Goal: Find specific page/section: Find specific page/section

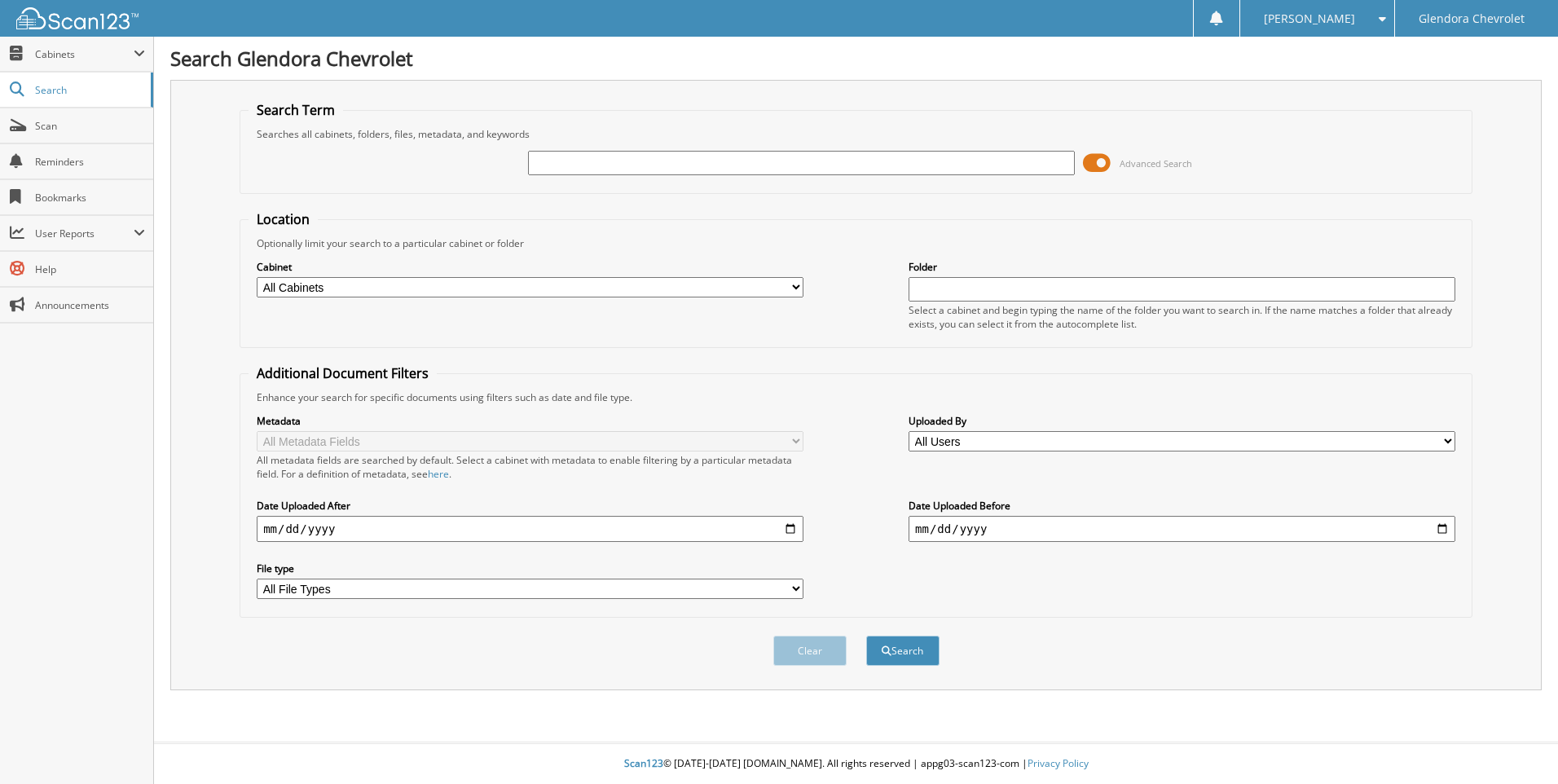
click at [577, 167] on input "text" at bounding box center [801, 163] width 546 height 25
type input "43245"
click at [866, 636] on button "Search" at bounding box center [903, 651] width 73 height 30
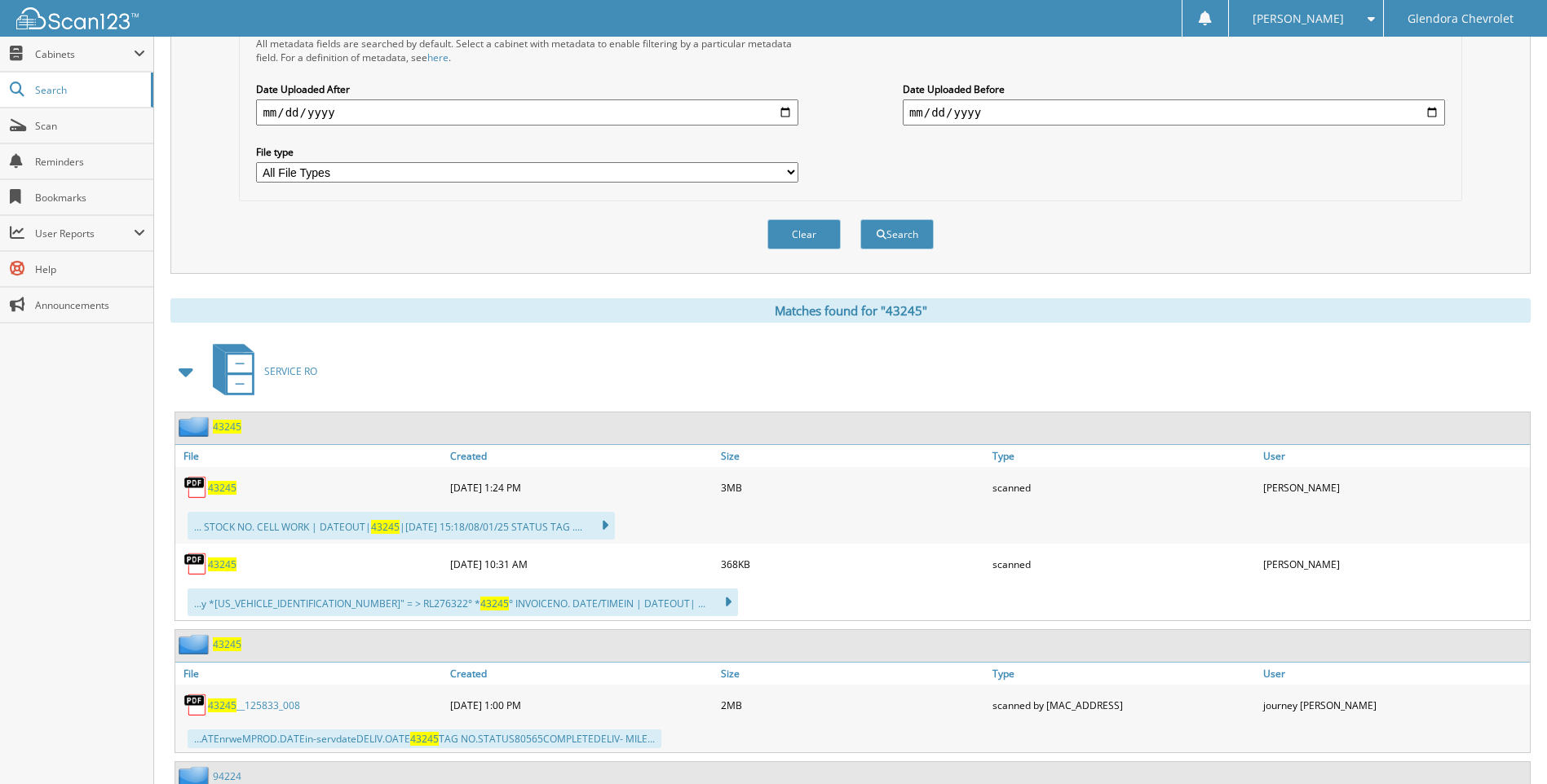
scroll to position [489, 0]
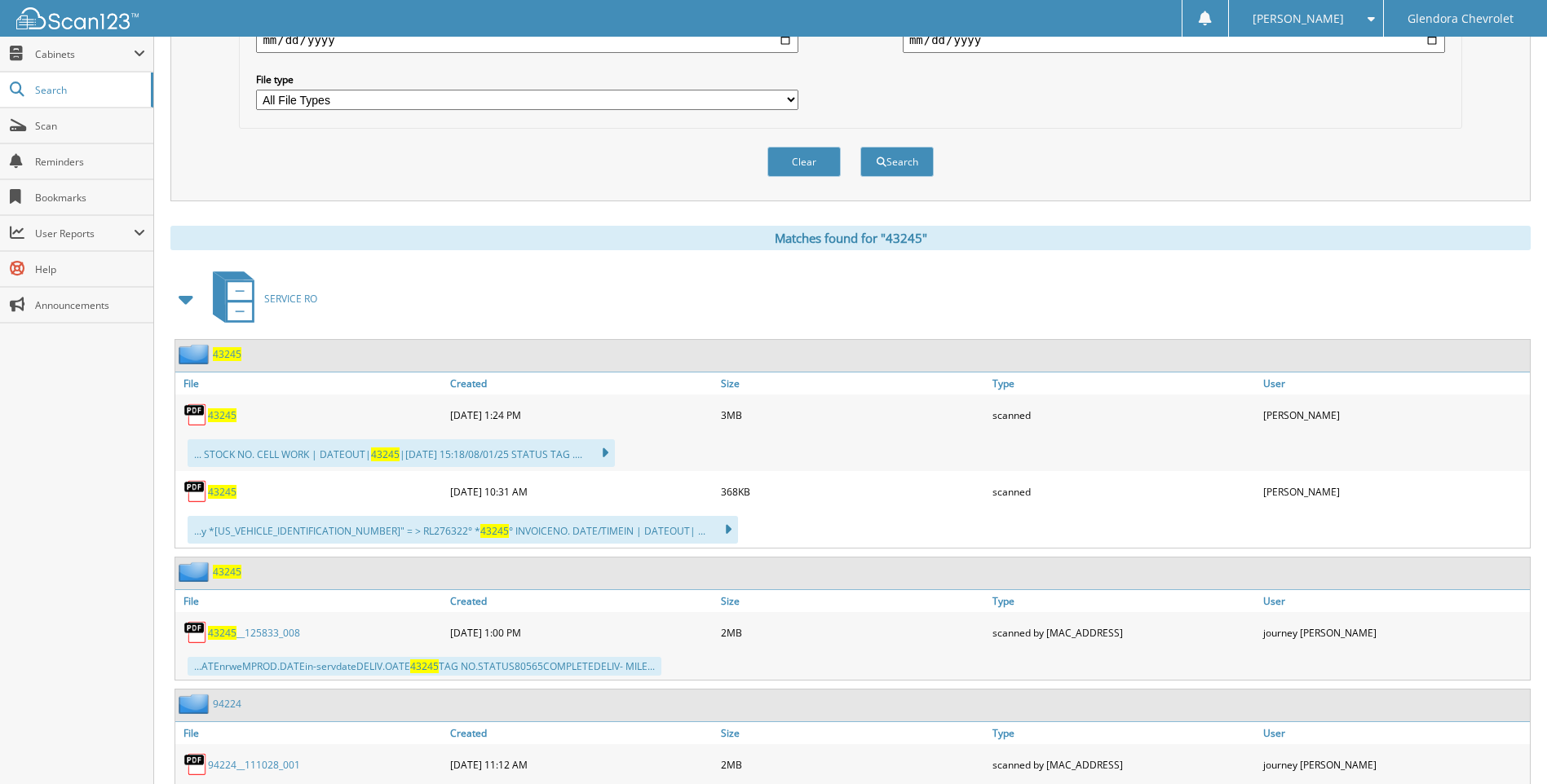
click at [218, 418] on span "43245" at bounding box center [221, 415] width 28 height 14
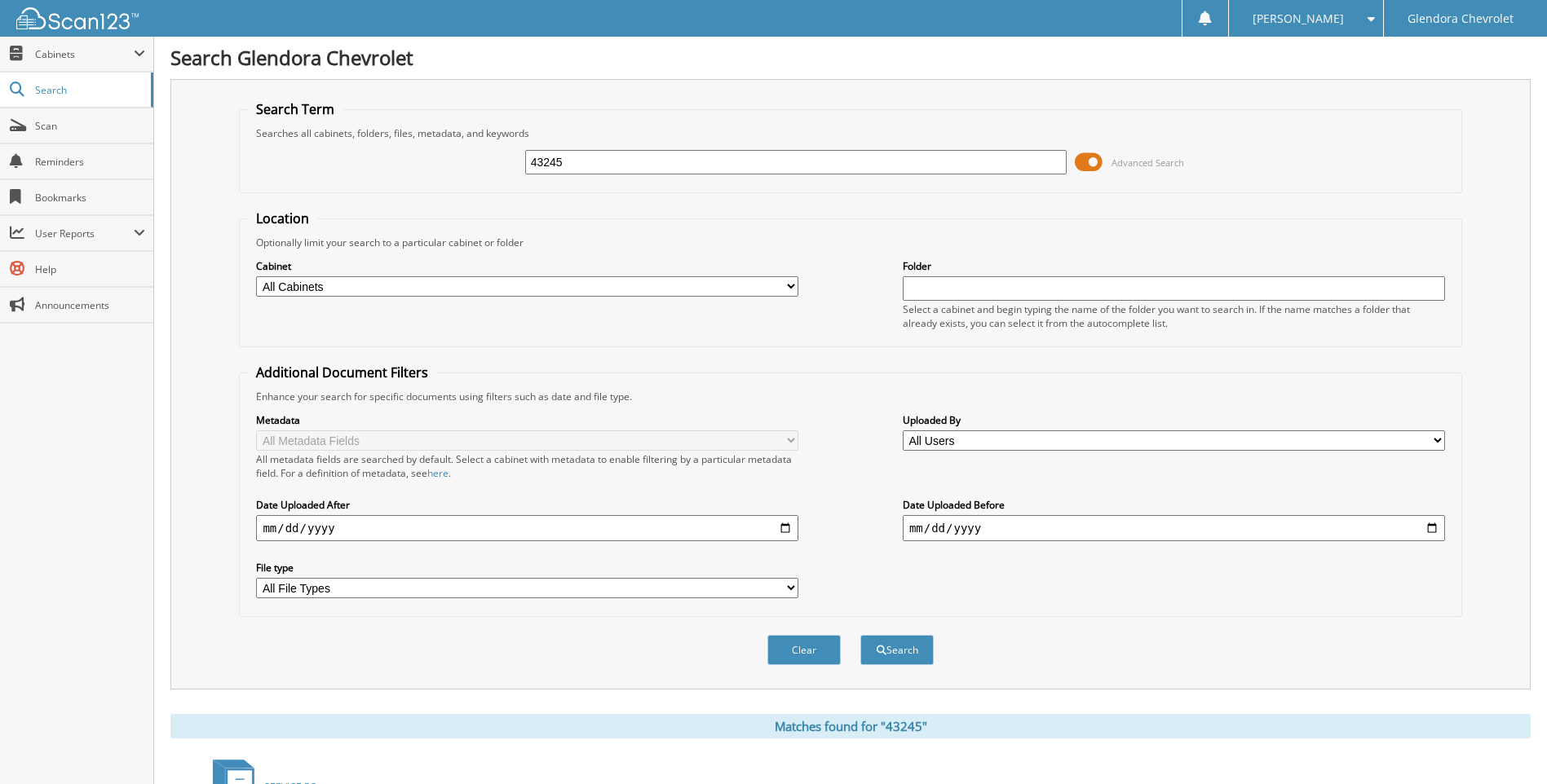
scroll to position [0, 0]
click at [681, 160] on input "43245" at bounding box center [795, 163] width 542 height 25
type input "4"
type input "43377"
click at [860, 636] on button "Search" at bounding box center [897, 651] width 73 height 30
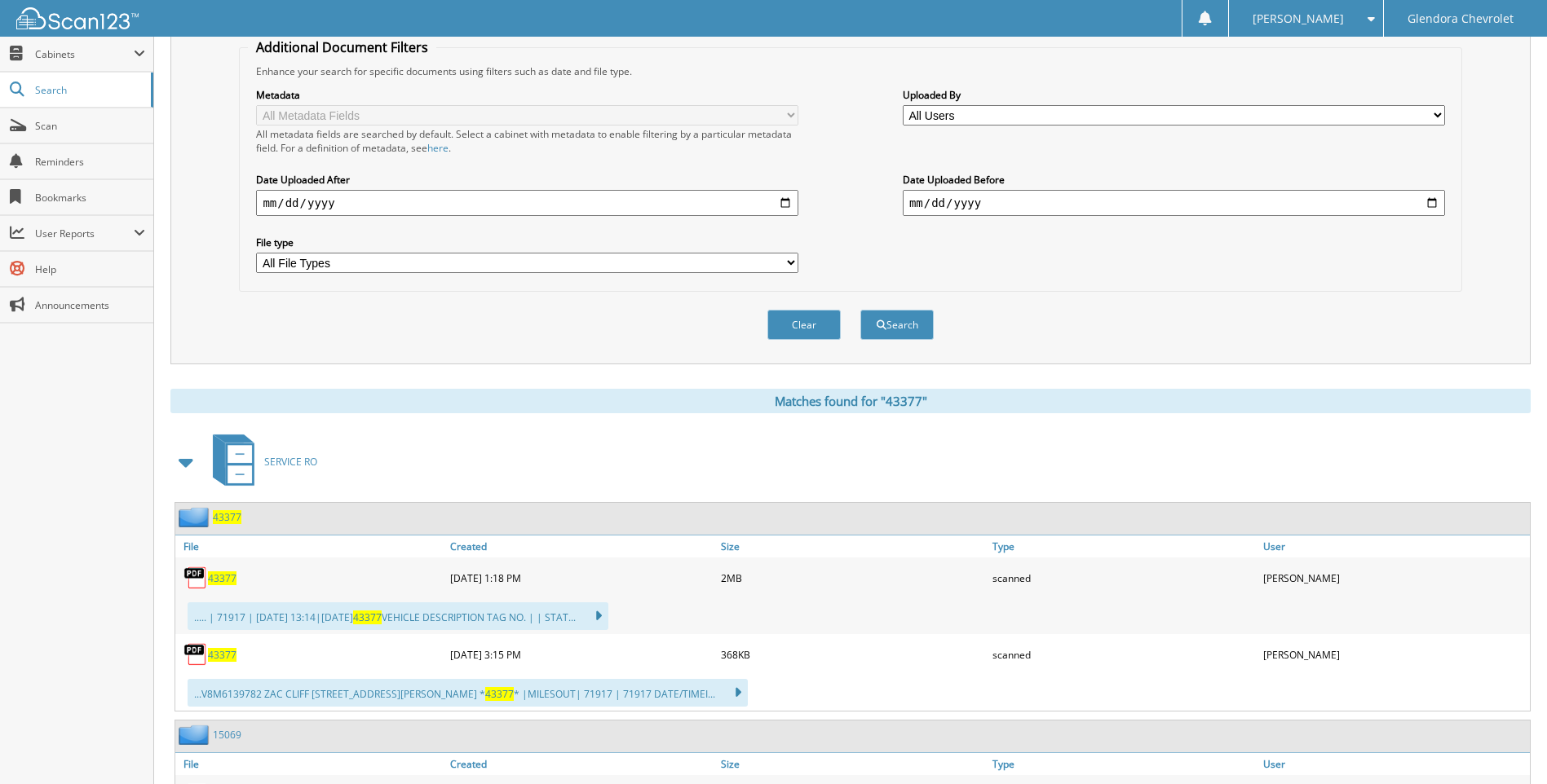
scroll to position [408, 0]
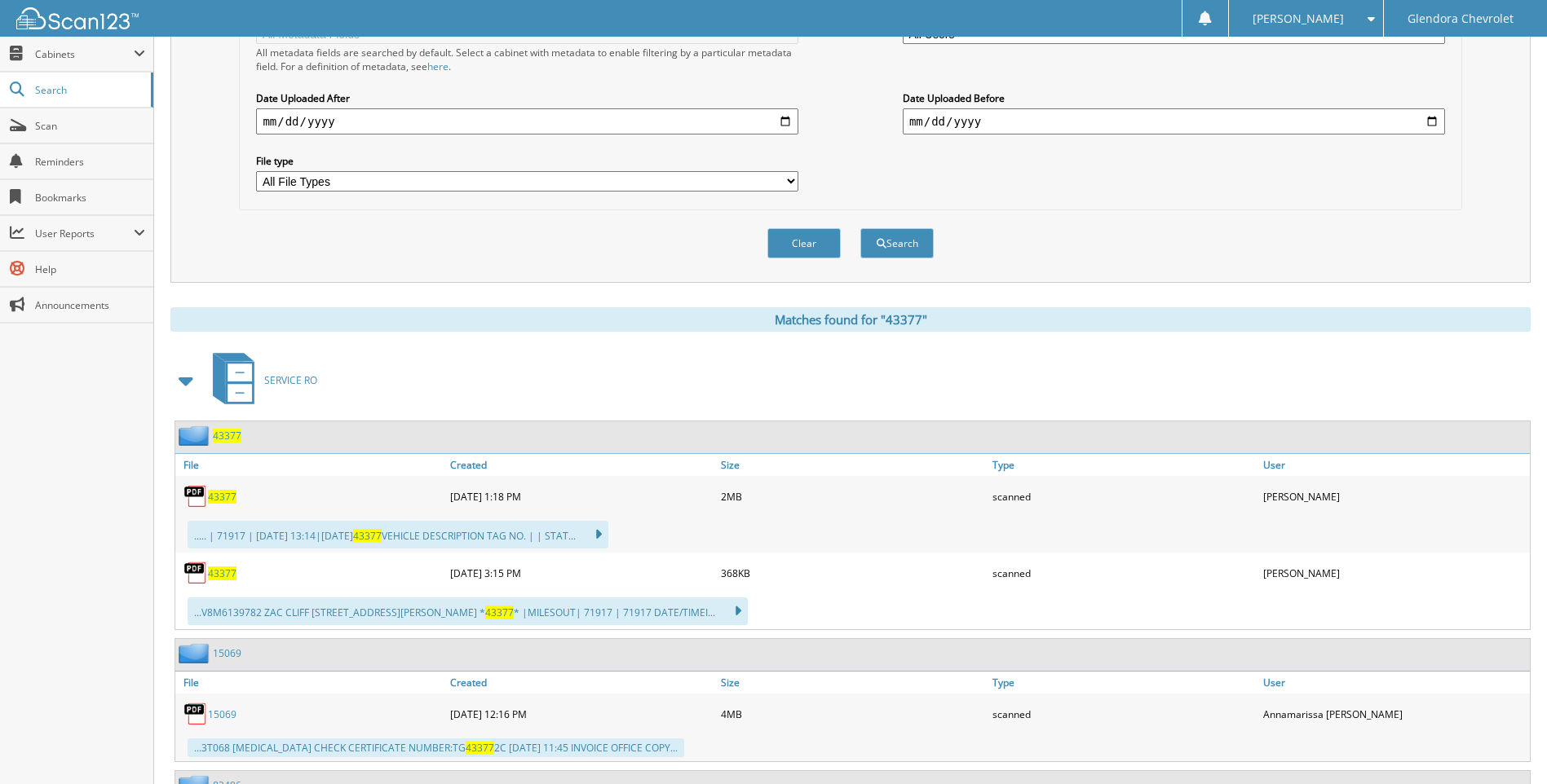
click at [233, 493] on span "43377" at bounding box center [221, 496] width 28 height 14
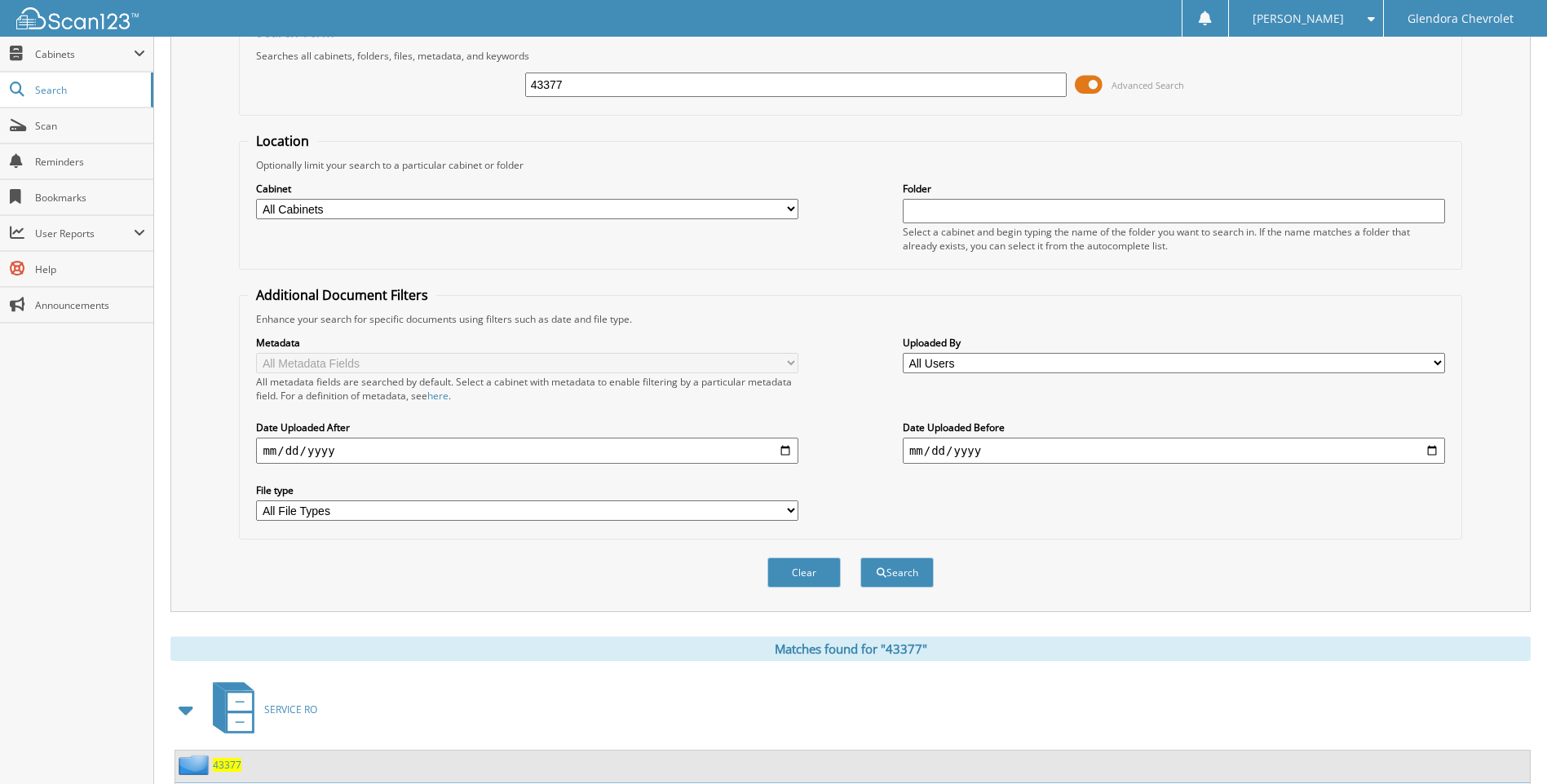
scroll to position [0, 0]
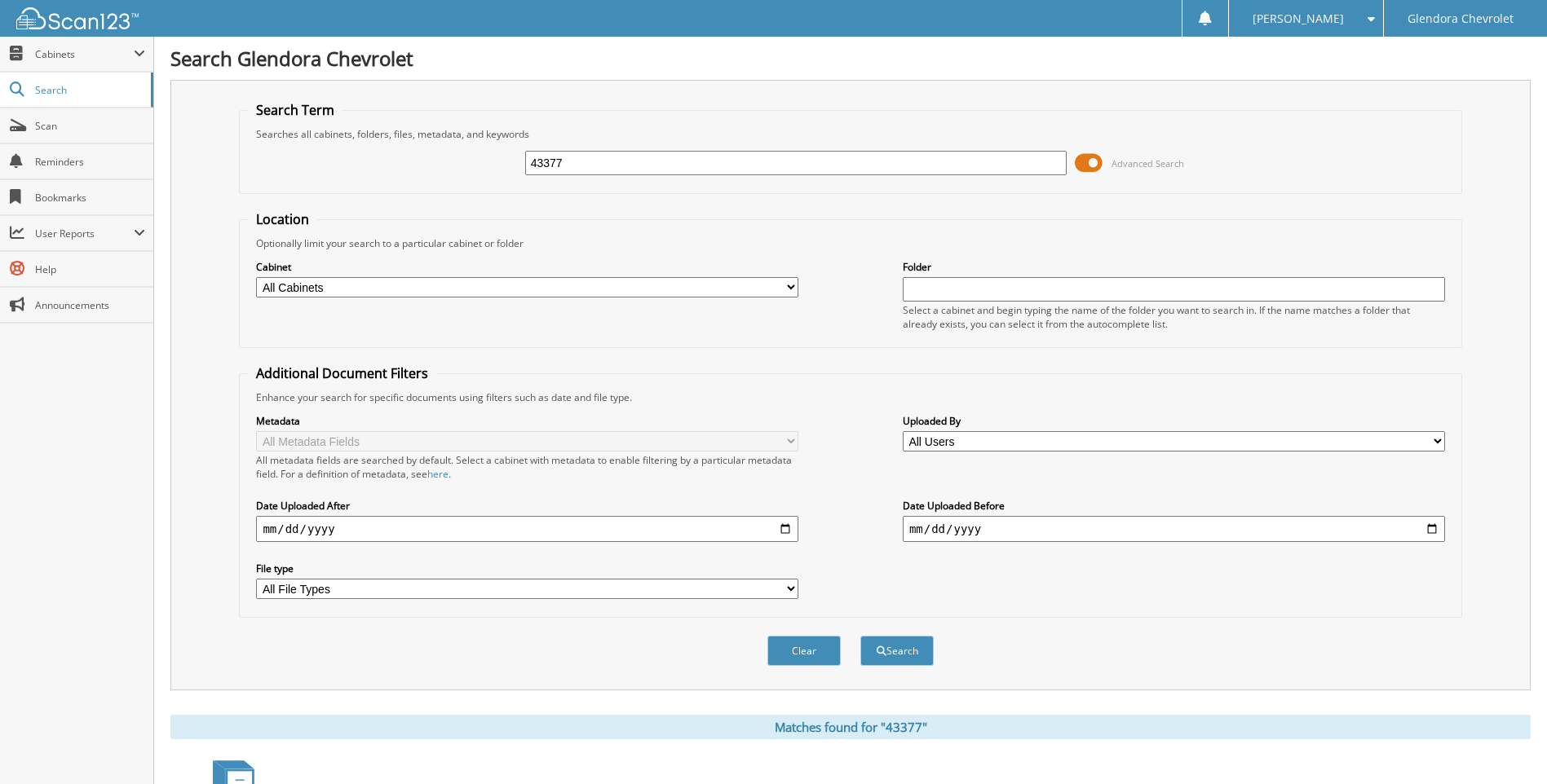
click at [606, 156] on input "43377" at bounding box center [795, 163] width 542 height 25
type input "43665"
click at [860, 636] on button "Search" at bounding box center [897, 651] width 73 height 30
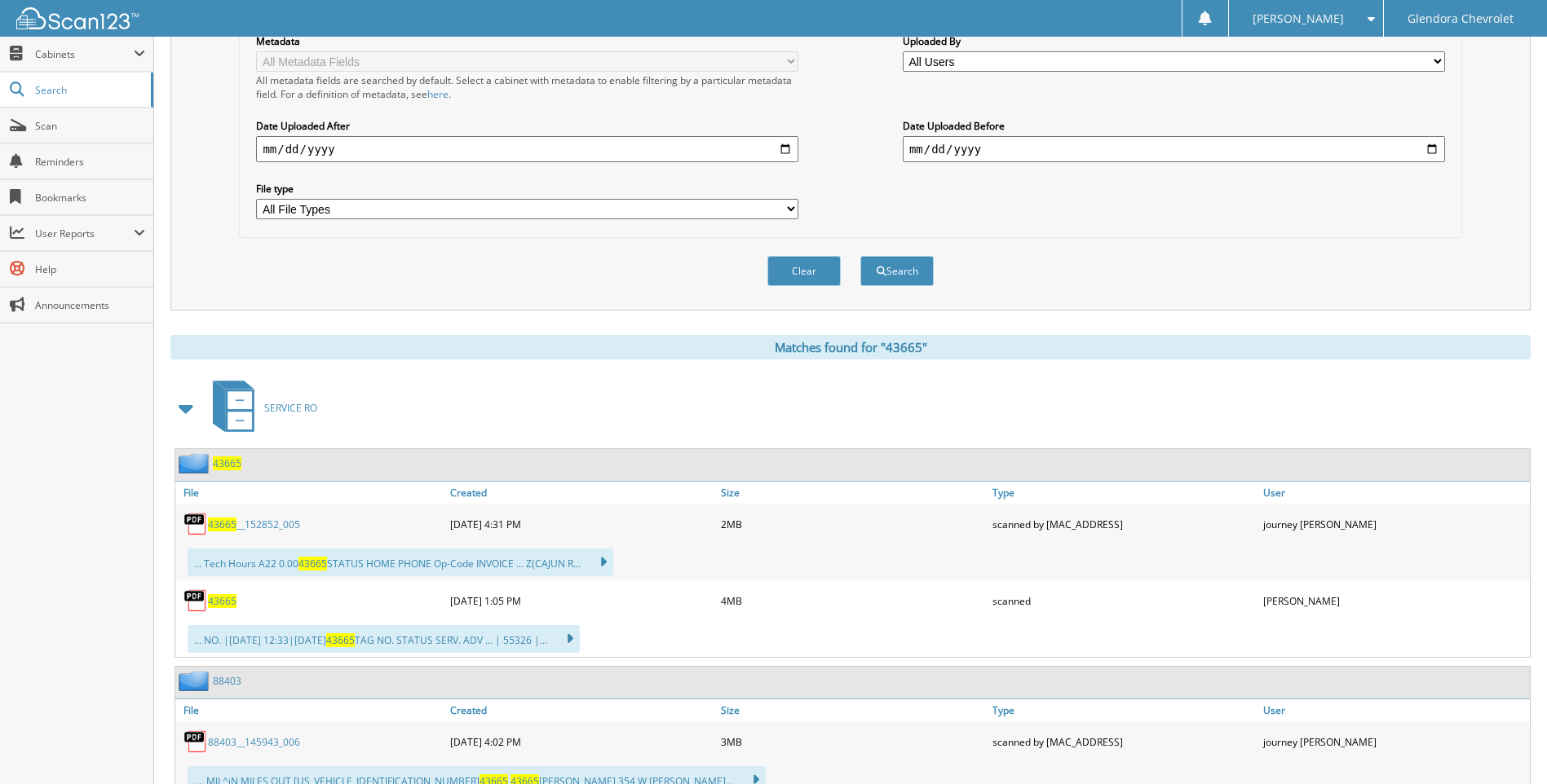
scroll to position [408, 0]
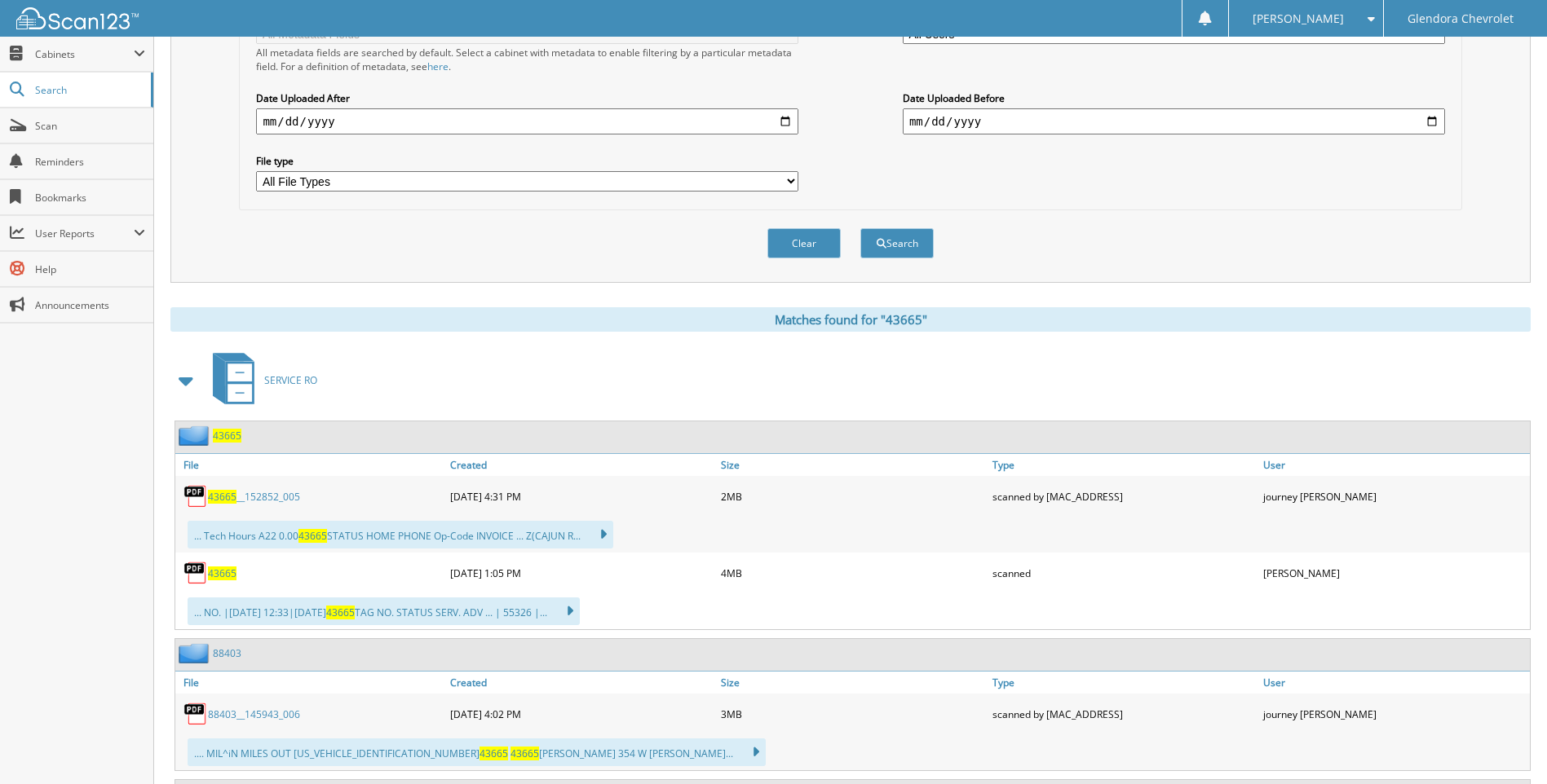
click at [223, 569] on span "43665" at bounding box center [221, 573] width 28 height 14
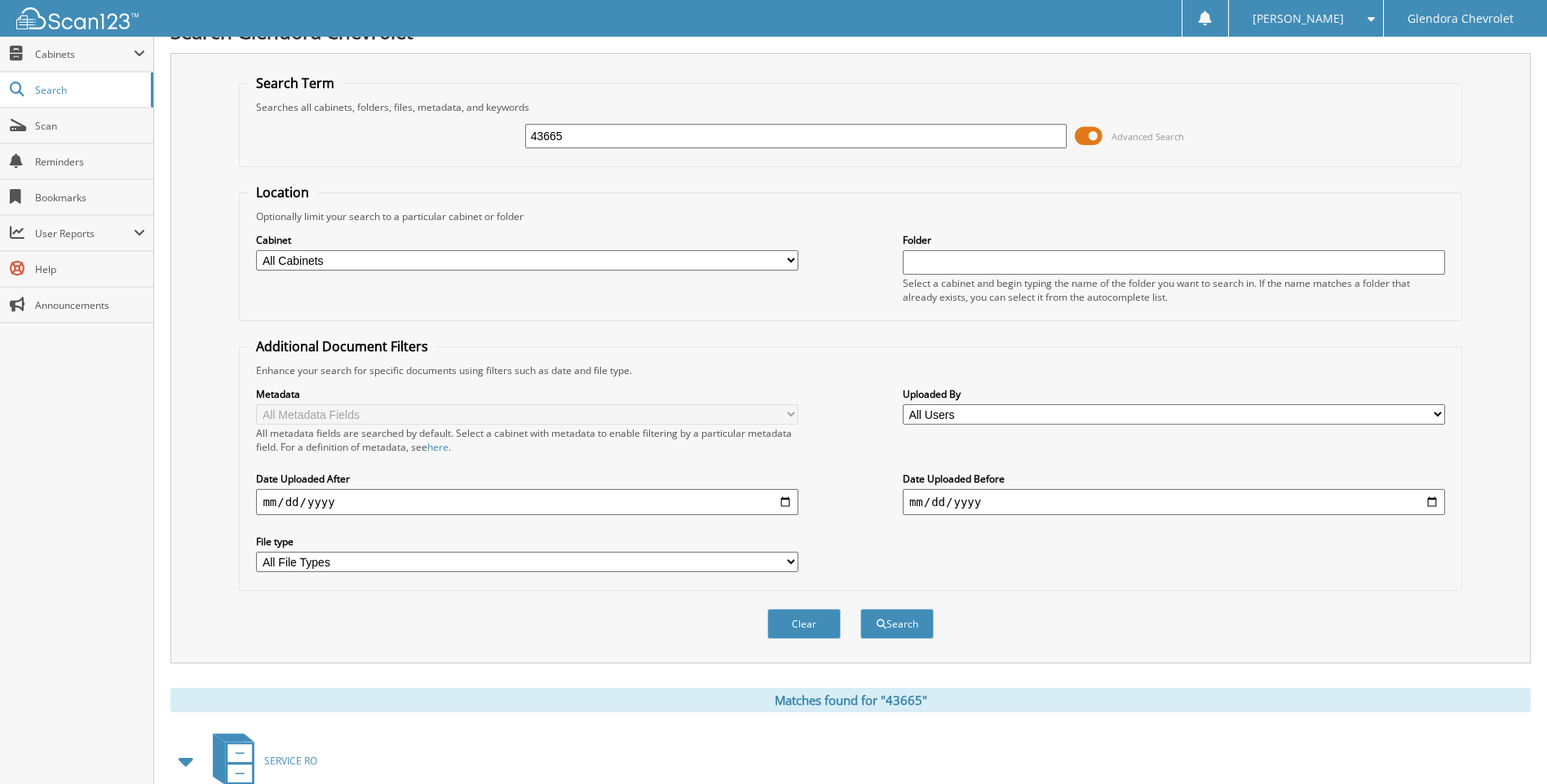
scroll to position [0, 0]
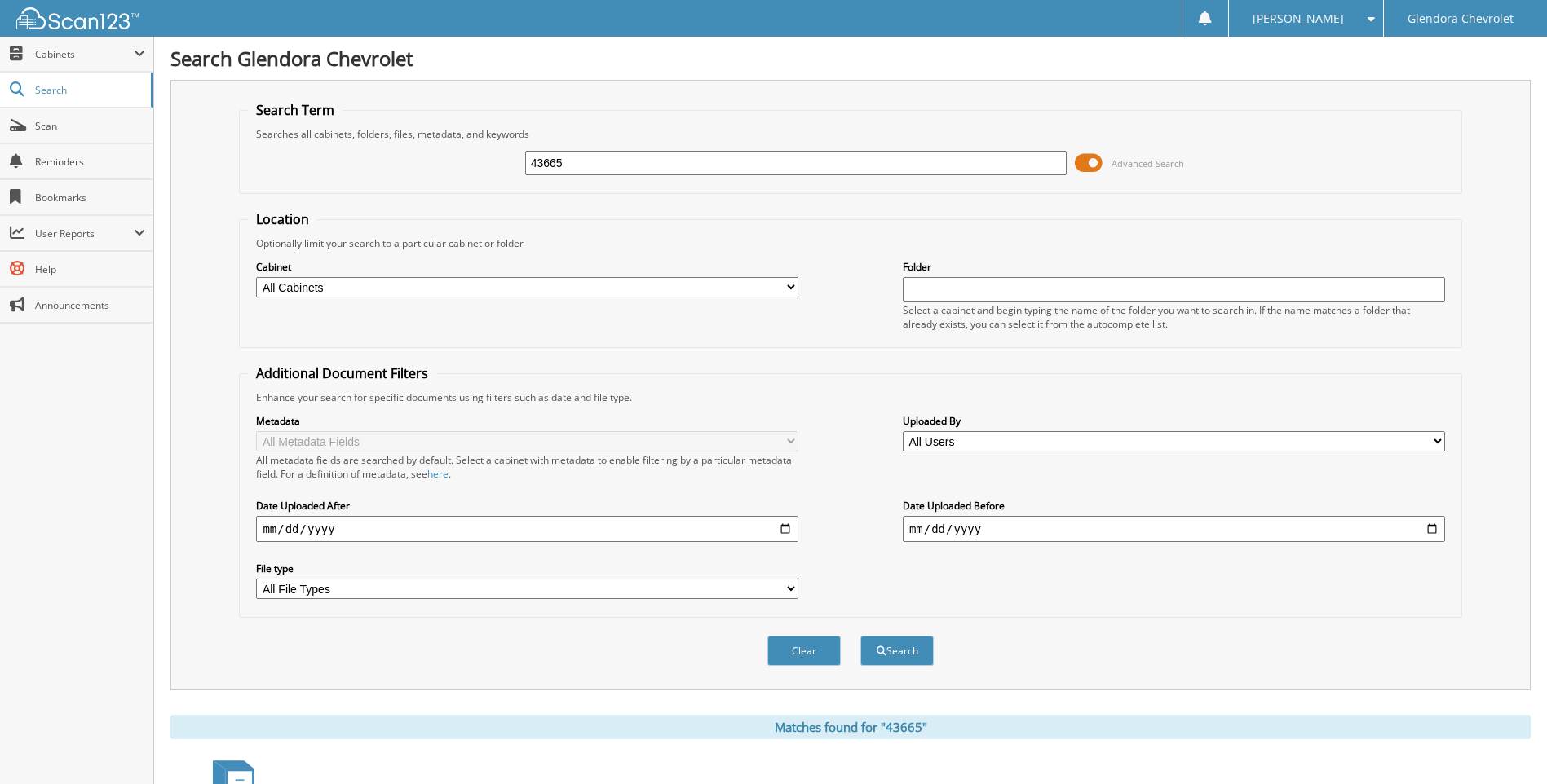
click at [693, 162] on input "43665" at bounding box center [795, 163] width 542 height 25
type input "4"
type input "38084"
click at [860, 636] on button "Search" at bounding box center [897, 651] width 73 height 30
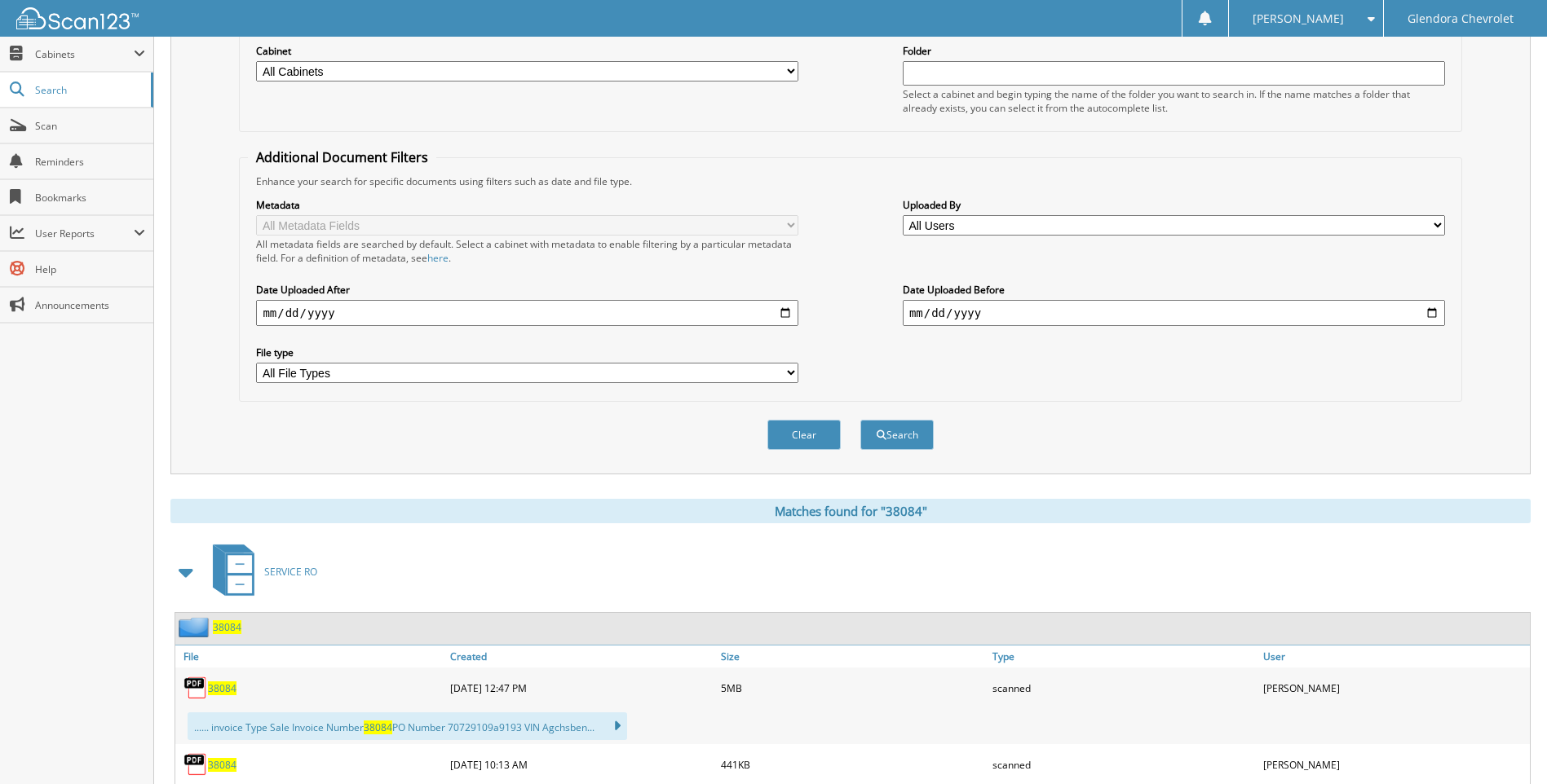
scroll to position [245, 0]
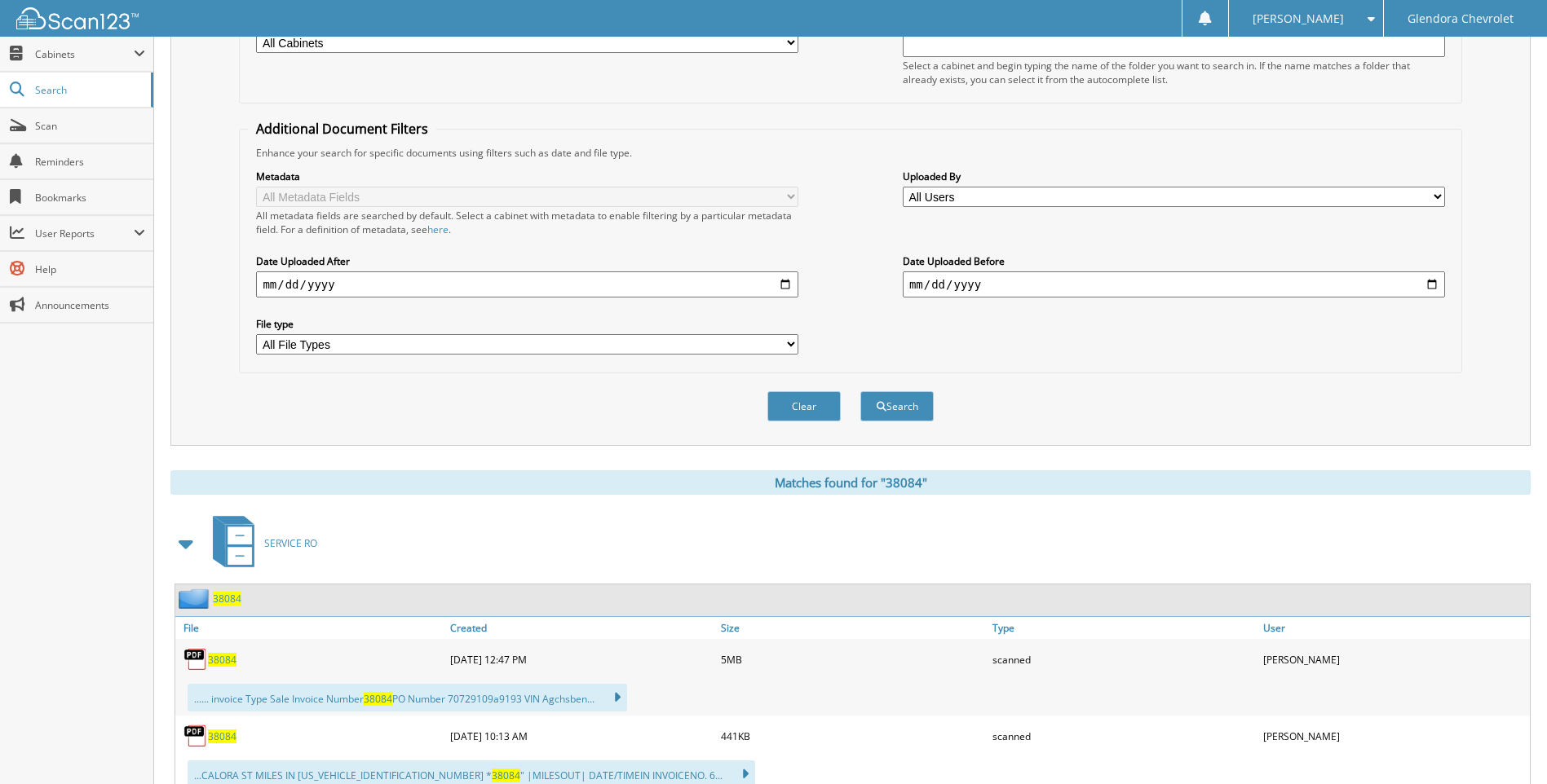
click at [220, 660] on span "38084" at bounding box center [221, 659] width 28 height 14
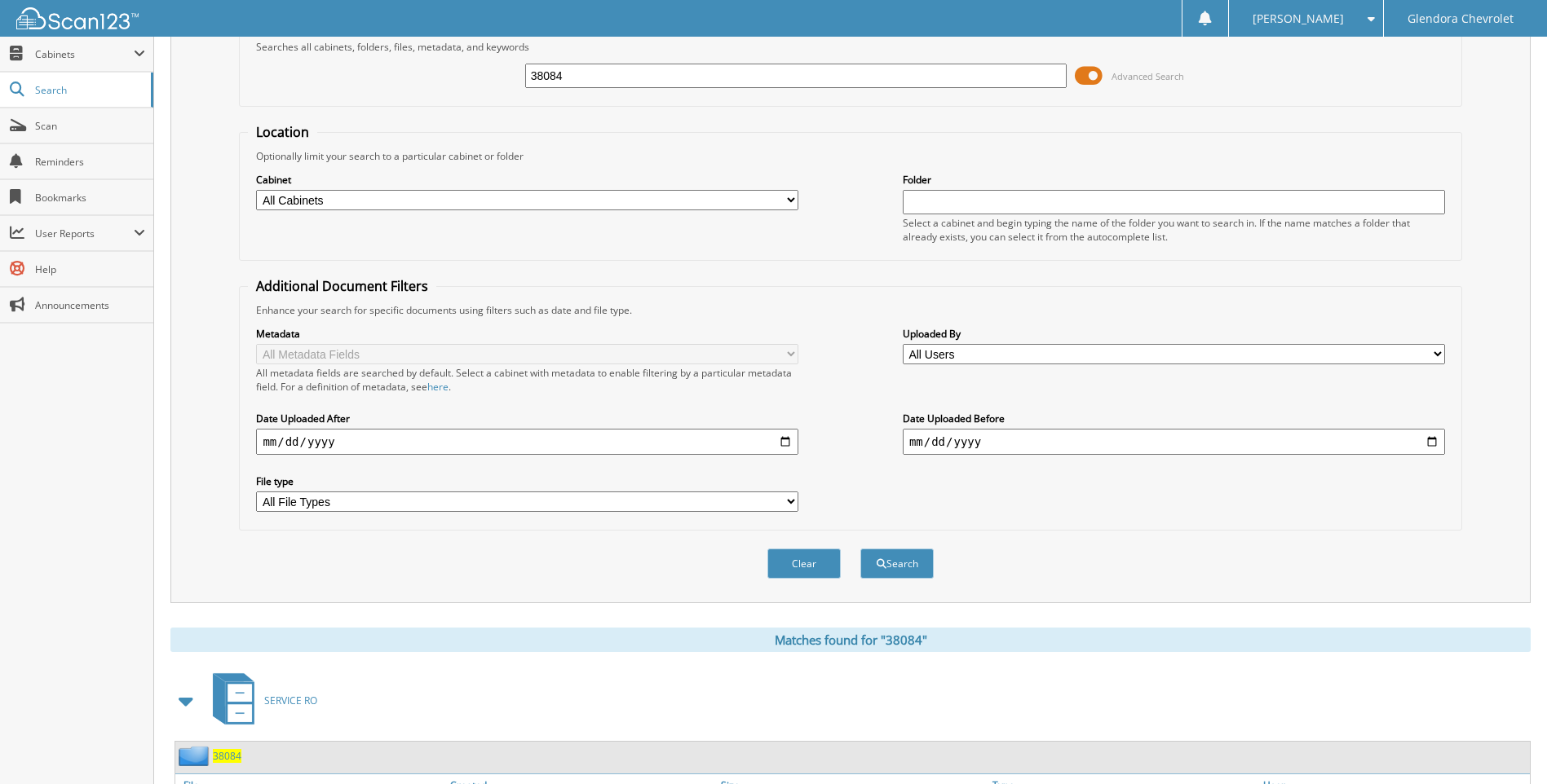
scroll to position [81, 0]
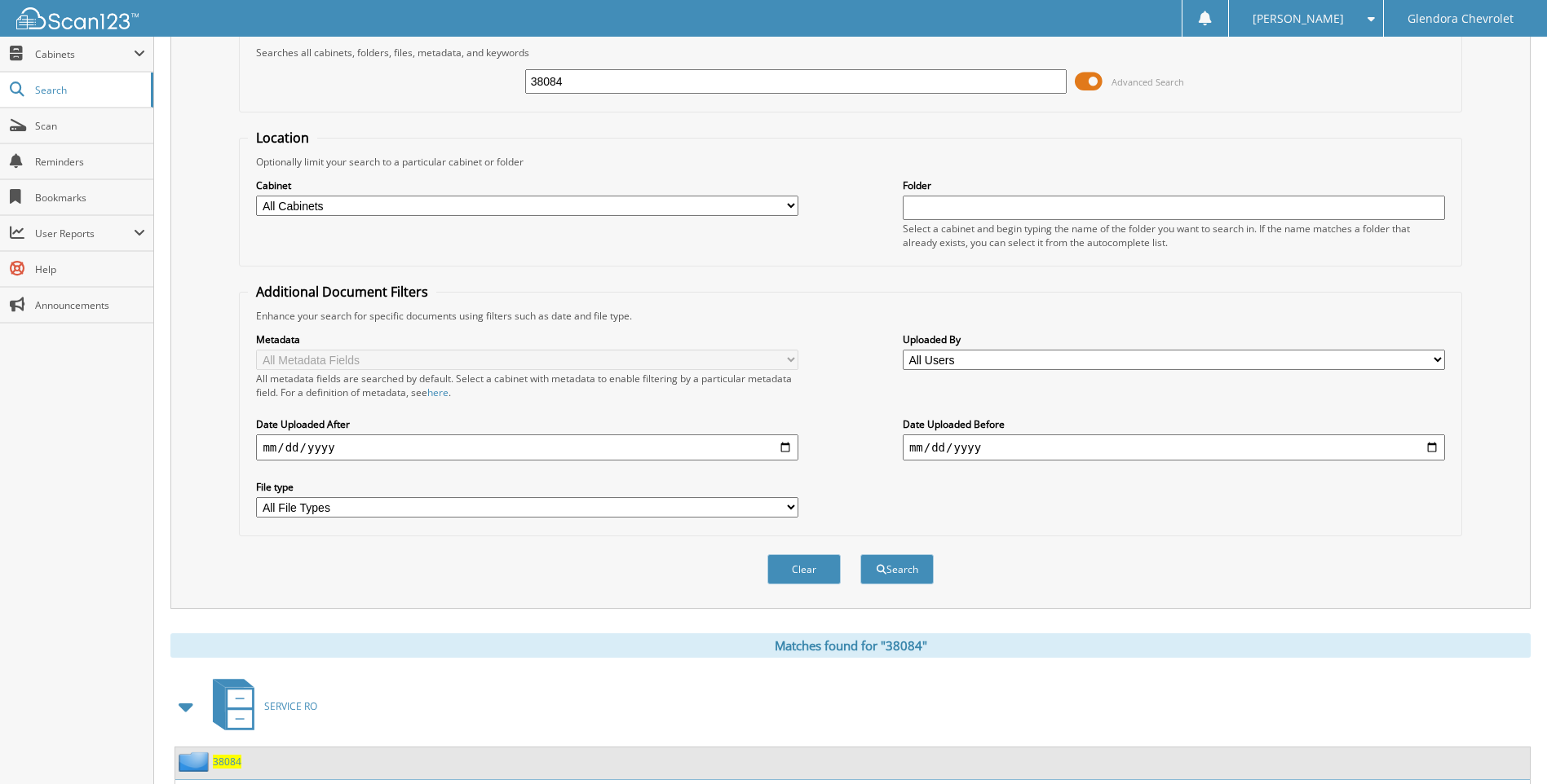
click at [631, 82] on input "38084" at bounding box center [795, 81] width 542 height 25
type input "39706"
click at [860, 554] on button "Search" at bounding box center [897, 568] width 73 height 30
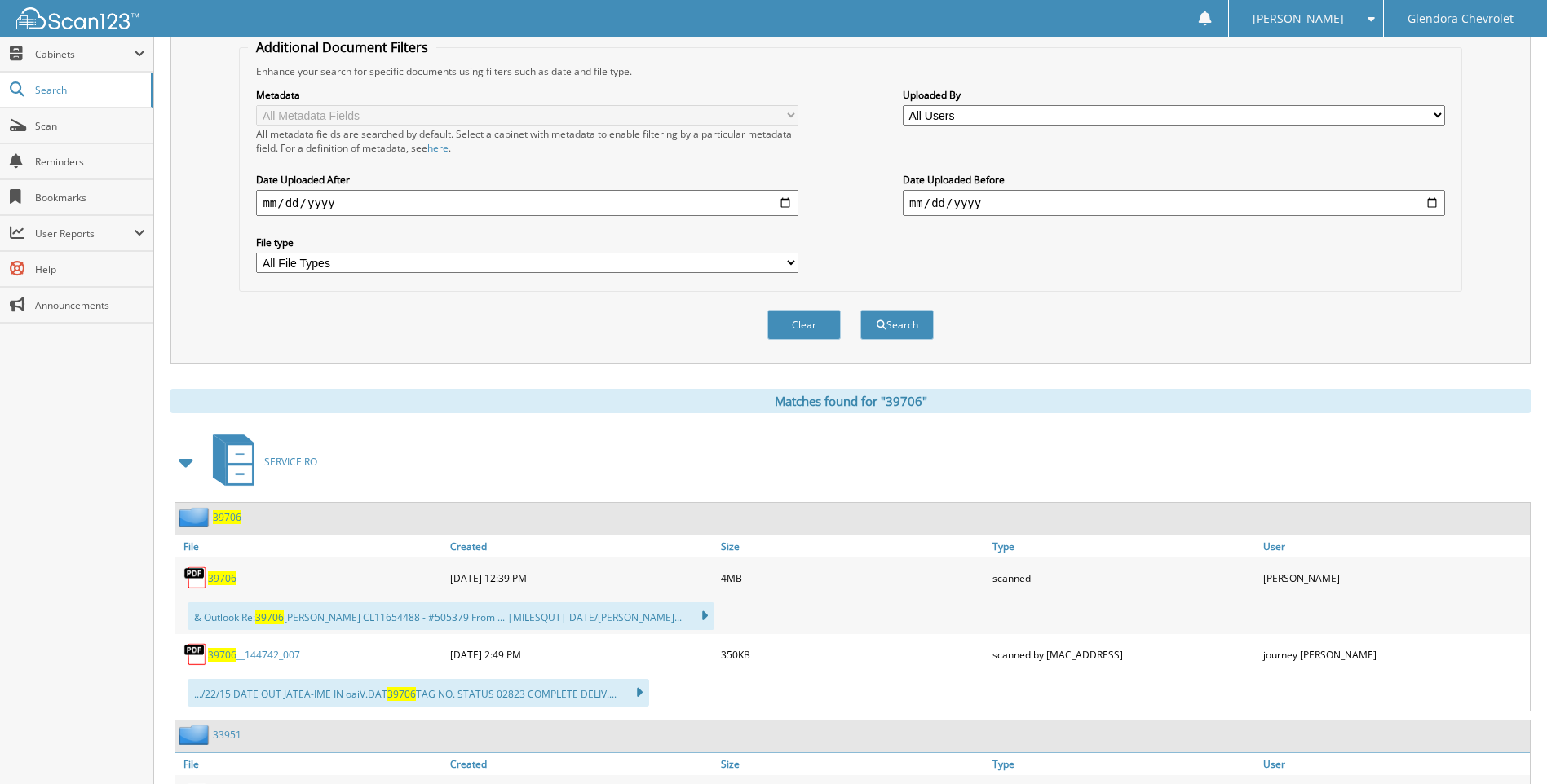
scroll to position [408, 0]
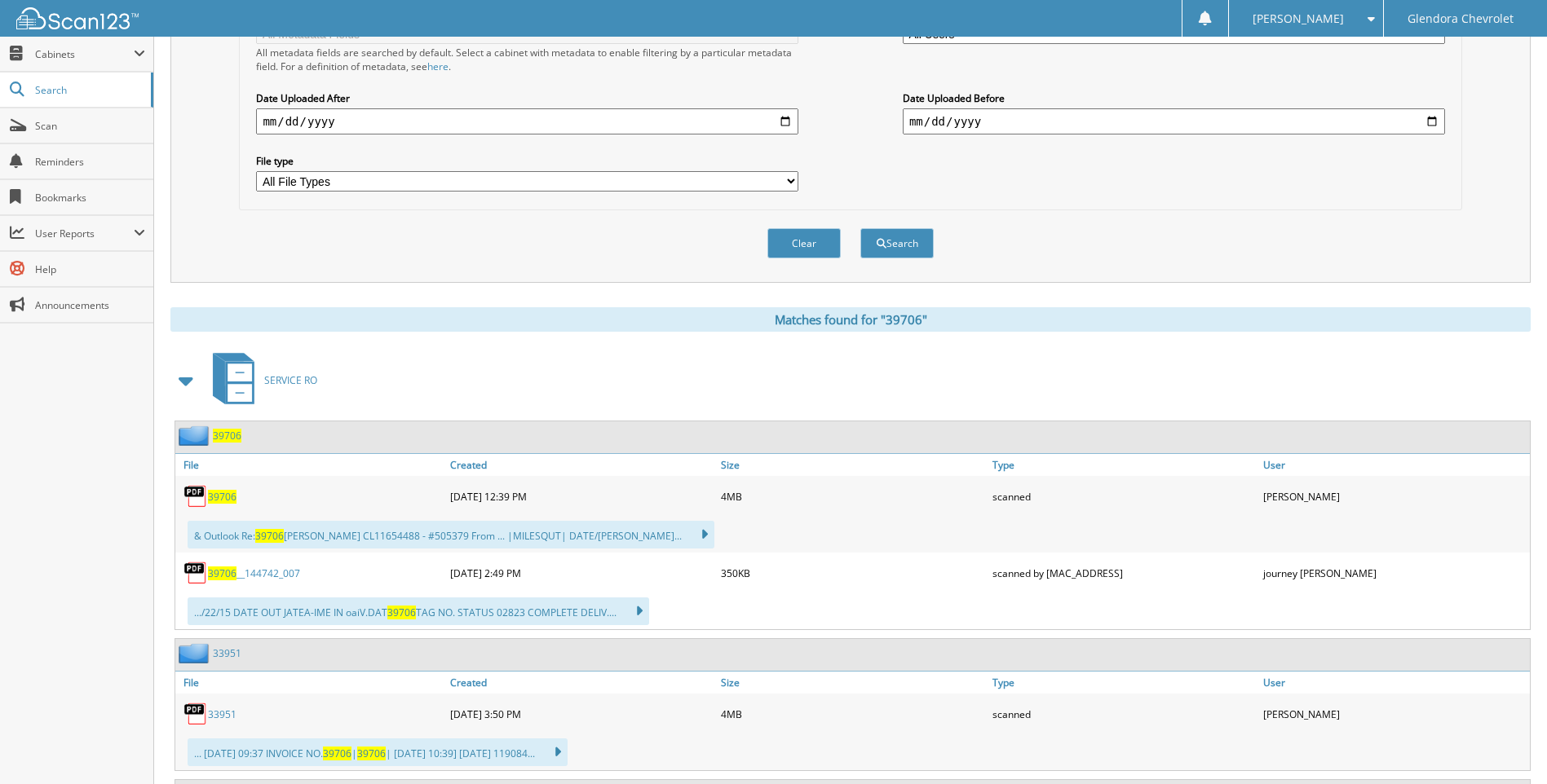
click at [222, 497] on span "39706" at bounding box center [221, 496] width 28 height 14
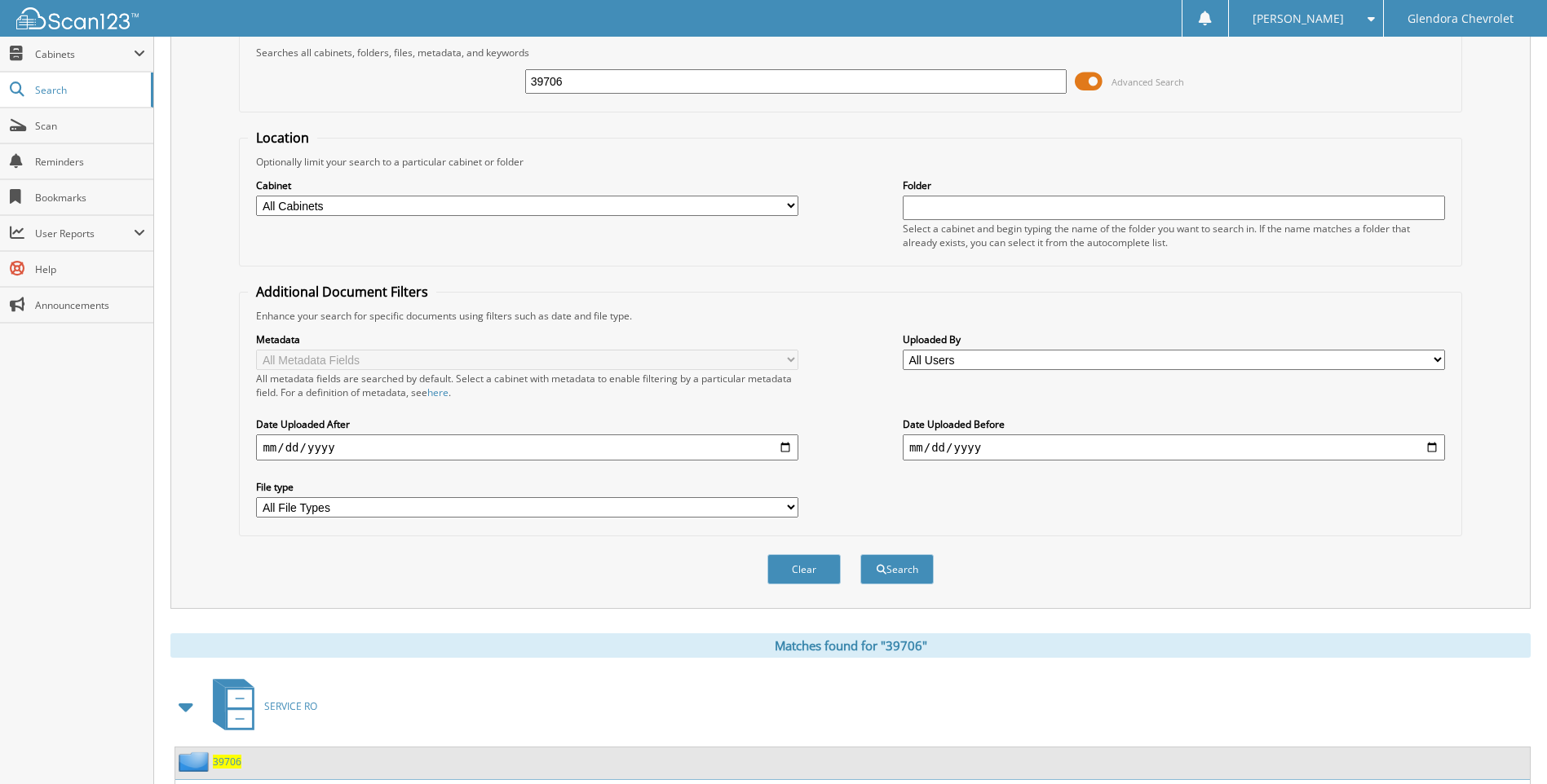
scroll to position [0, 0]
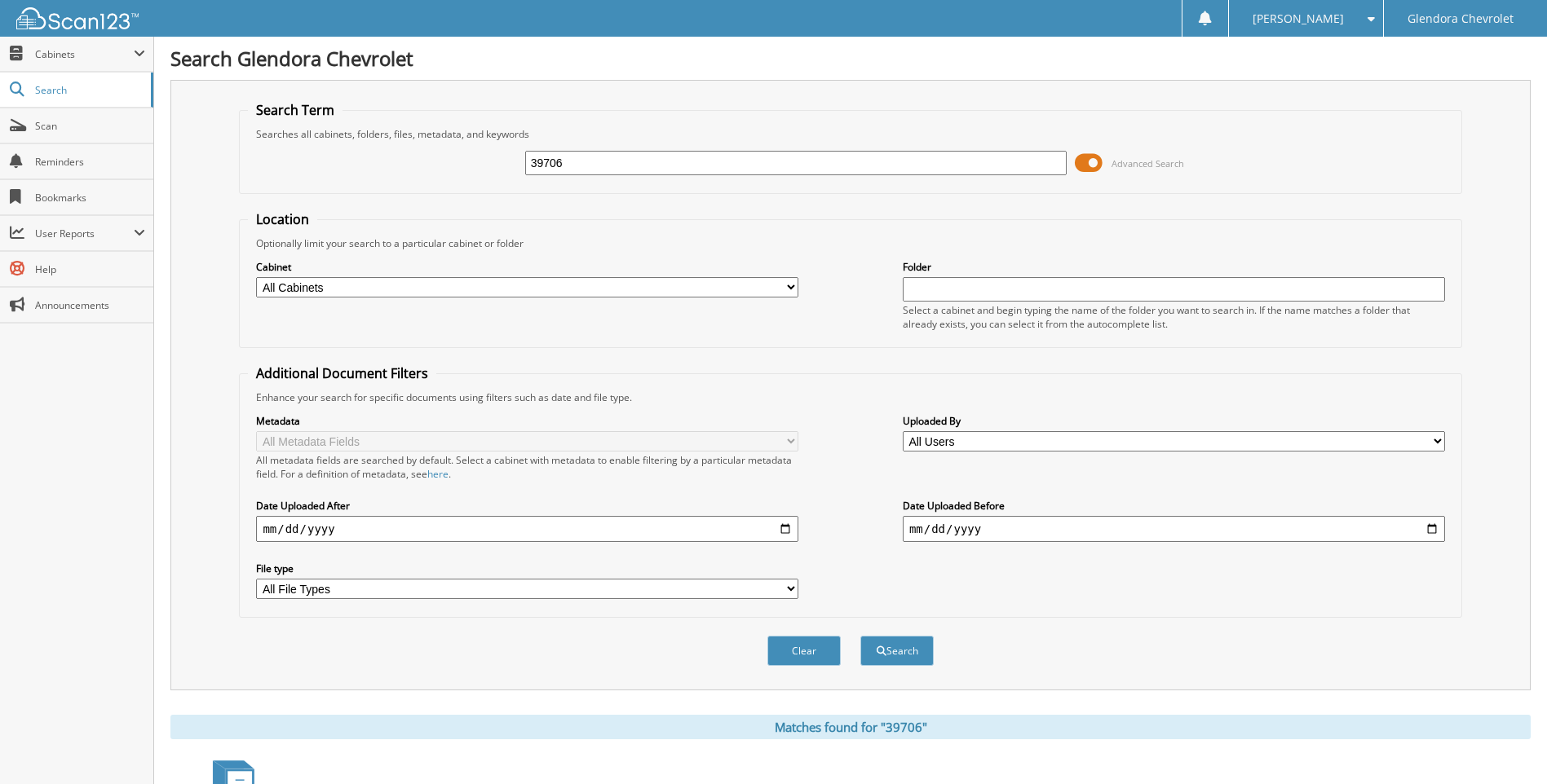
click at [637, 169] on input "39706" at bounding box center [795, 163] width 542 height 25
type input "3"
type input "42675"
click at [860, 636] on button "Search" at bounding box center [897, 651] width 73 height 30
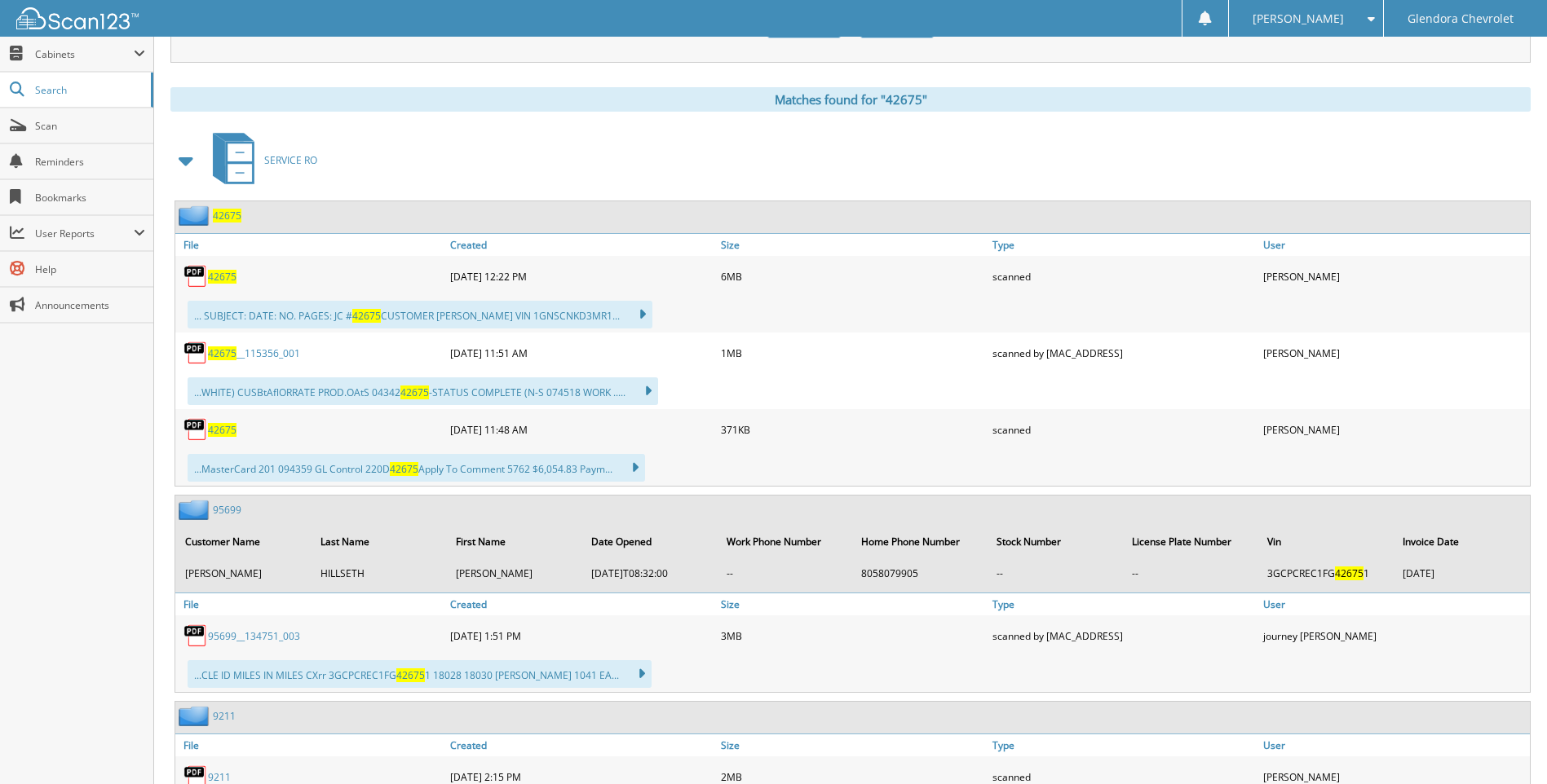
scroll to position [489, 0]
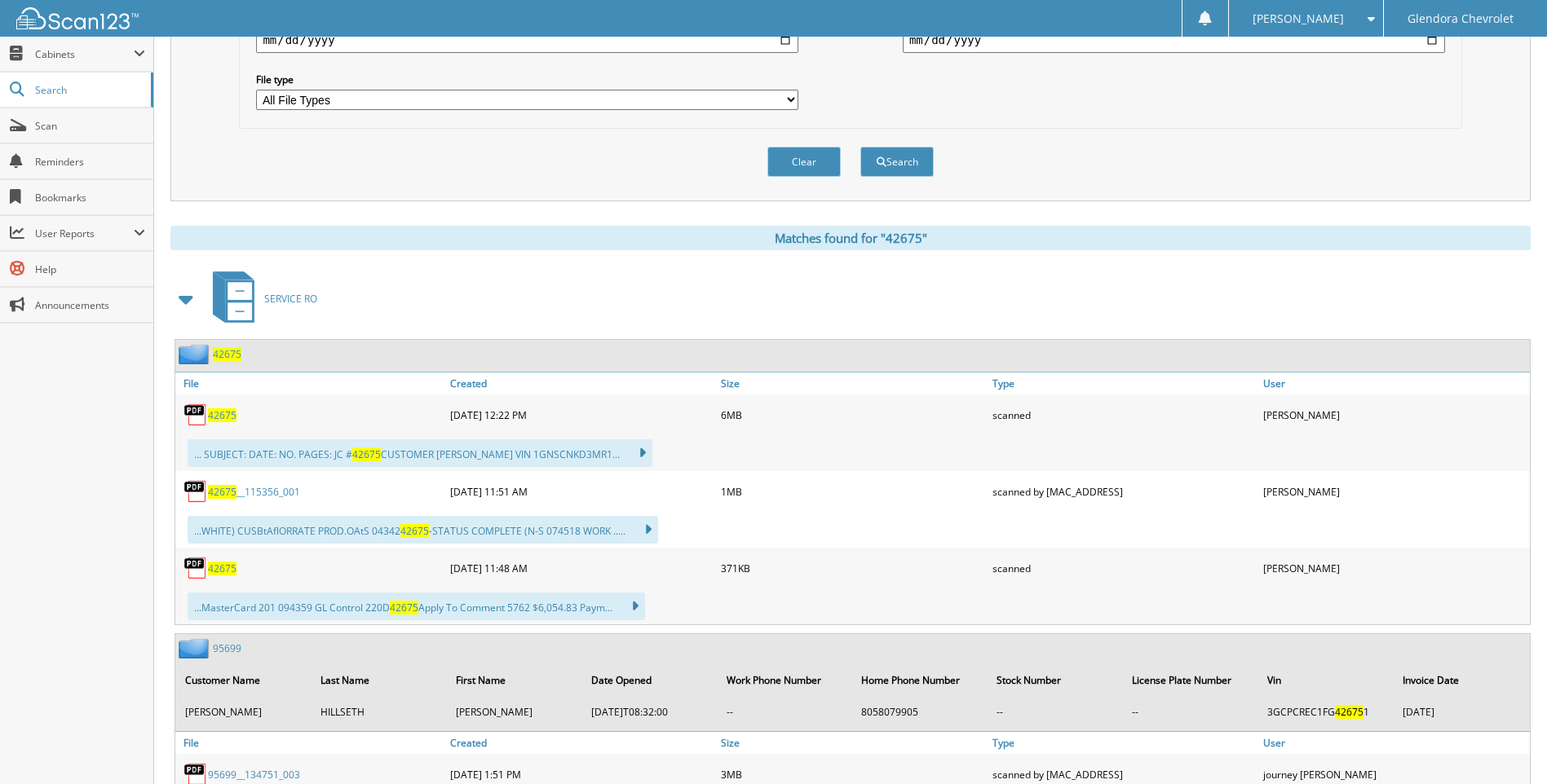
click at [219, 410] on span "42675" at bounding box center [221, 415] width 28 height 14
click at [229, 418] on span "42675" at bounding box center [221, 415] width 28 height 14
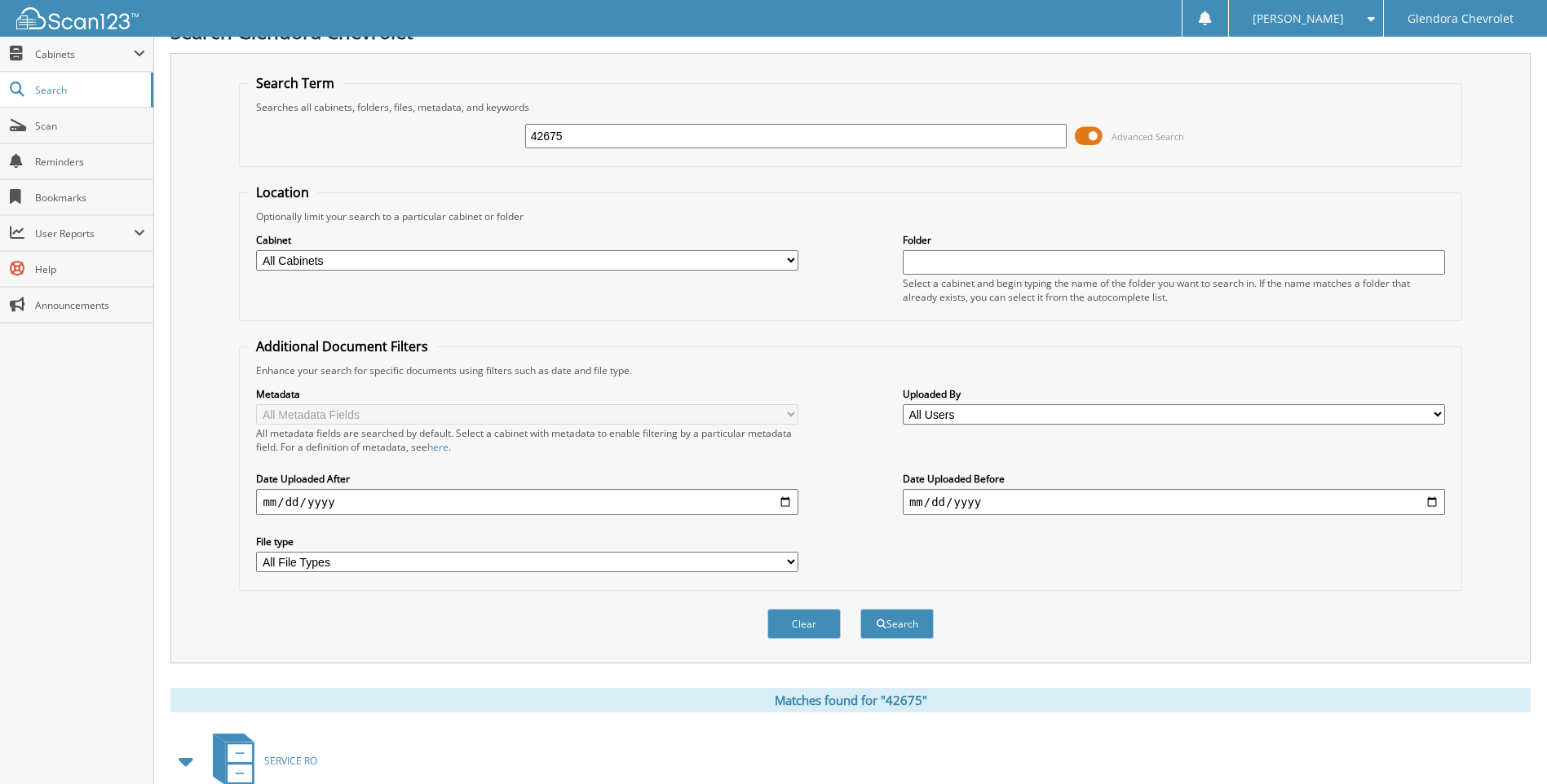
scroll to position [0, 0]
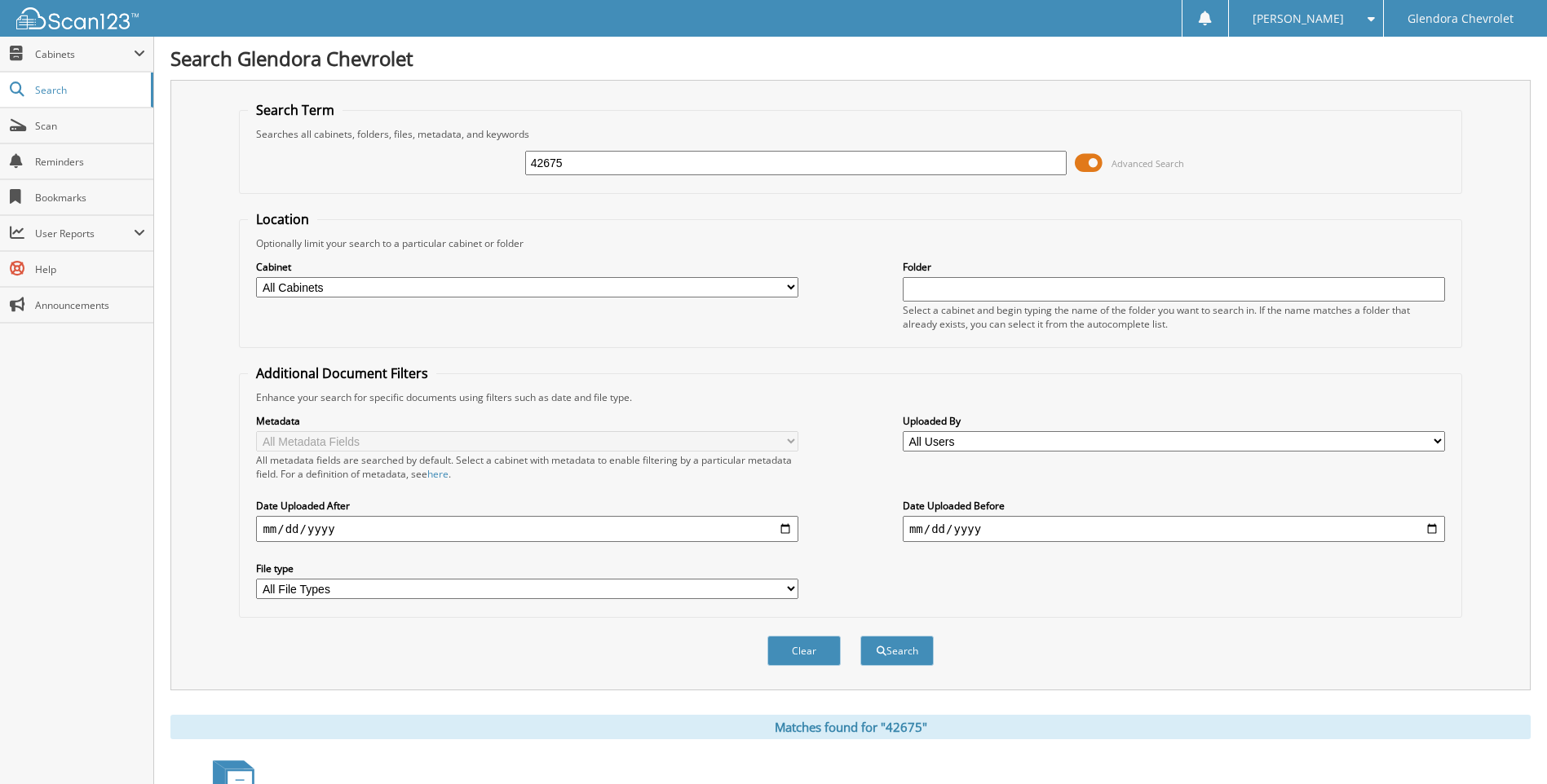
drag, startPoint x: 581, startPoint y: 169, endPoint x: 504, endPoint y: 171, distance: 77.0
click at [504, 171] on div "42675 Advanced Search" at bounding box center [849, 163] width 1204 height 44
type input "43552"
click at [860, 636] on button "Search" at bounding box center [897, 651] width 73 height 30
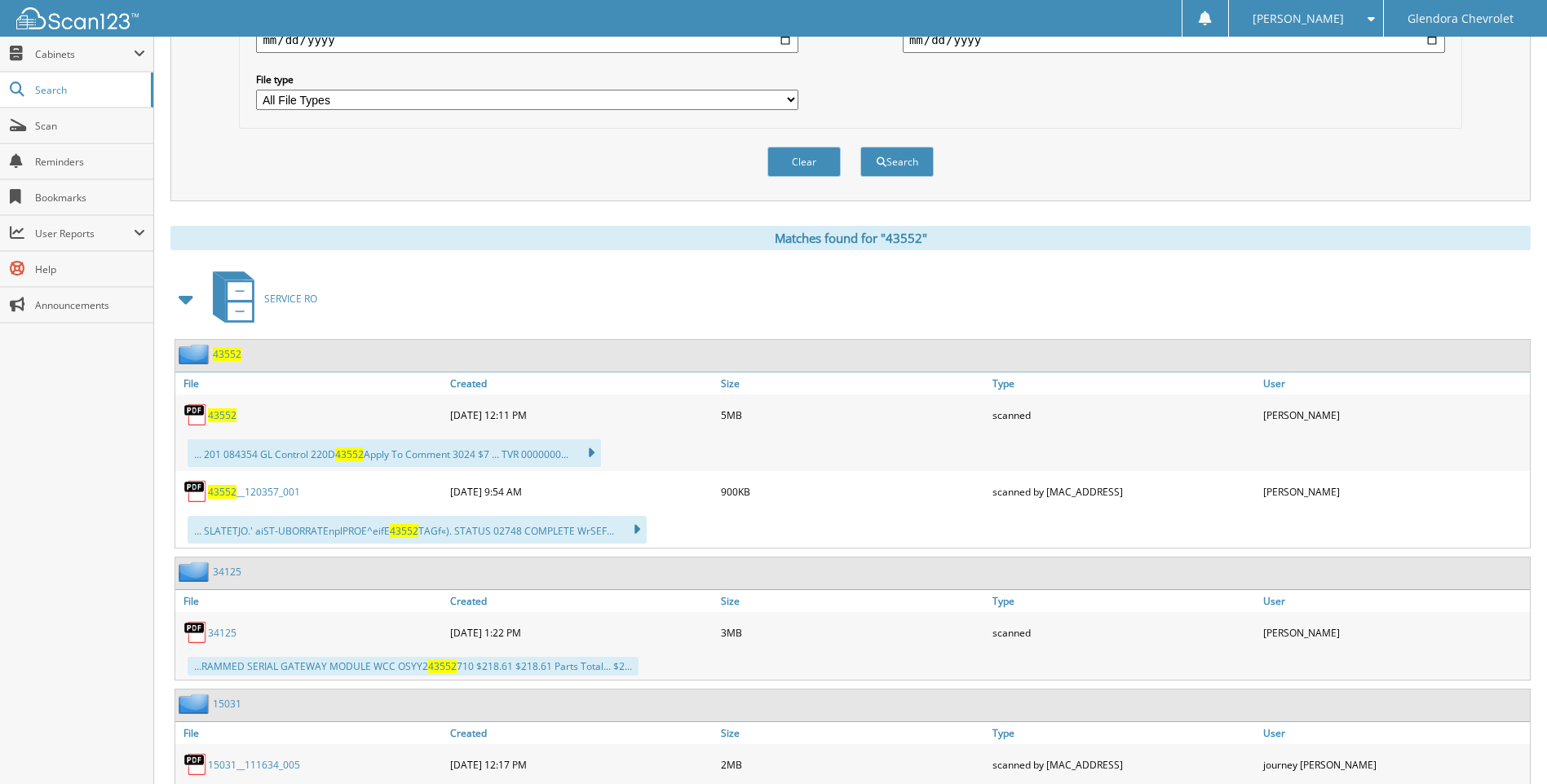
scroll to position [570, 0]
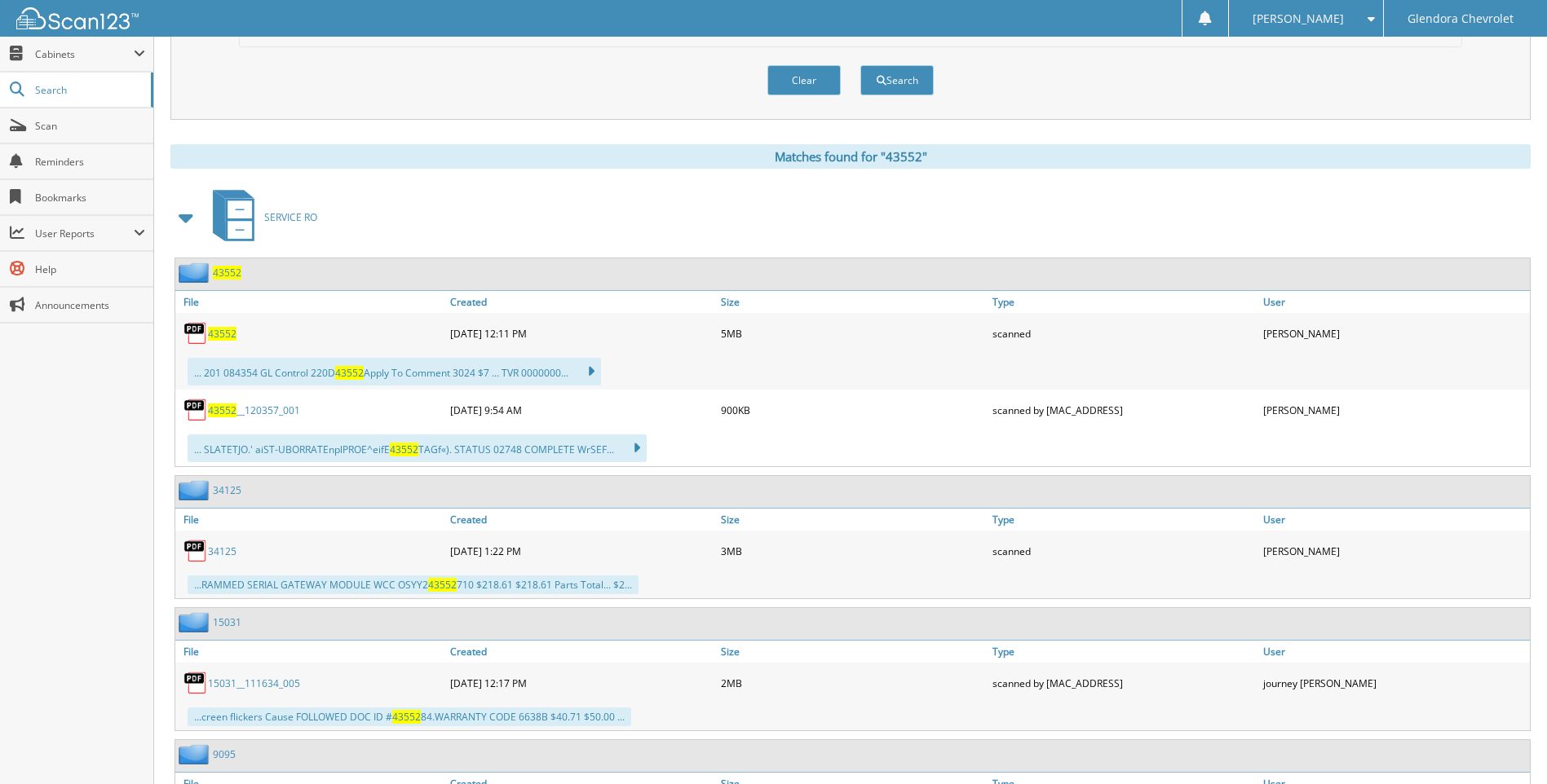
click at [226, 334] on span "43552" at bounding box center [221, 334] width 28 height 14
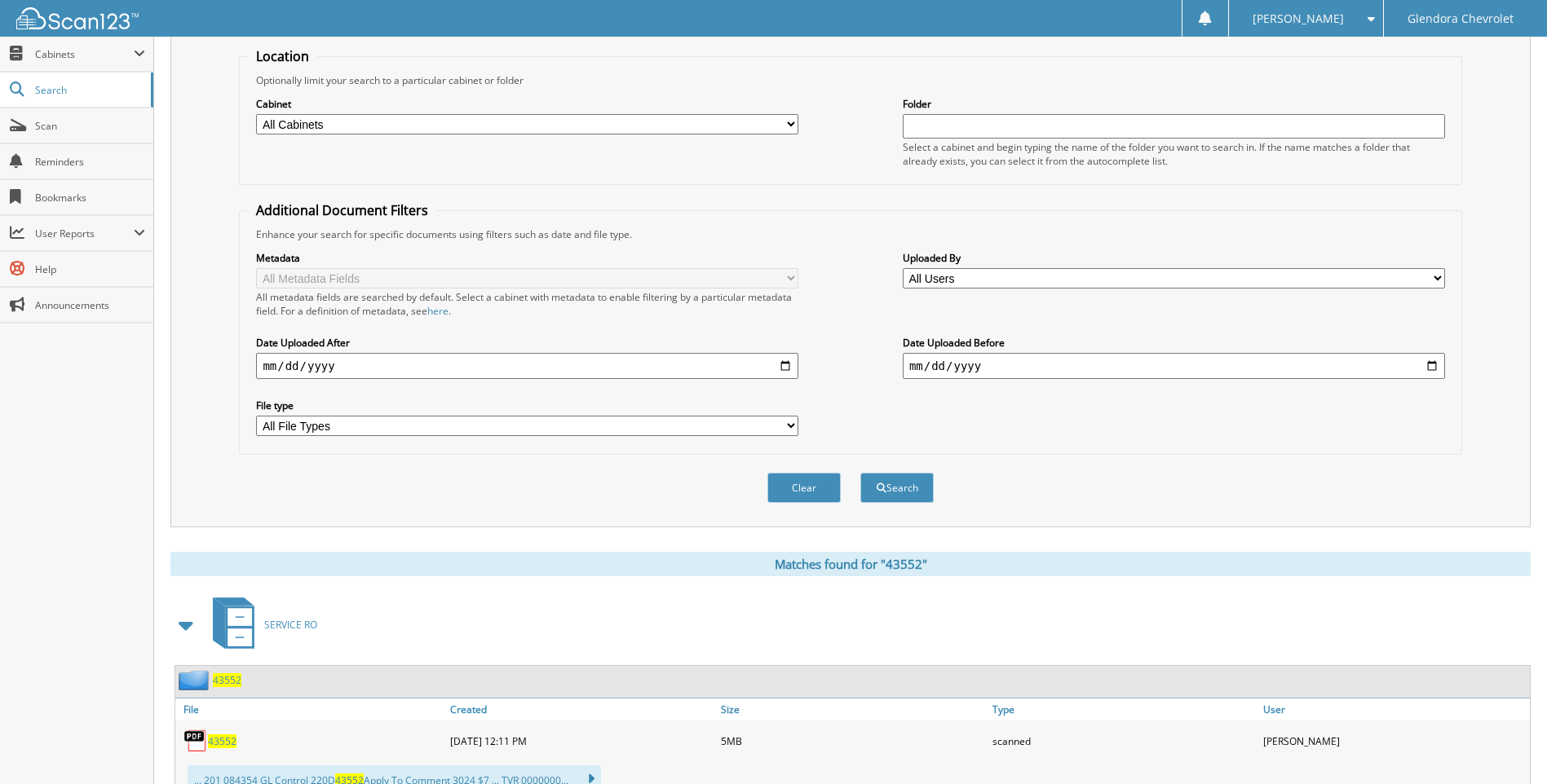
scroll to position [0, 0]
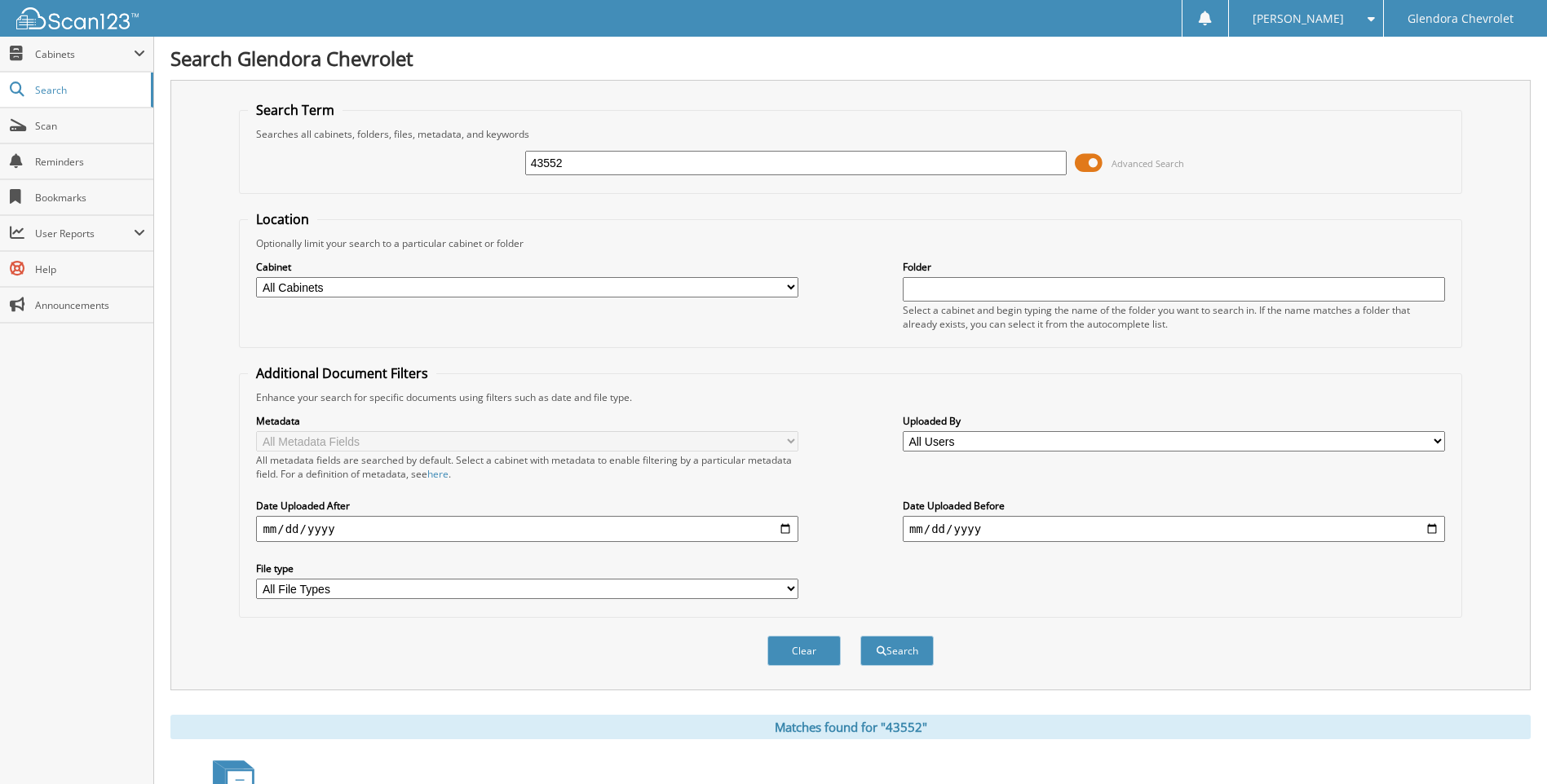
drag, startPoint x: 674, startPoint y: 158, endPoint x: 413, endPoint y: 167, distance: 261.2
click at [413, 167] on div "43552 Advanced Search" at bounding box center [849, 163] width 1204 height 44
type input "41023"
click at [860, 636] on button "Search" at bounding box center [897, 651] width 73 height 30
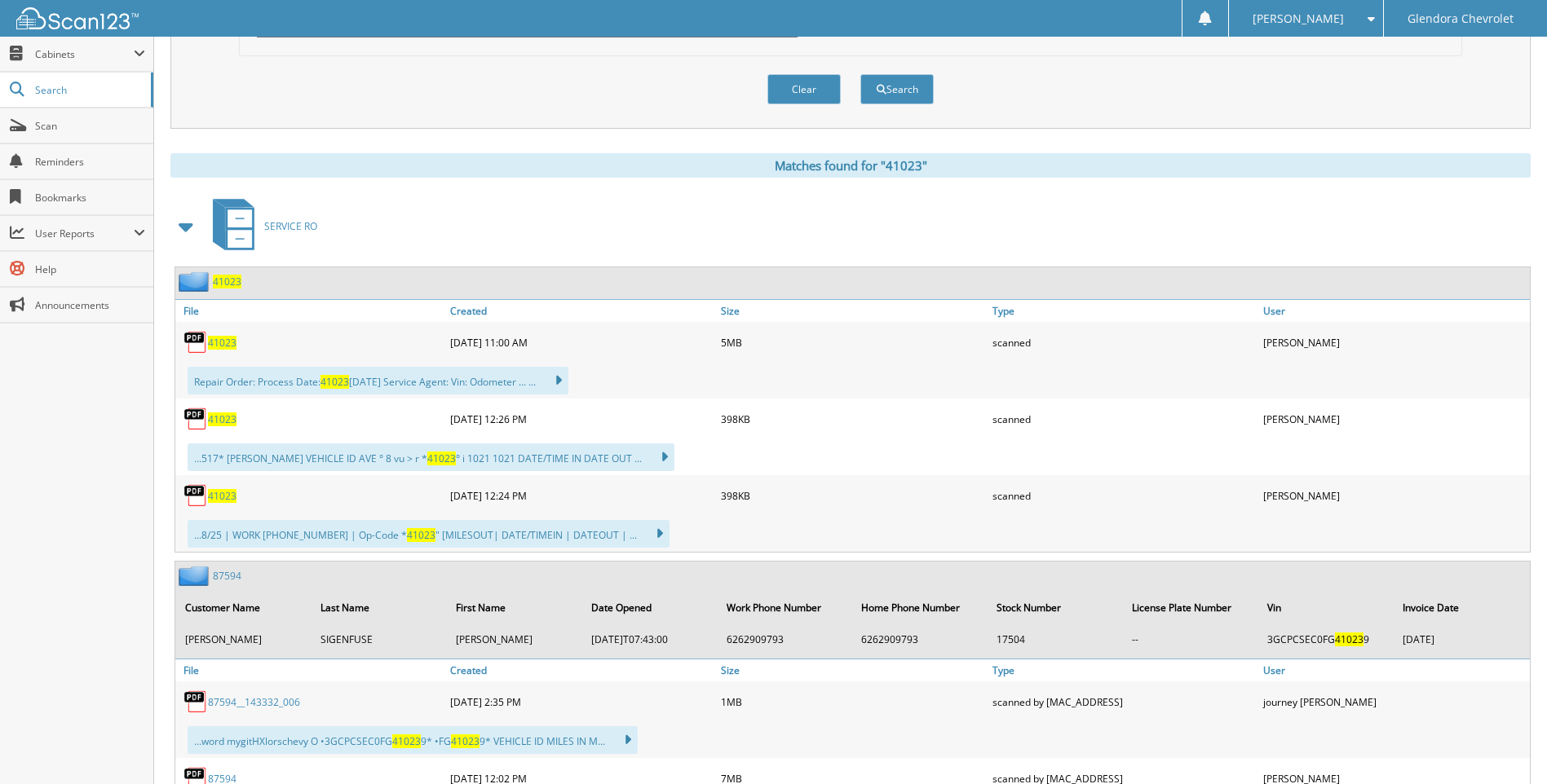
scroll to position [570, 0]
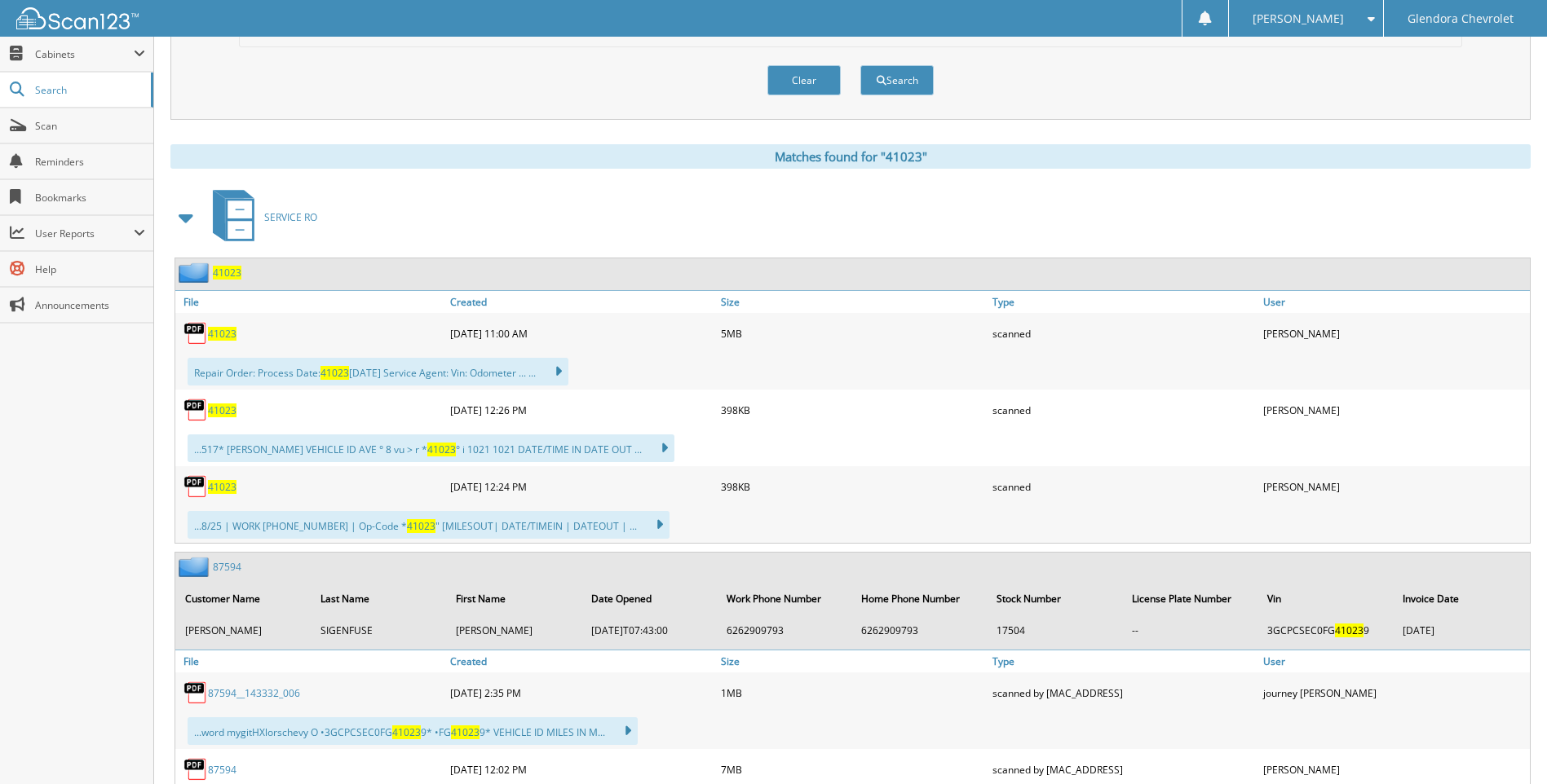
click at [227, 334] on span "41023" at bounding box center [221, 334] width 28 height 14
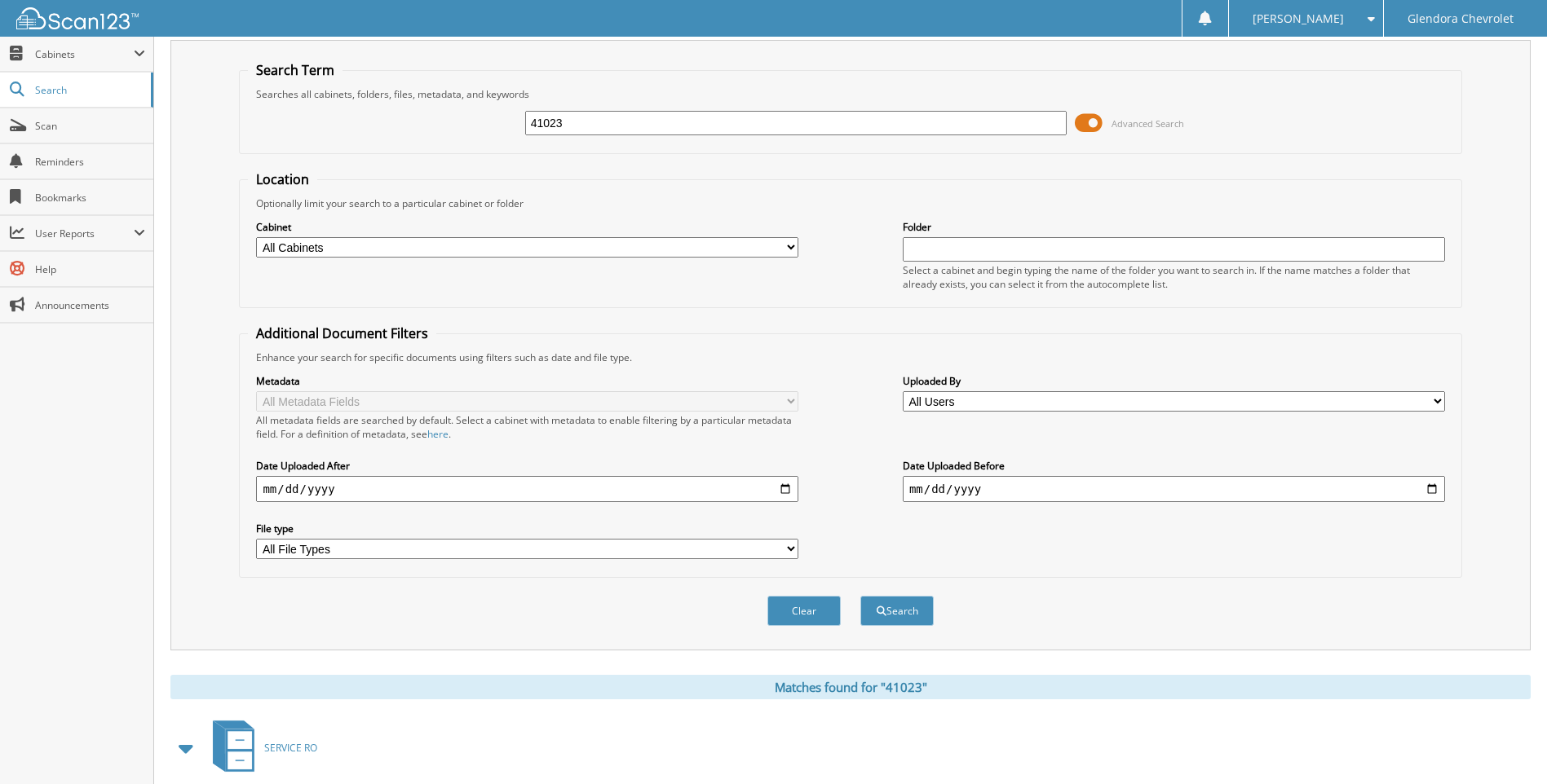
scroll to position [0, 0]
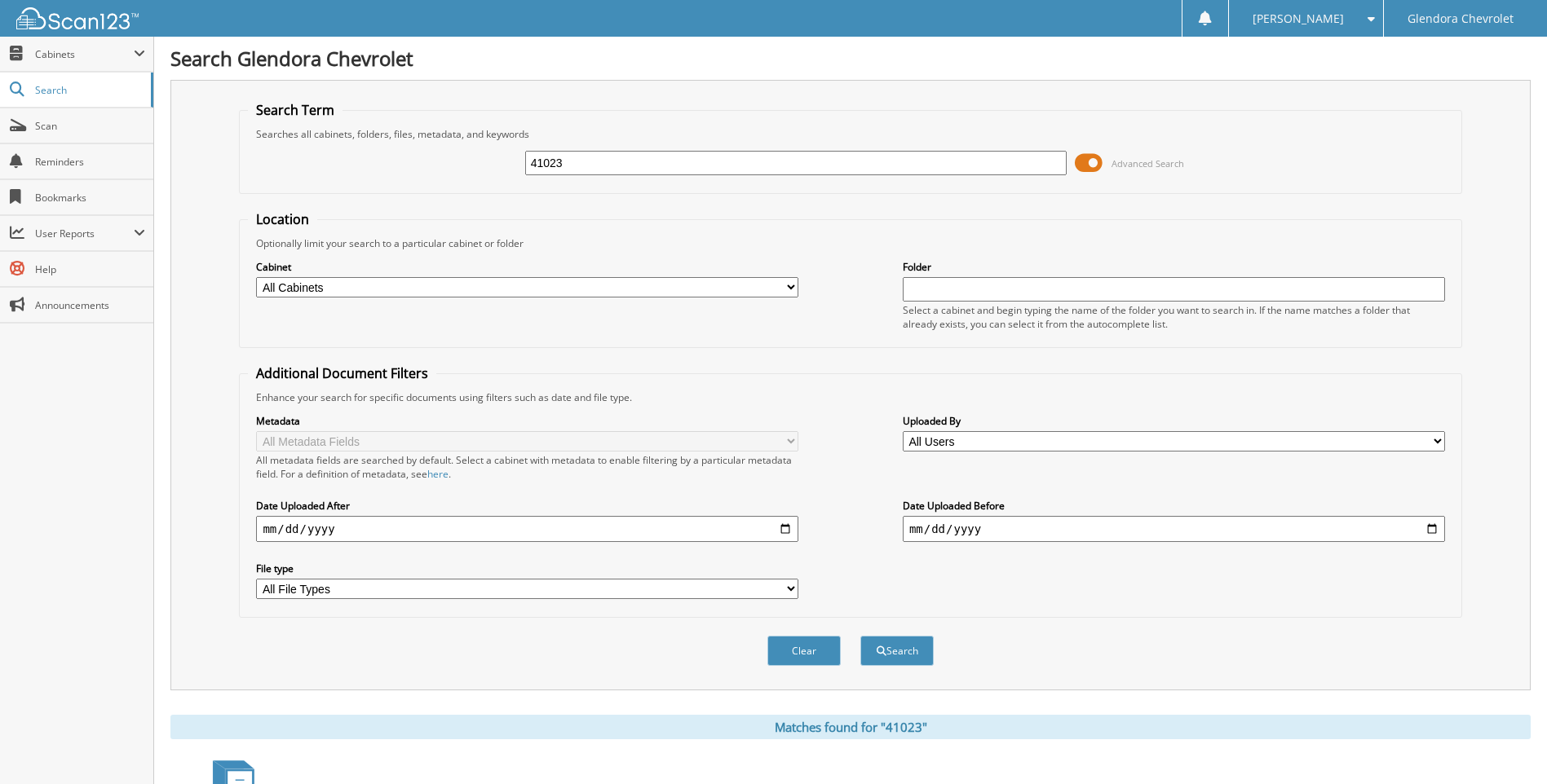
drag, startPoint x: 661, startPoint y: 169, endPoint x: 487, endPoint y: 178, distance: 174.2
click at [493, 177] on div "41023 Advanced Search" at bounding box center [849, 163] width 1204 height 44
type input "42685"
click at [860, 636] on button "Search" at bounding box center [897, 651] width 73 height 30
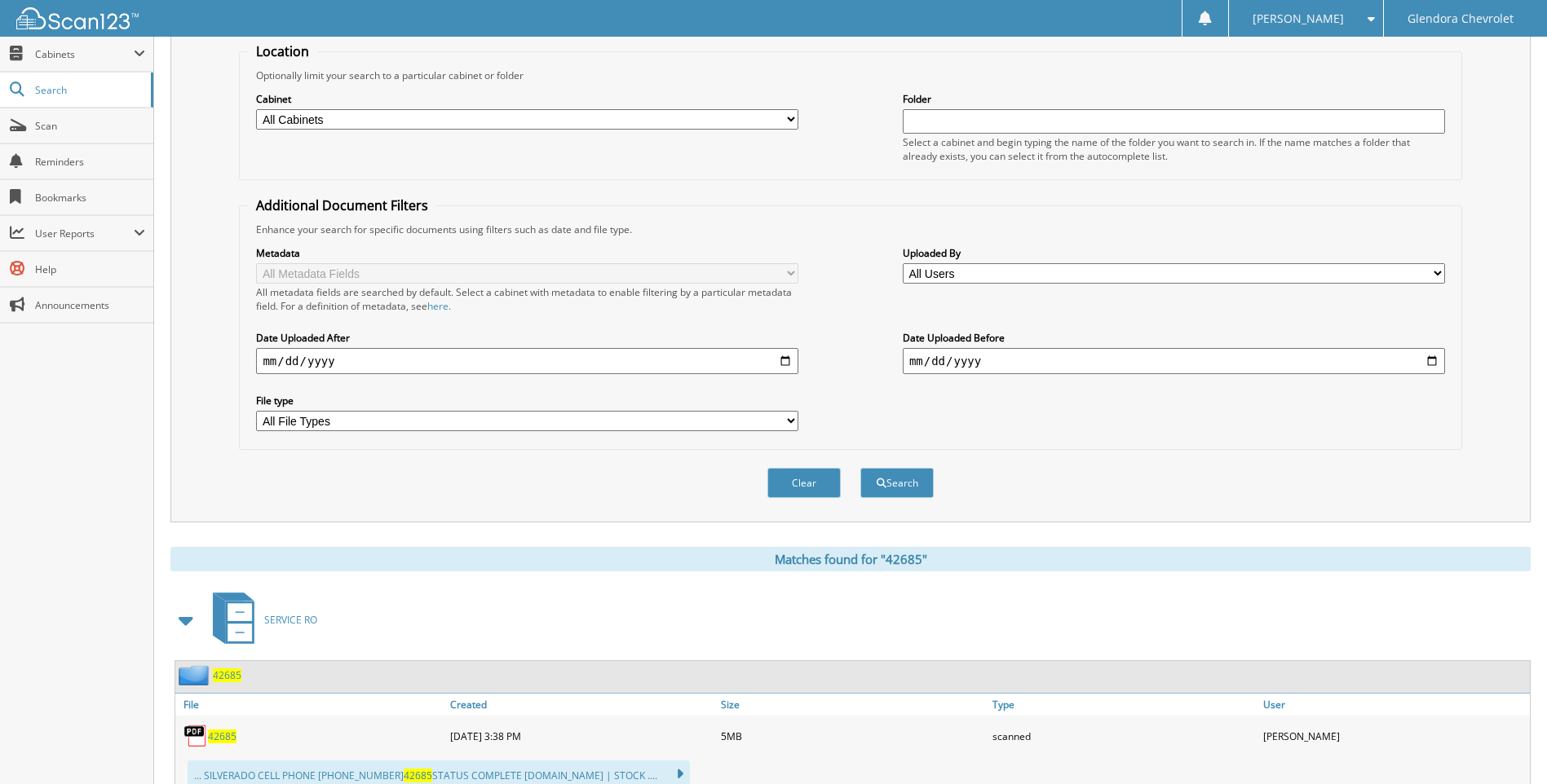
scroll to position [408, 0]
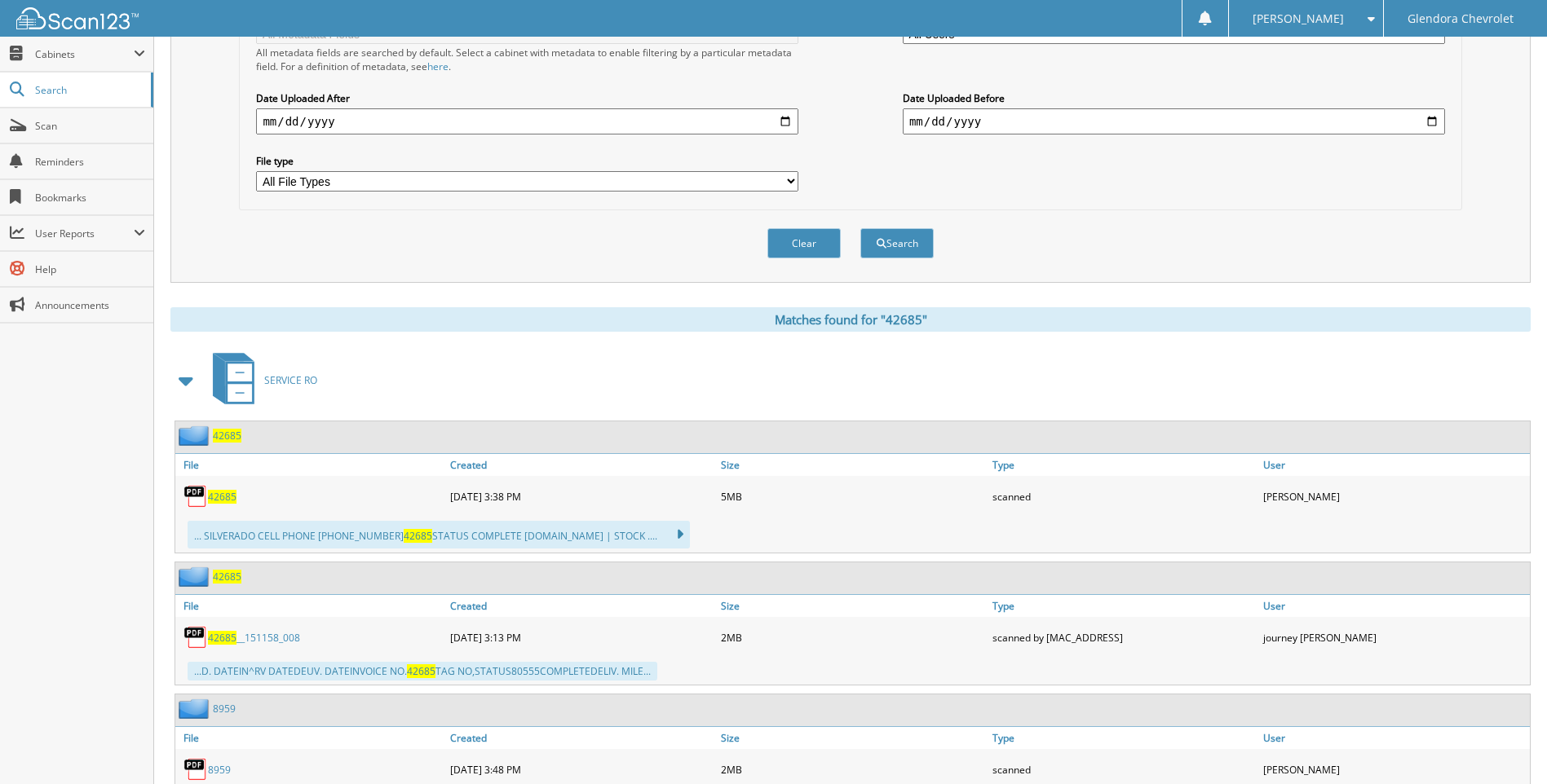
click at [227, 498] on span "42685" at bounding box center [221, 496] width 28 height 14
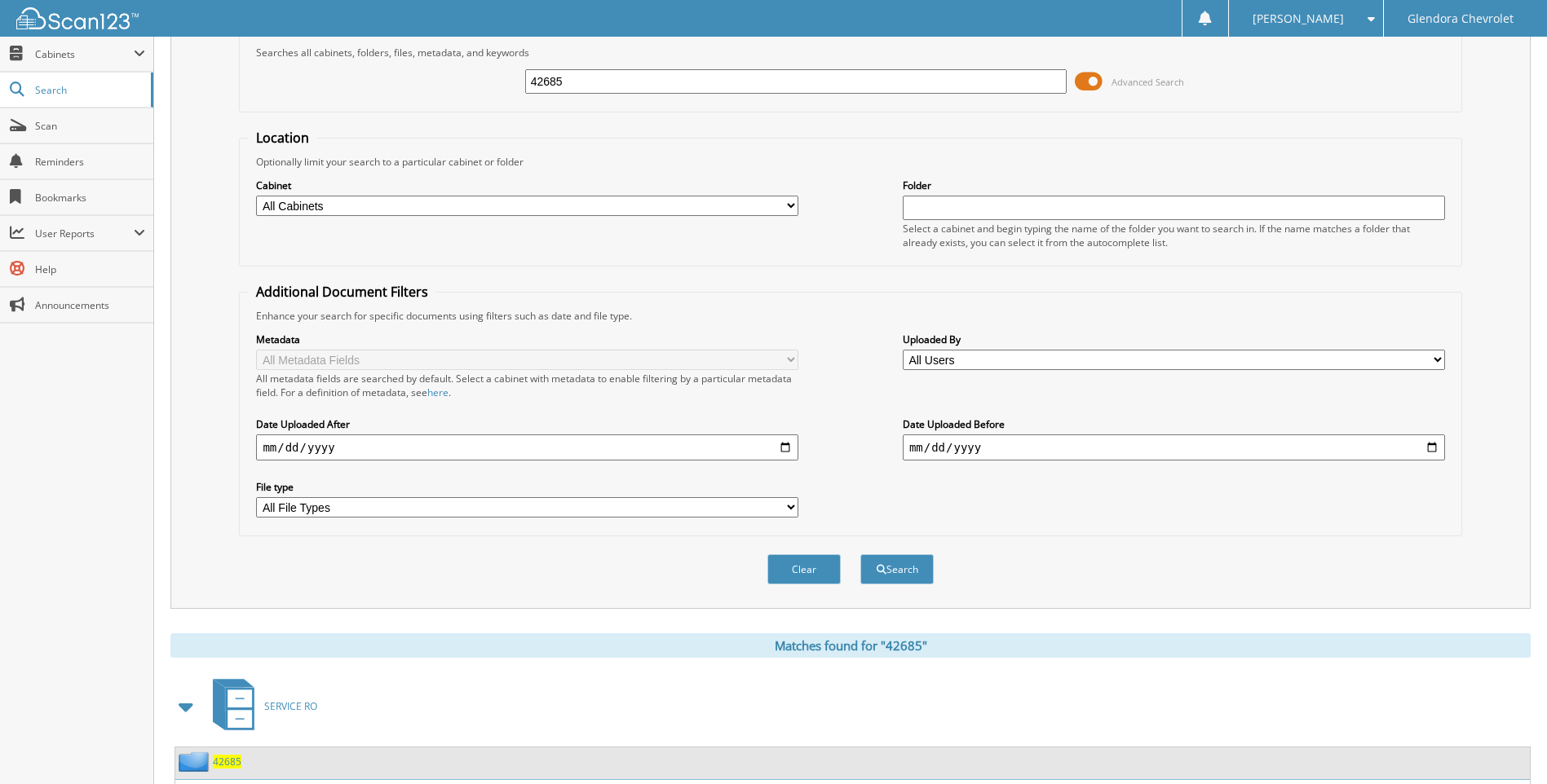
scroll to position [0, 0]
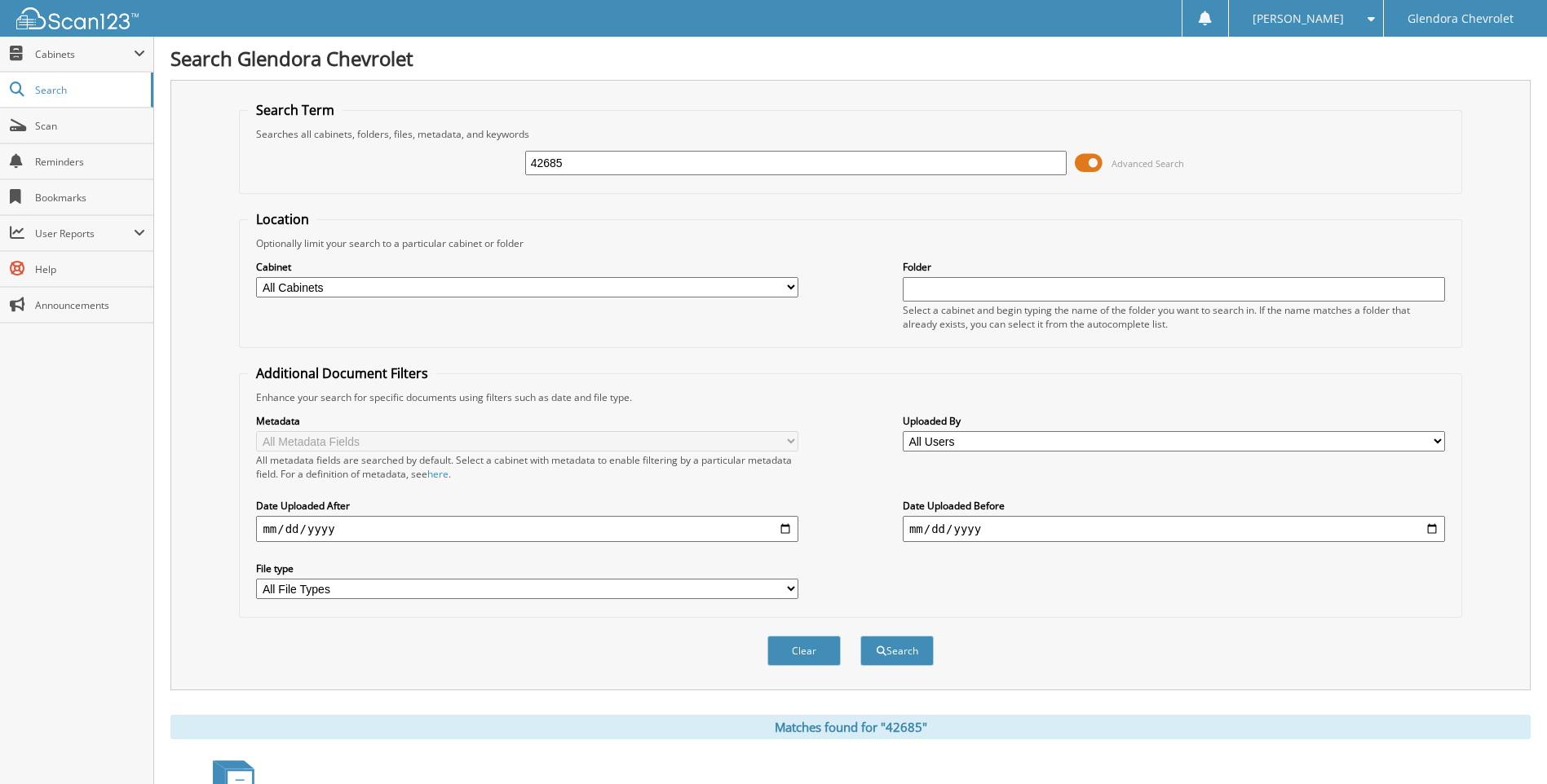
click at [581, 167] on input "42685" at bounding box center [795, 163] width 542 height 25
type input "4"
type input "43070"
click at [860, 636] on button "Search" at bounding box center [897, 651] width 73 height 30
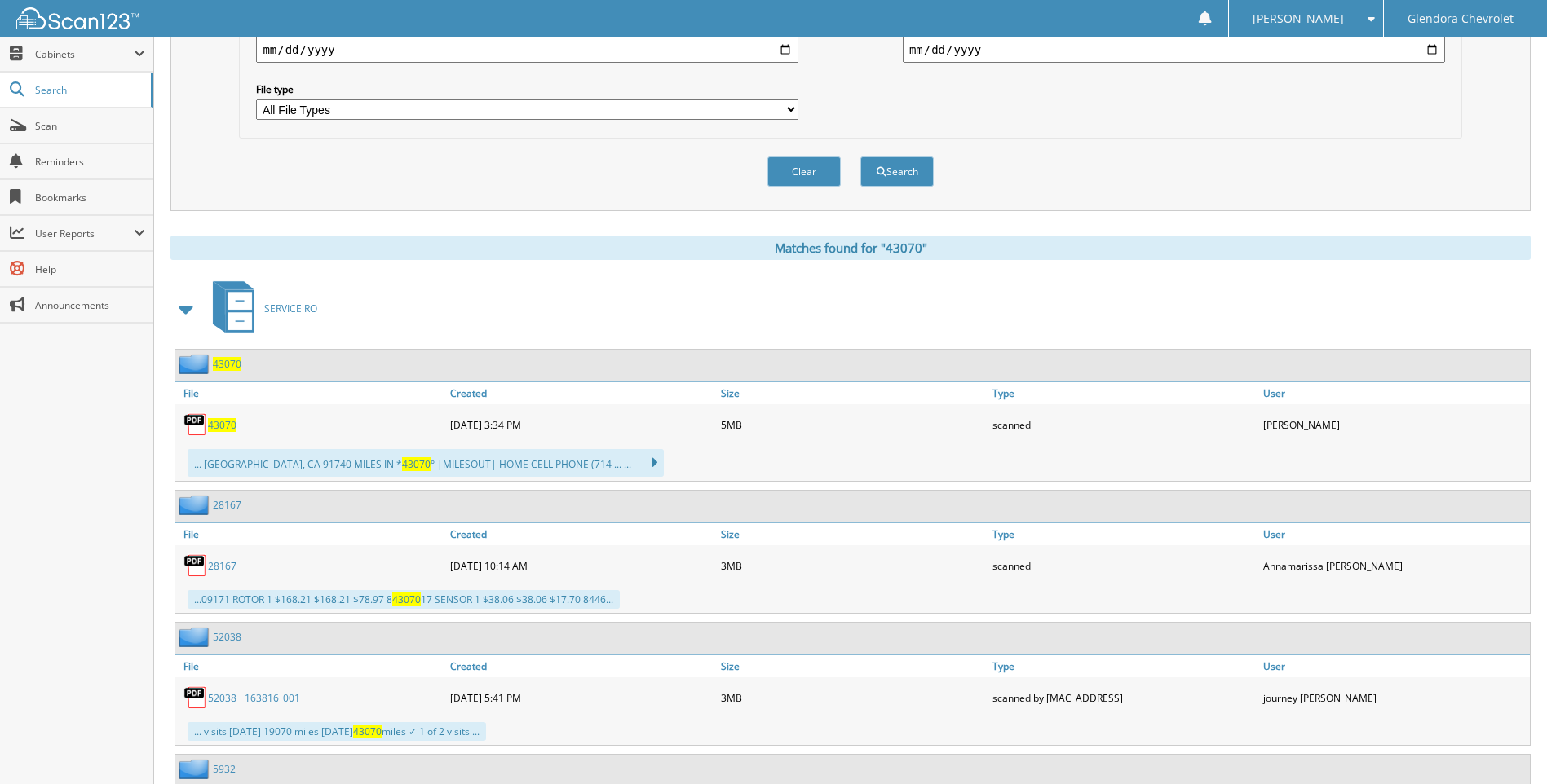
scroll to position [489, 0]
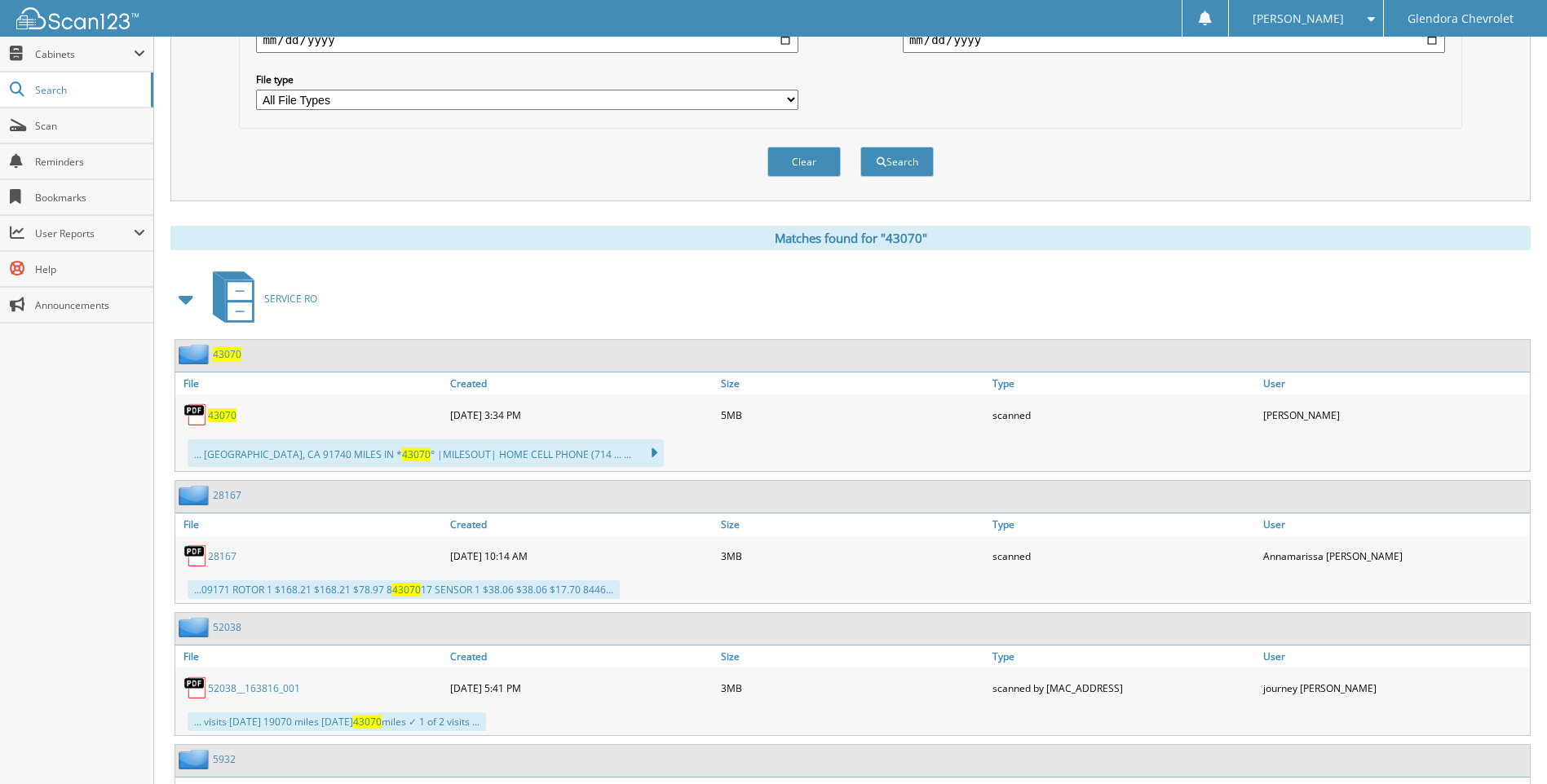
click at [221, 418] on span "43070" at bounding box center [221, 415] width 28 height 14
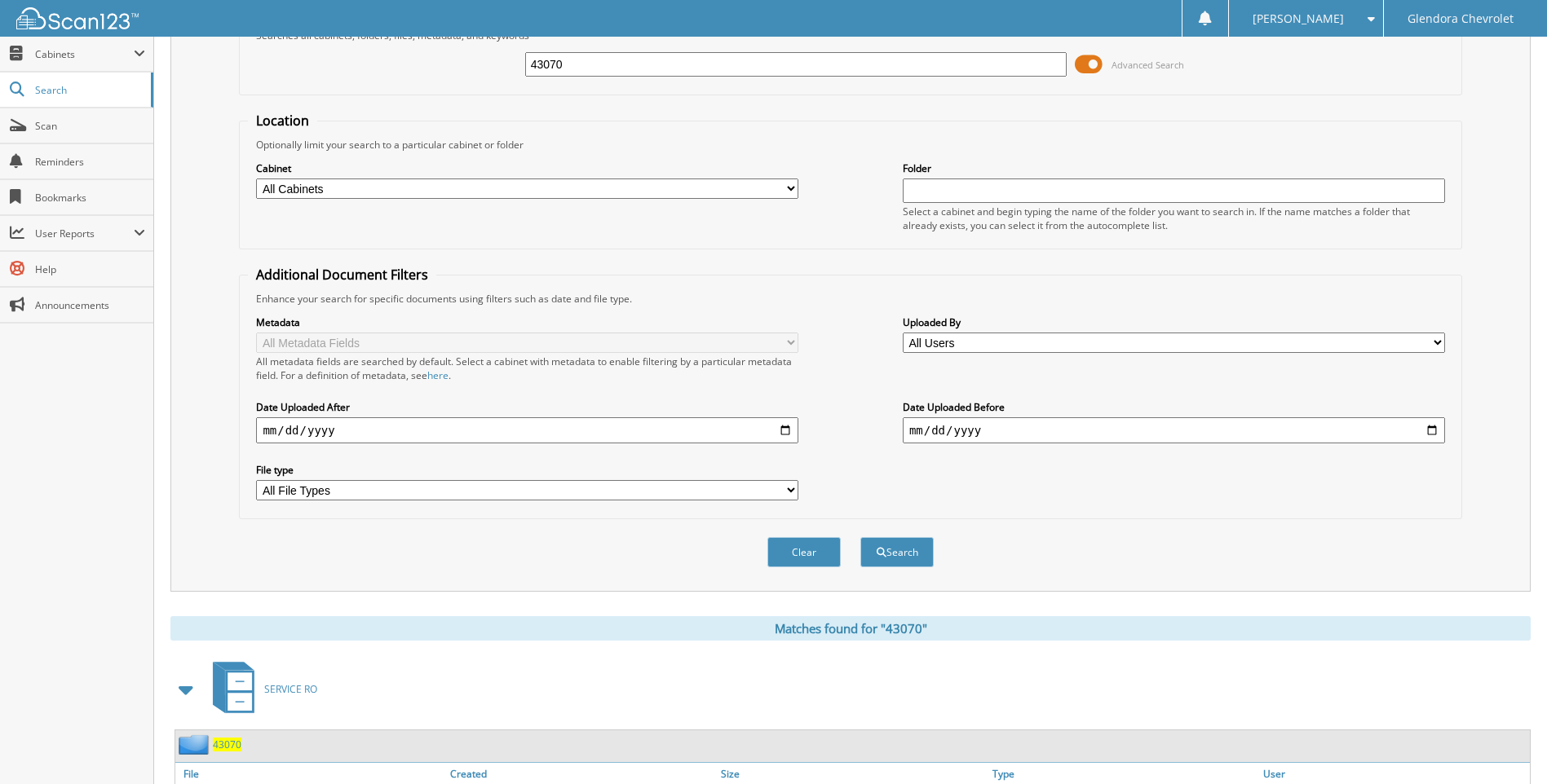
scroll to position [0, 0]
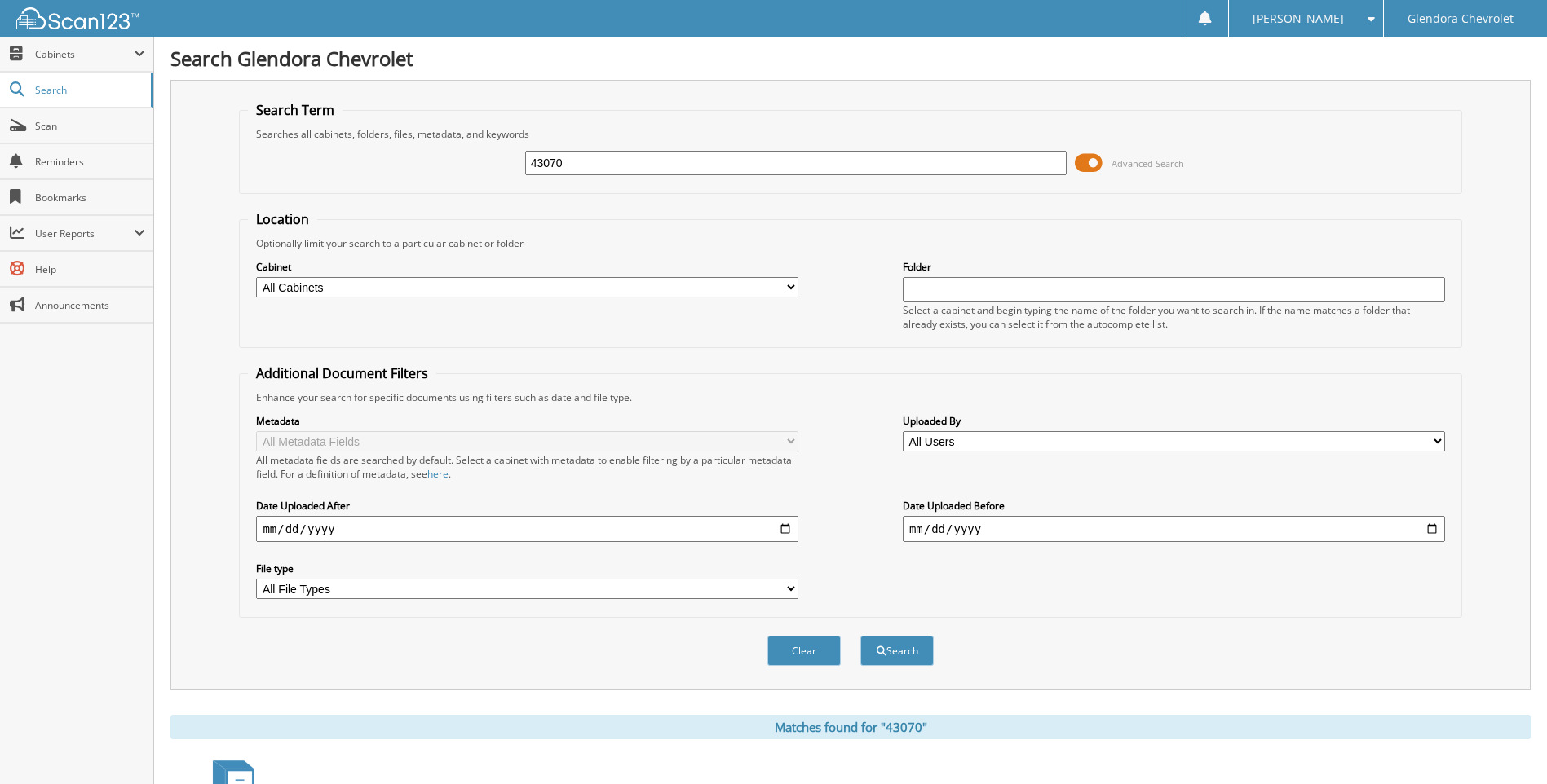
drag, startPoint x: 584, startPoint y: 158, endPoint x: 464, endPoint y: 179, distance: 121.8
click at [464, 179] on div "43070 Advanced Search" at bounding box center [849, 163] width 1204 height 44
type input "43186"
click at [860, 636] on button "Search" at bounding box center [897, 651] width 73 height 30
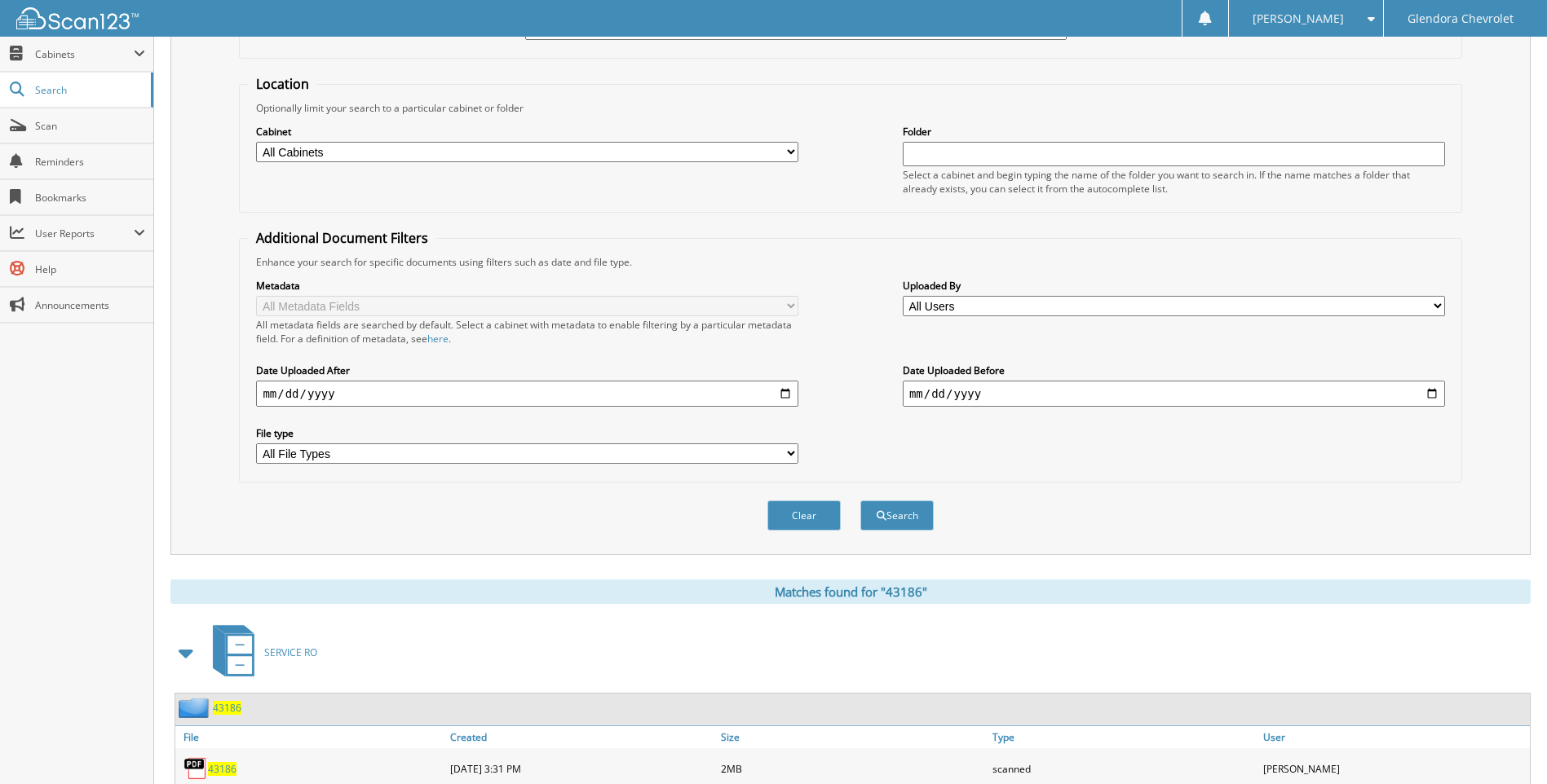
scroll to position [326, 0]
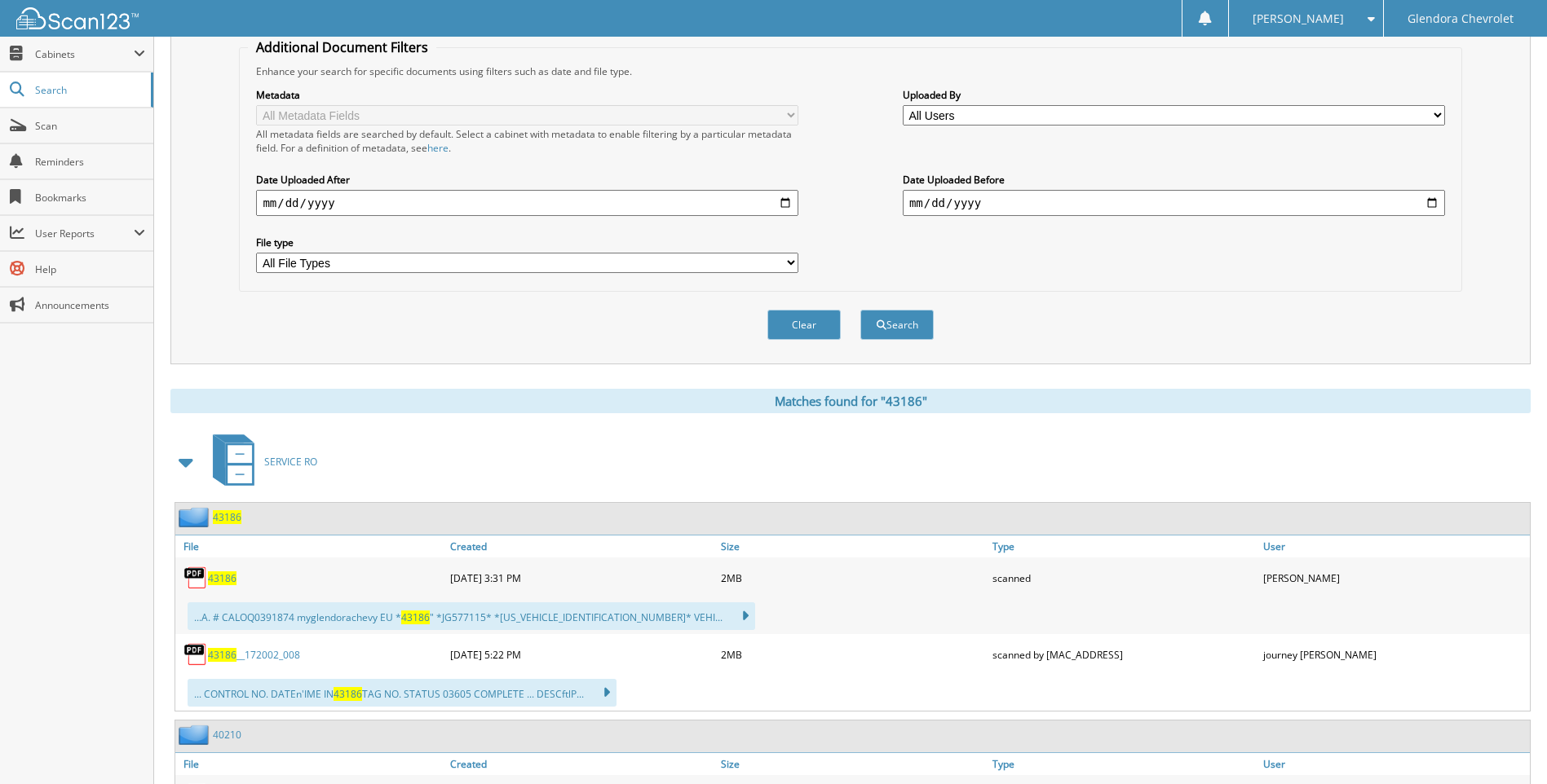
click at [220, 577] on span "43186" at bounding box center [221, 577] width 28 height 14
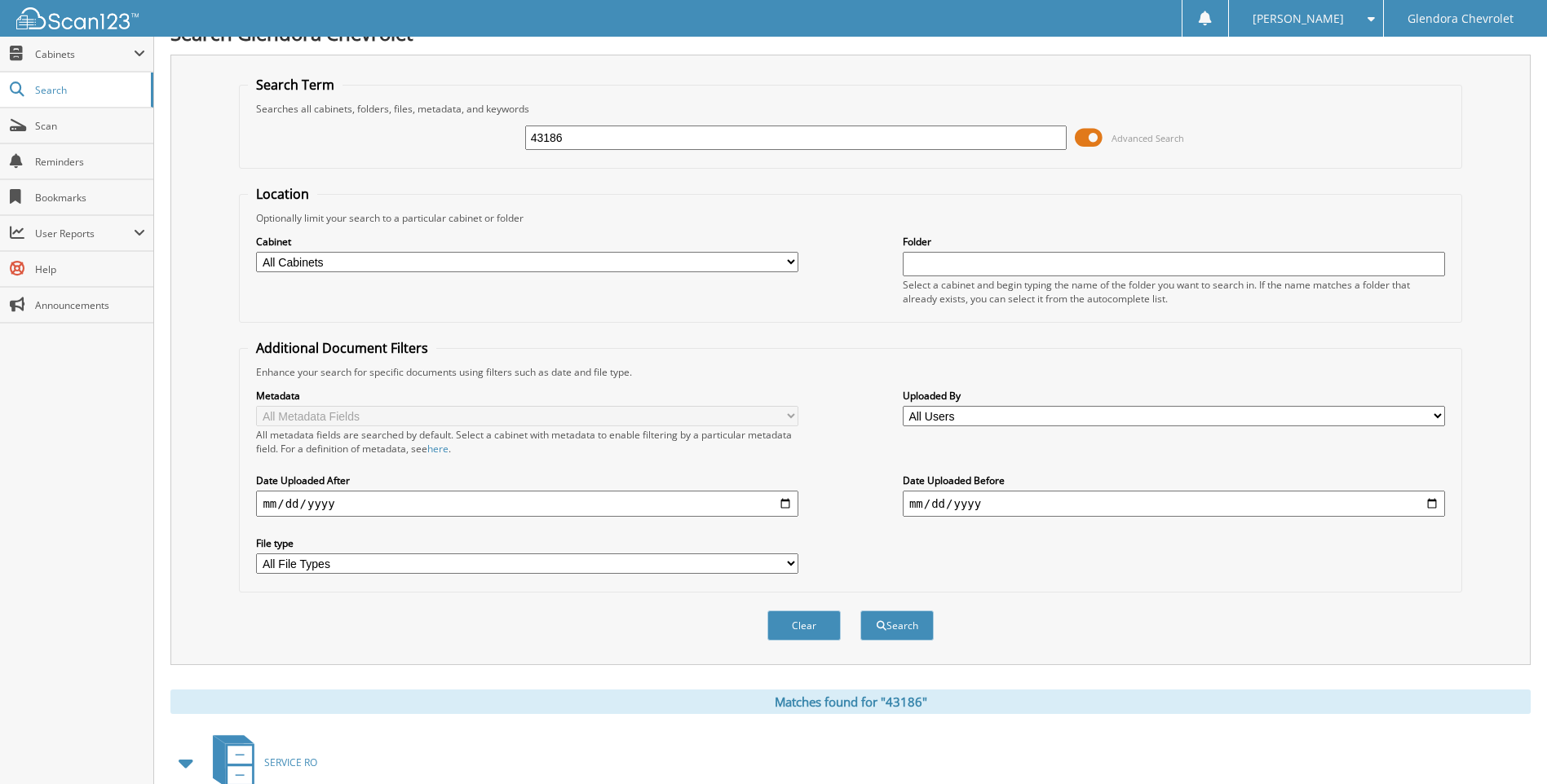
scroll to position [0, 0]
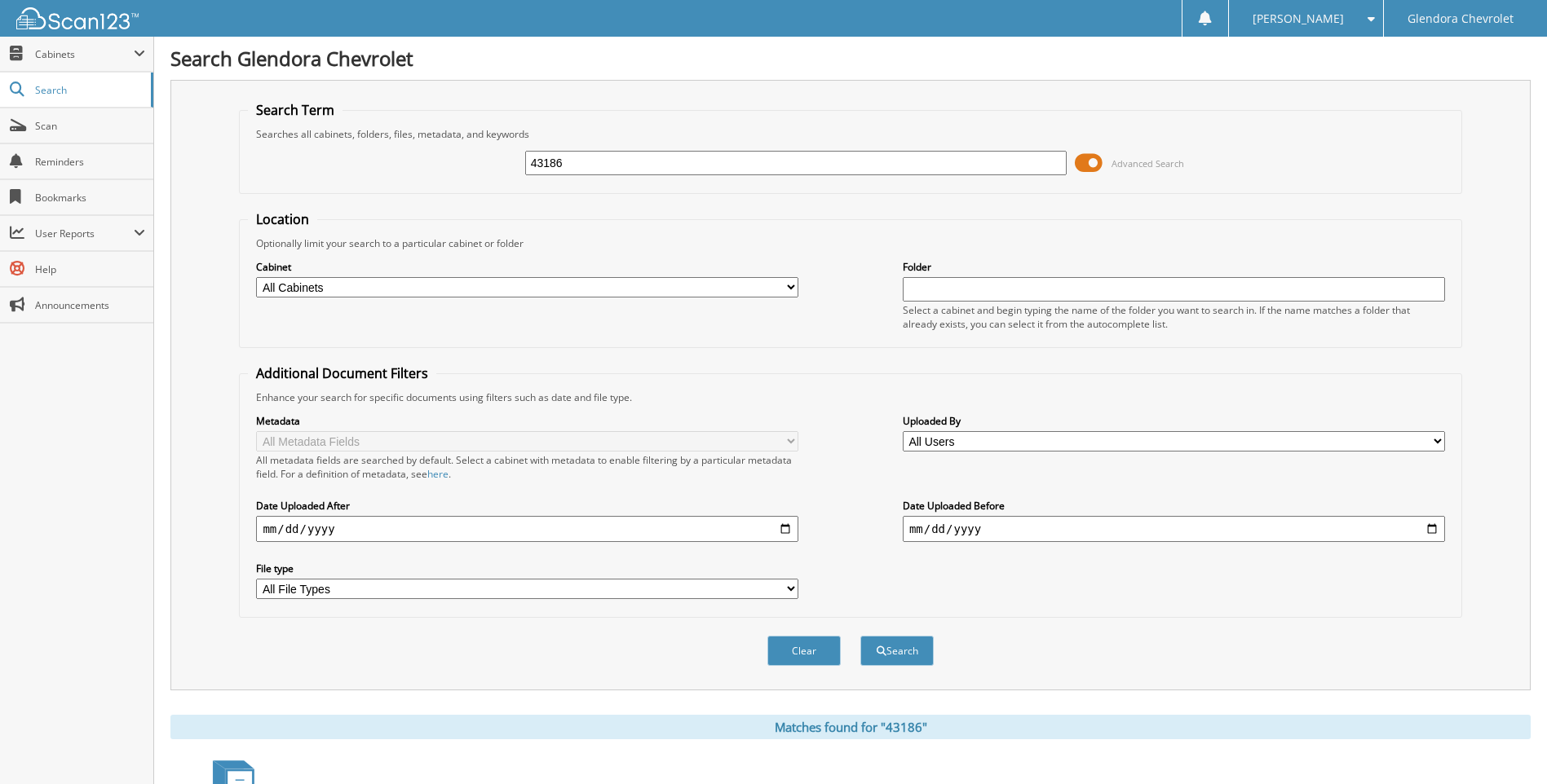
click at [755, 164] on input "43186" at bounding box center [795, 163] width 542 height 25
type input "4"
type input "43426"
click at [860, 636] on button "Search" at bounding box center [897, 651] width 73 height 30
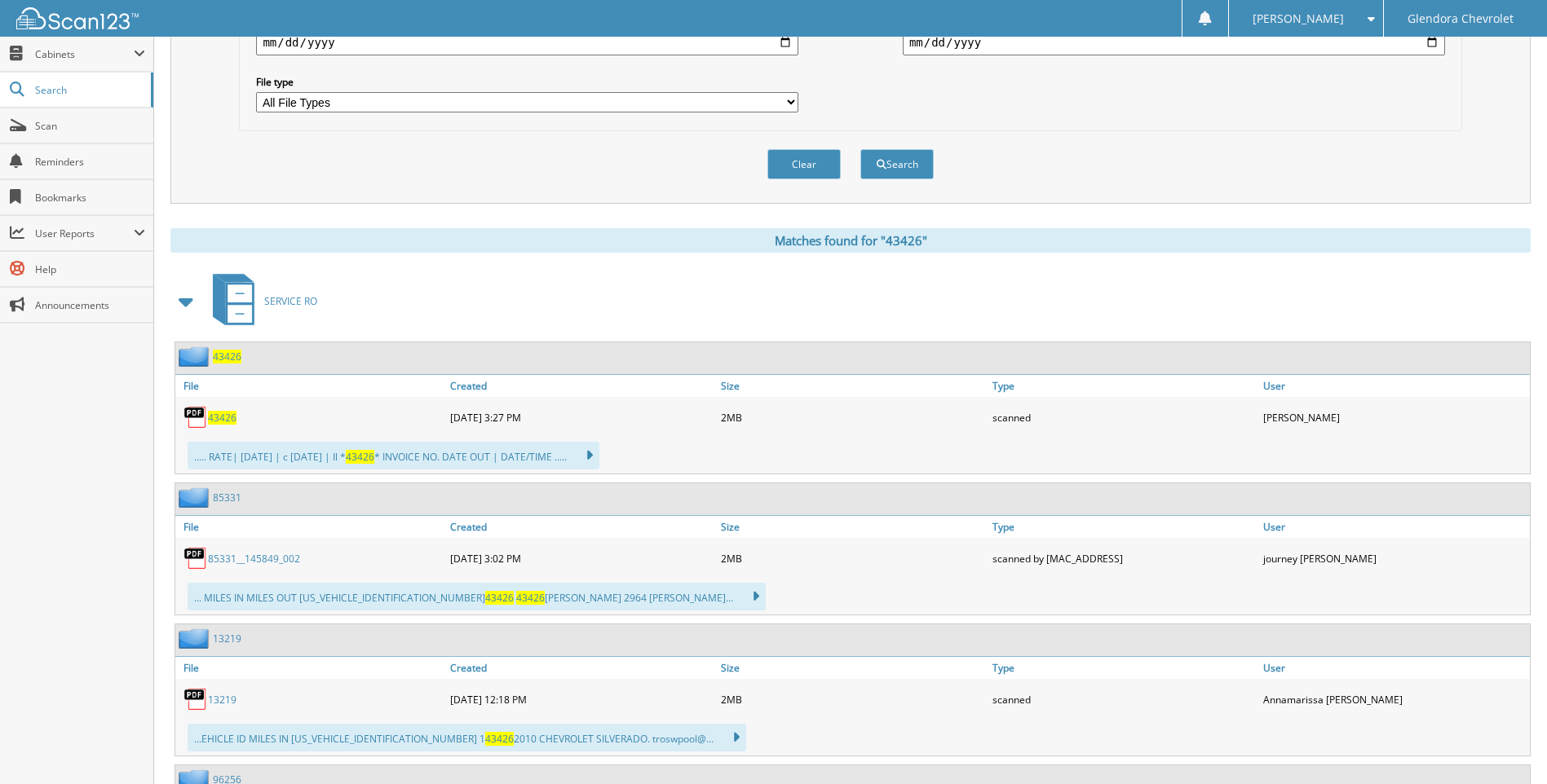
scroll to position [489, 0]
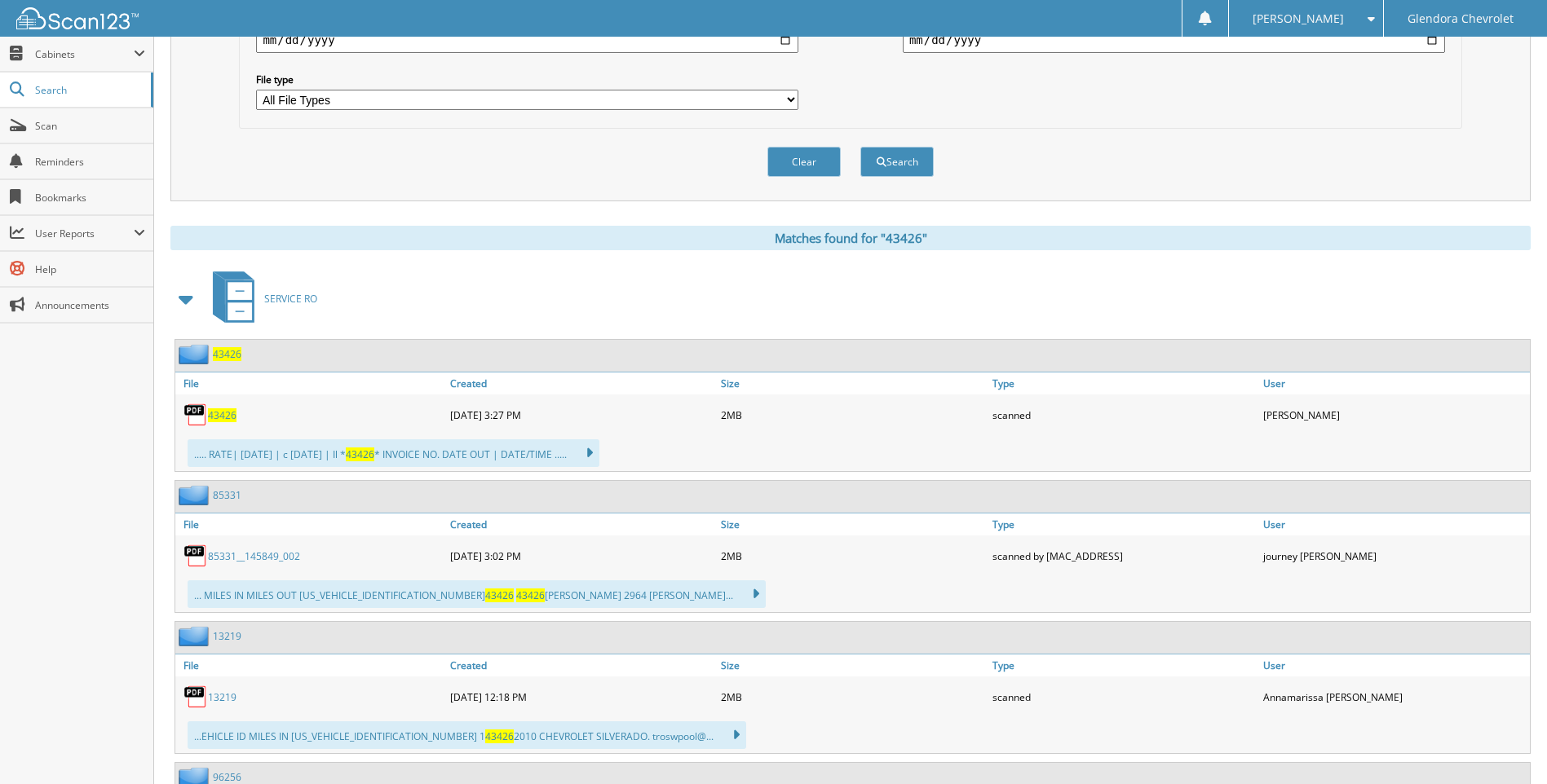
click at [222, 414] on span "43426" at bounding box center [221, 415] width 28 height 14
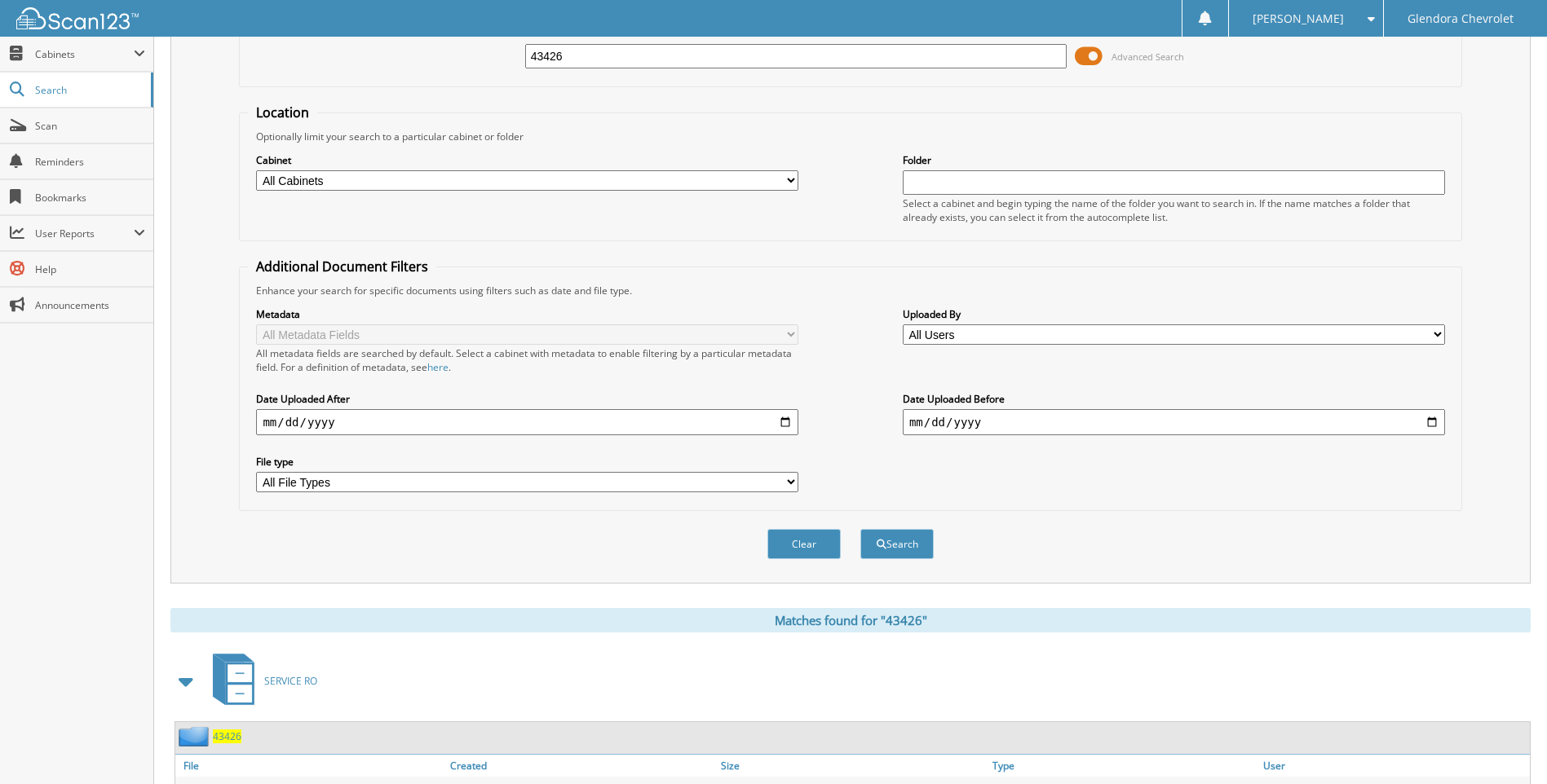
scroll to position [0, 0]
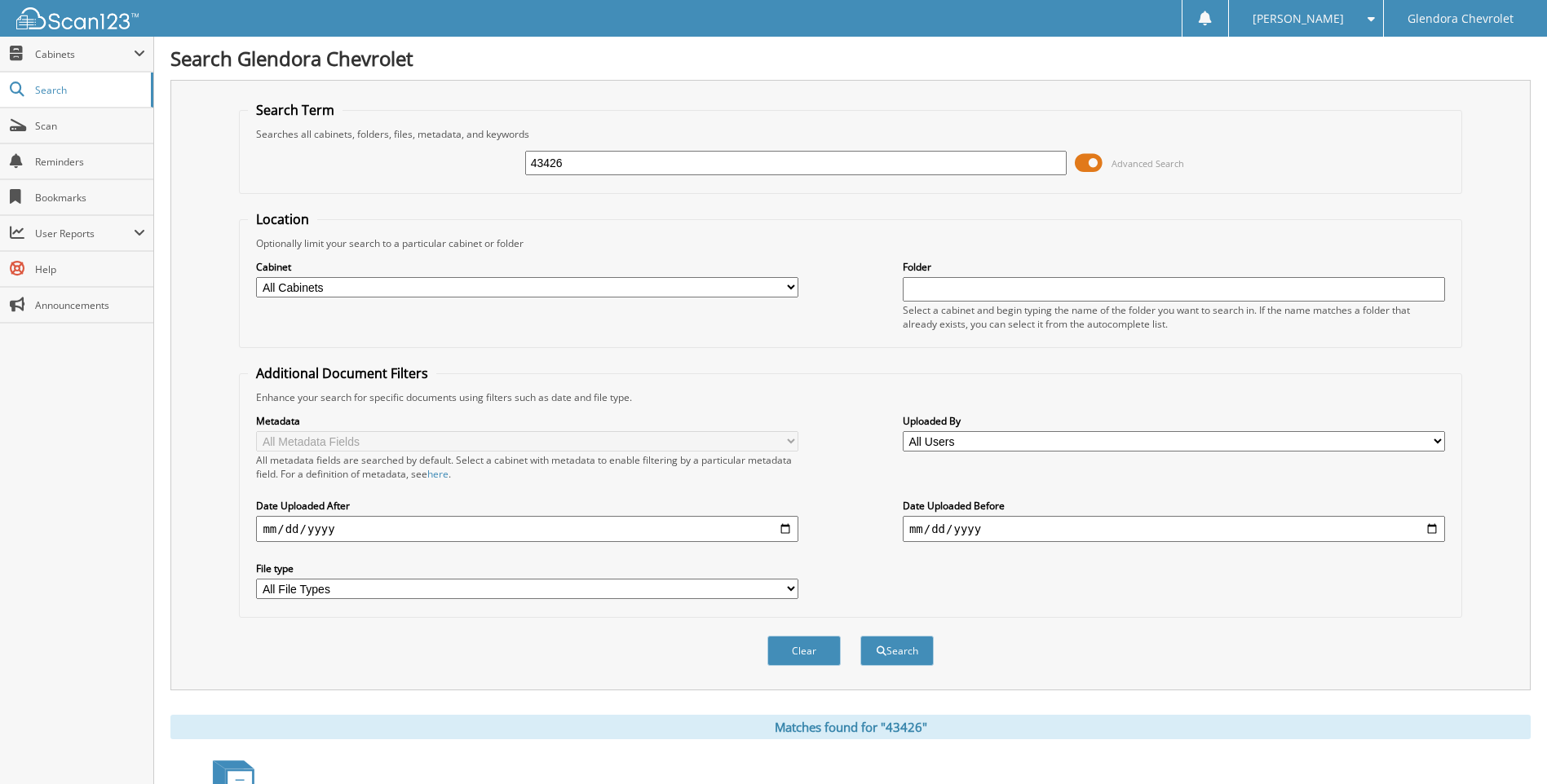
click at [619, 161] on input "43426" at bounding box center [795, 163] width 542 height 25
type input "4"
type input "43438"
click at [860, 636] on button "Search" at bounding box center [897, 651] width 73 height 30
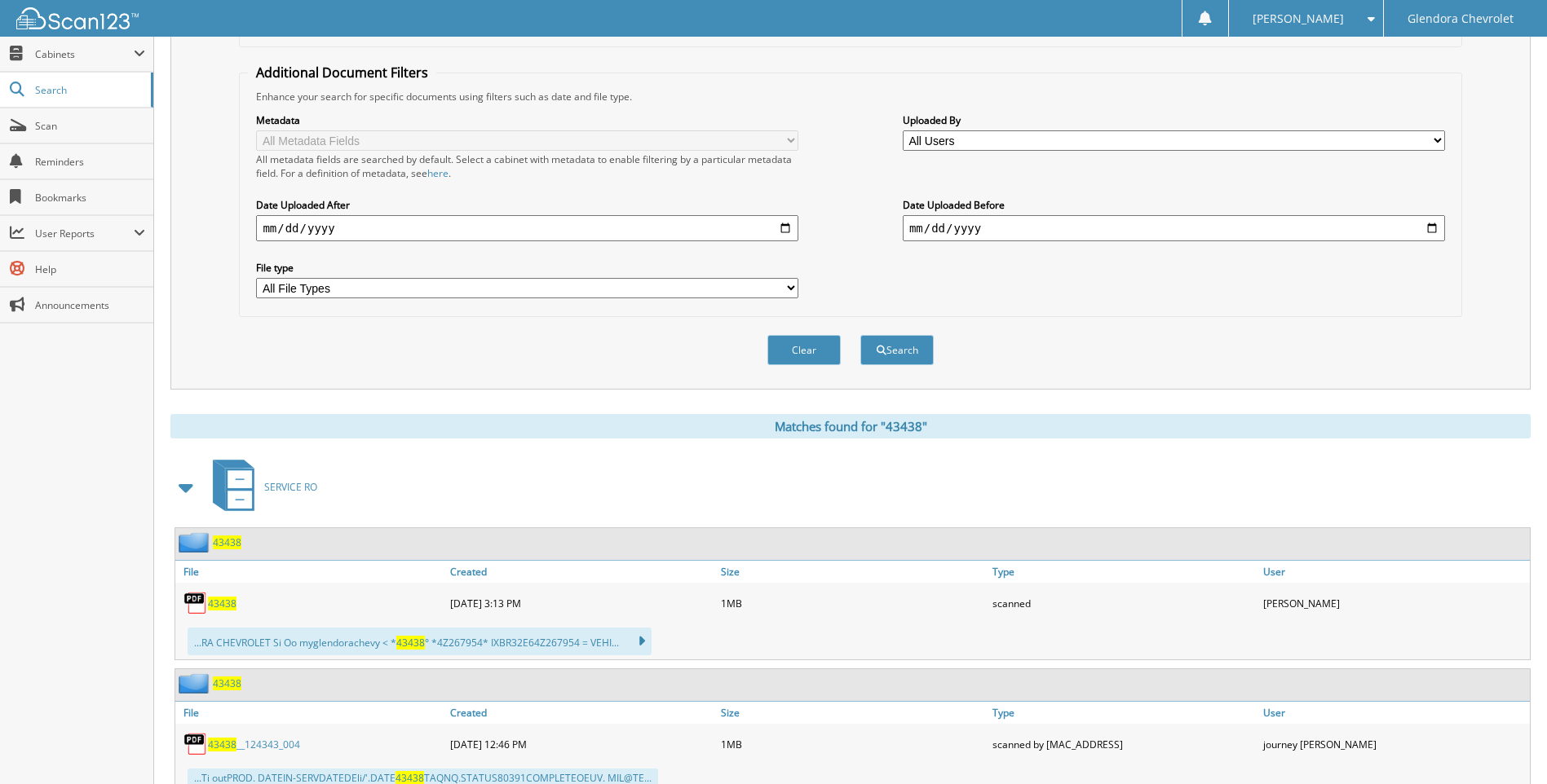
scroll to position [408, 0]
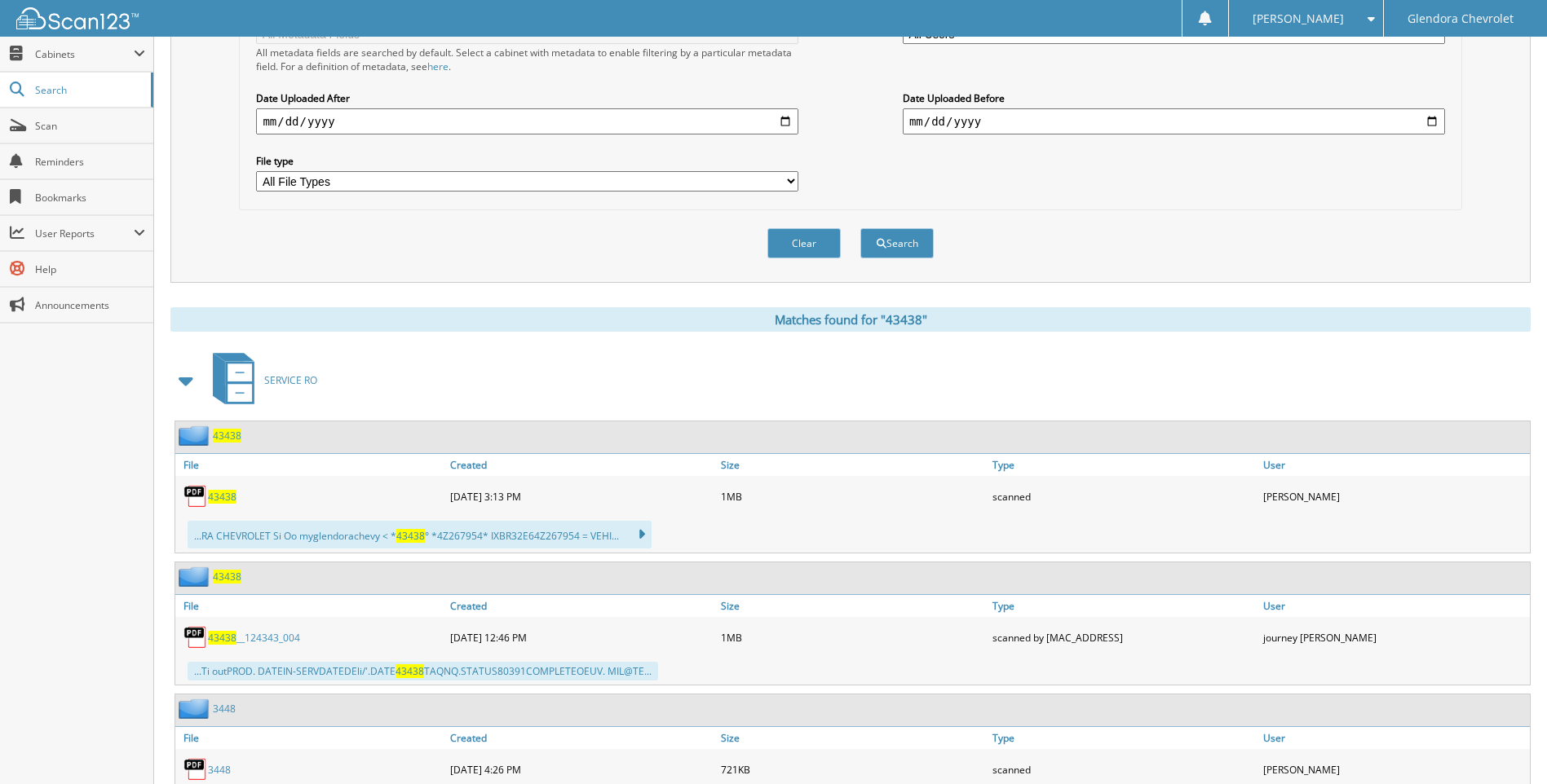
click at [219, 493] on span "43438" at bounding box center [221, 496] width 28 height 14
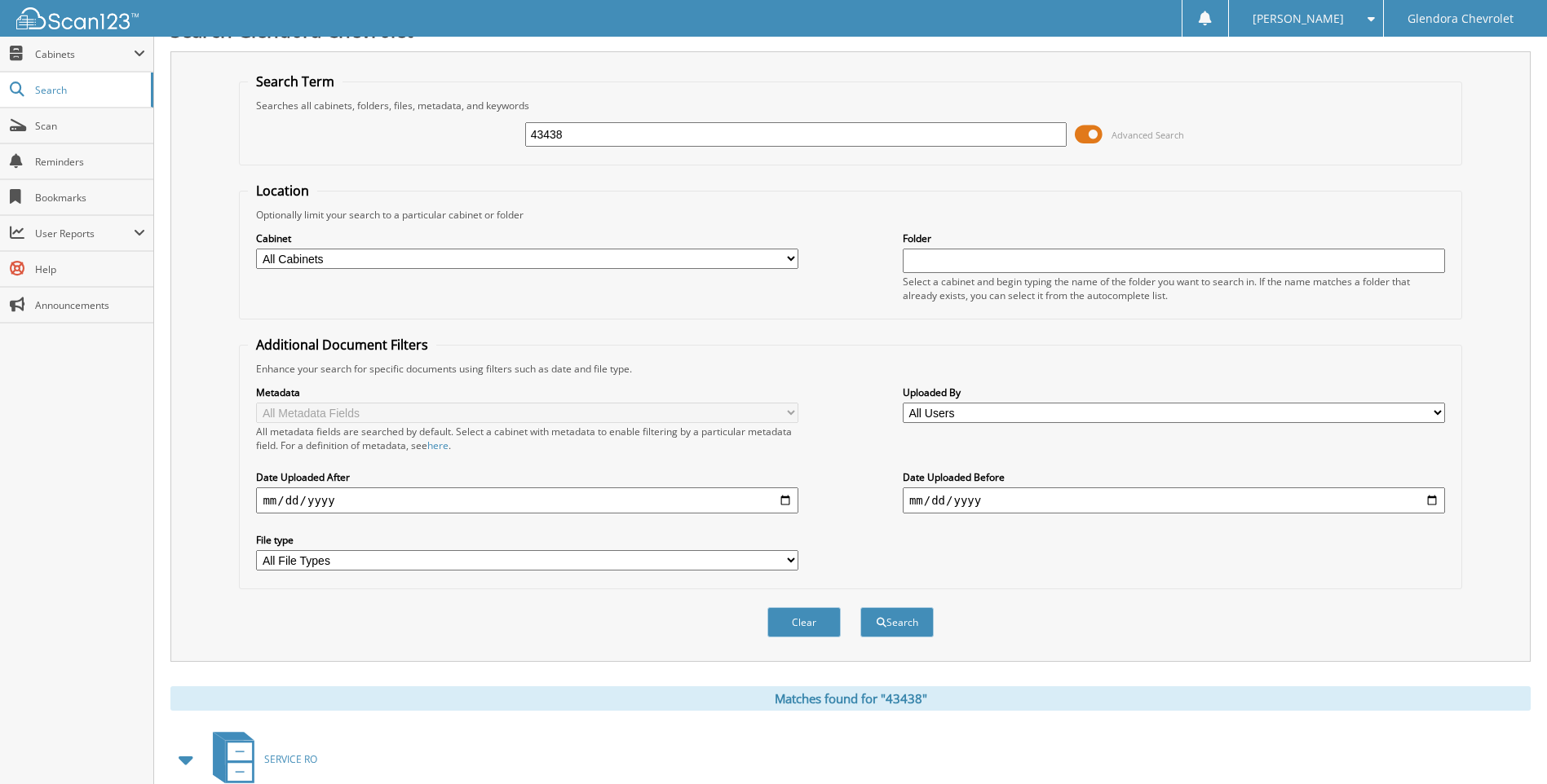
scroll to position [0, 0]
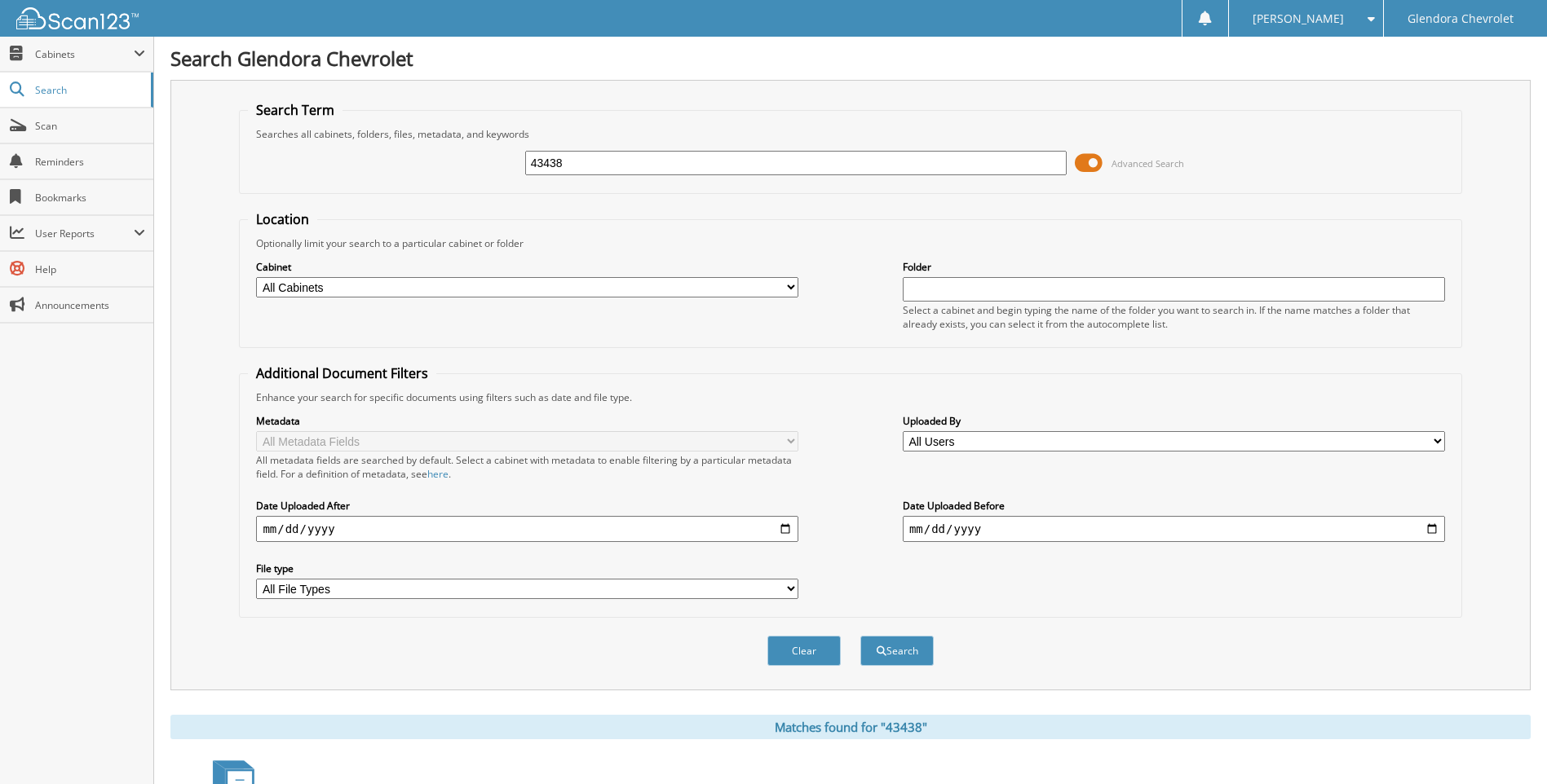
click at [620, 153] on input "43438" at bounding box center [795, 163] width 542 height 25
type input "4"
type input "43440"
click at [860, 636] on button "Search" at bounding box center [897, 651] width 73 height 30
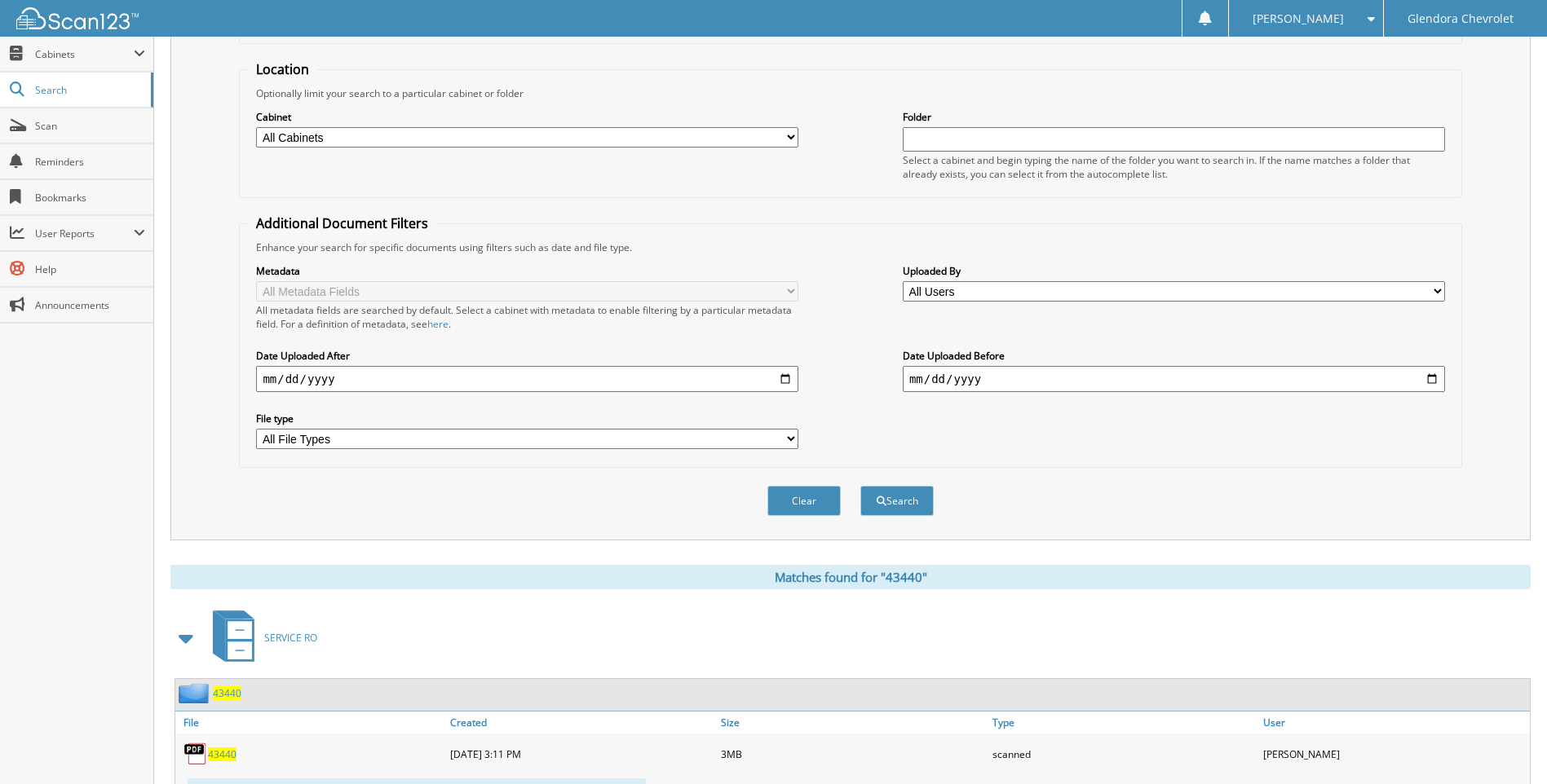
scroll to position [326, 0]
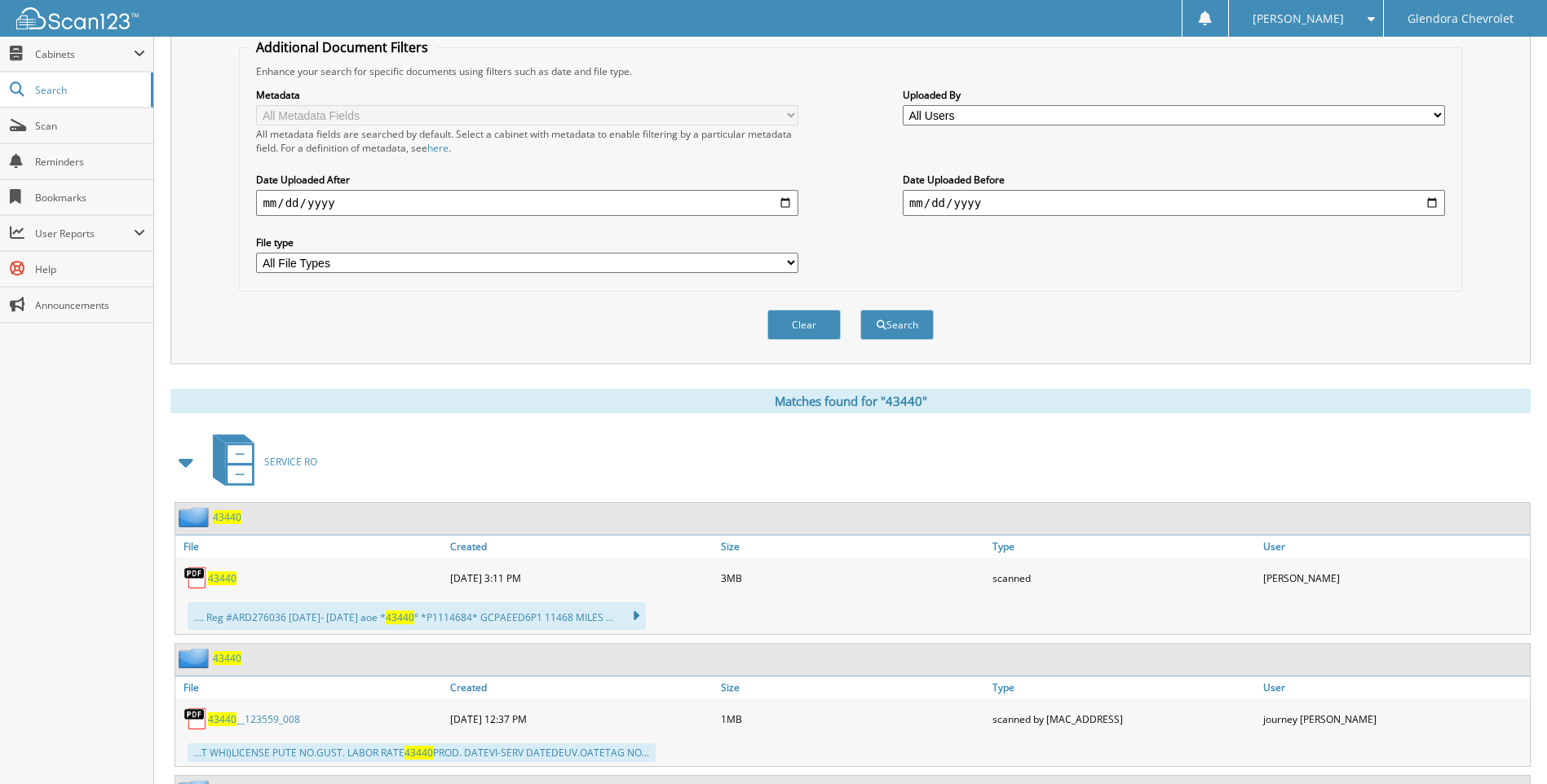
click at [229, 581] on span "43440" at bounding box center [221, 577] width 28 height 14
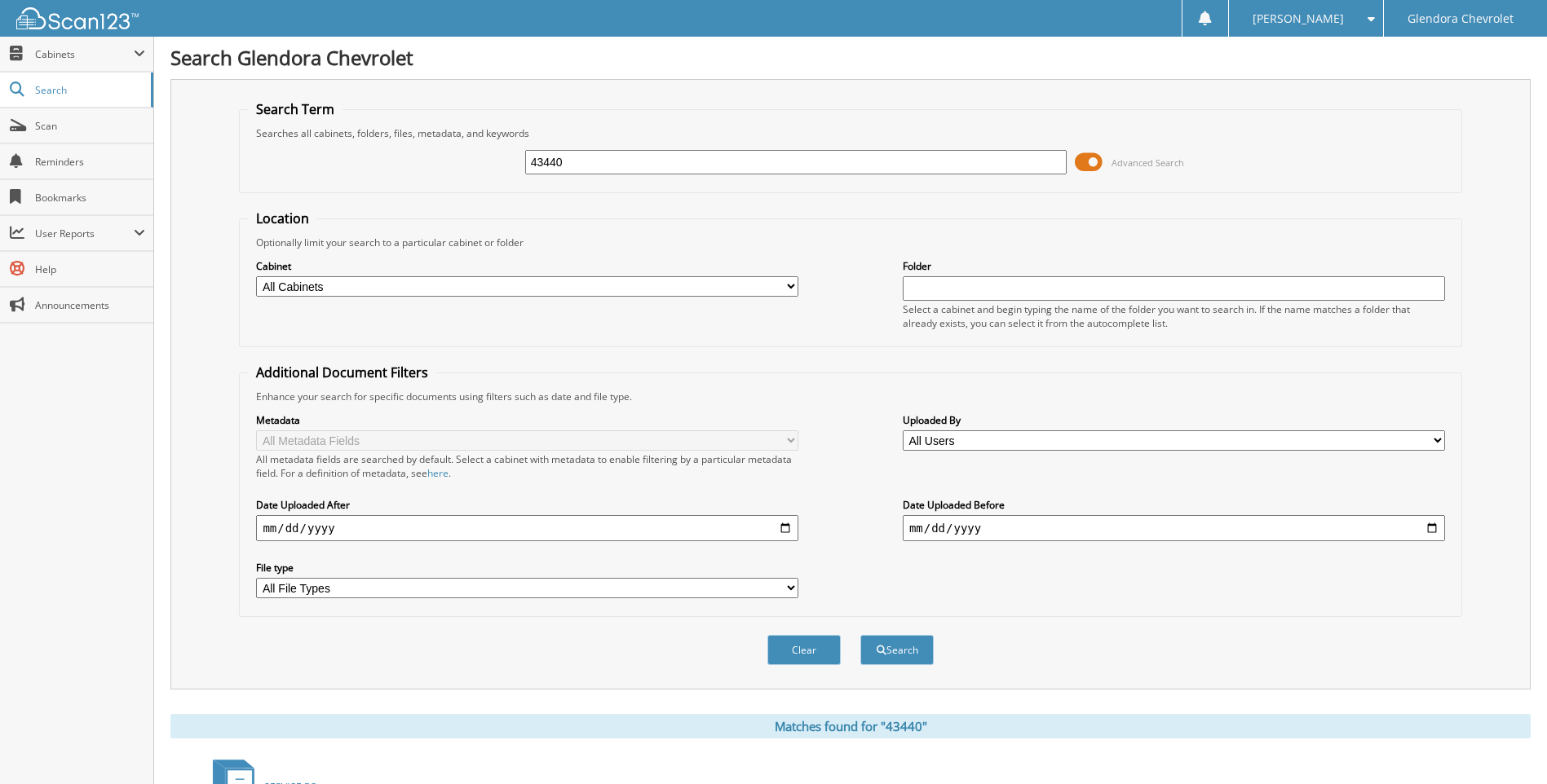
scroll to position [0, 0]
click at [583, 170] on input "43440" at bounding box center [795, 163] width 542 height 25
type input "4"
type input "43452"
click at [860, 636] on button "Search" at bounding box center [897, 651] width 73 height 30
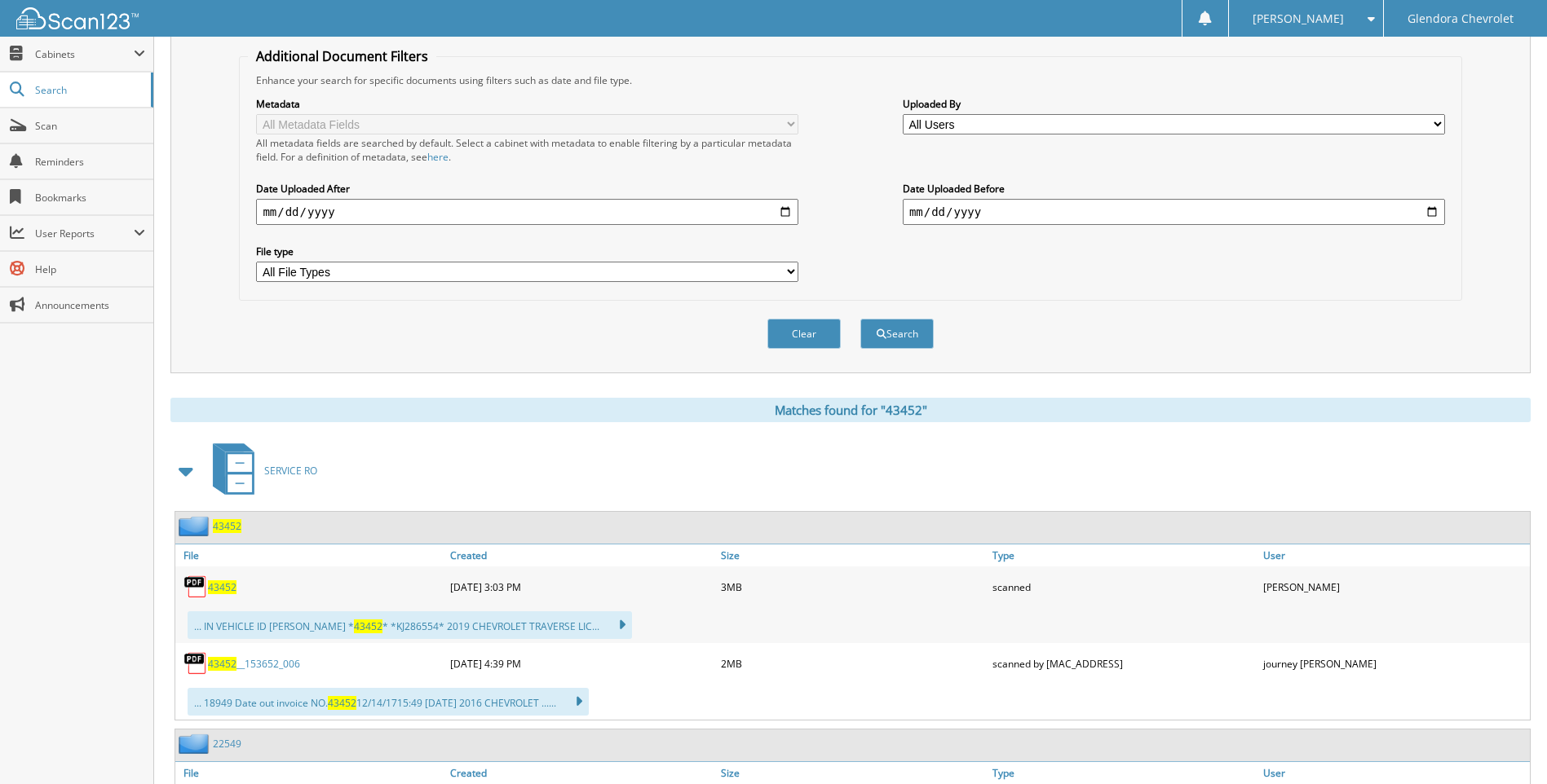
scroll to position [326, 0]
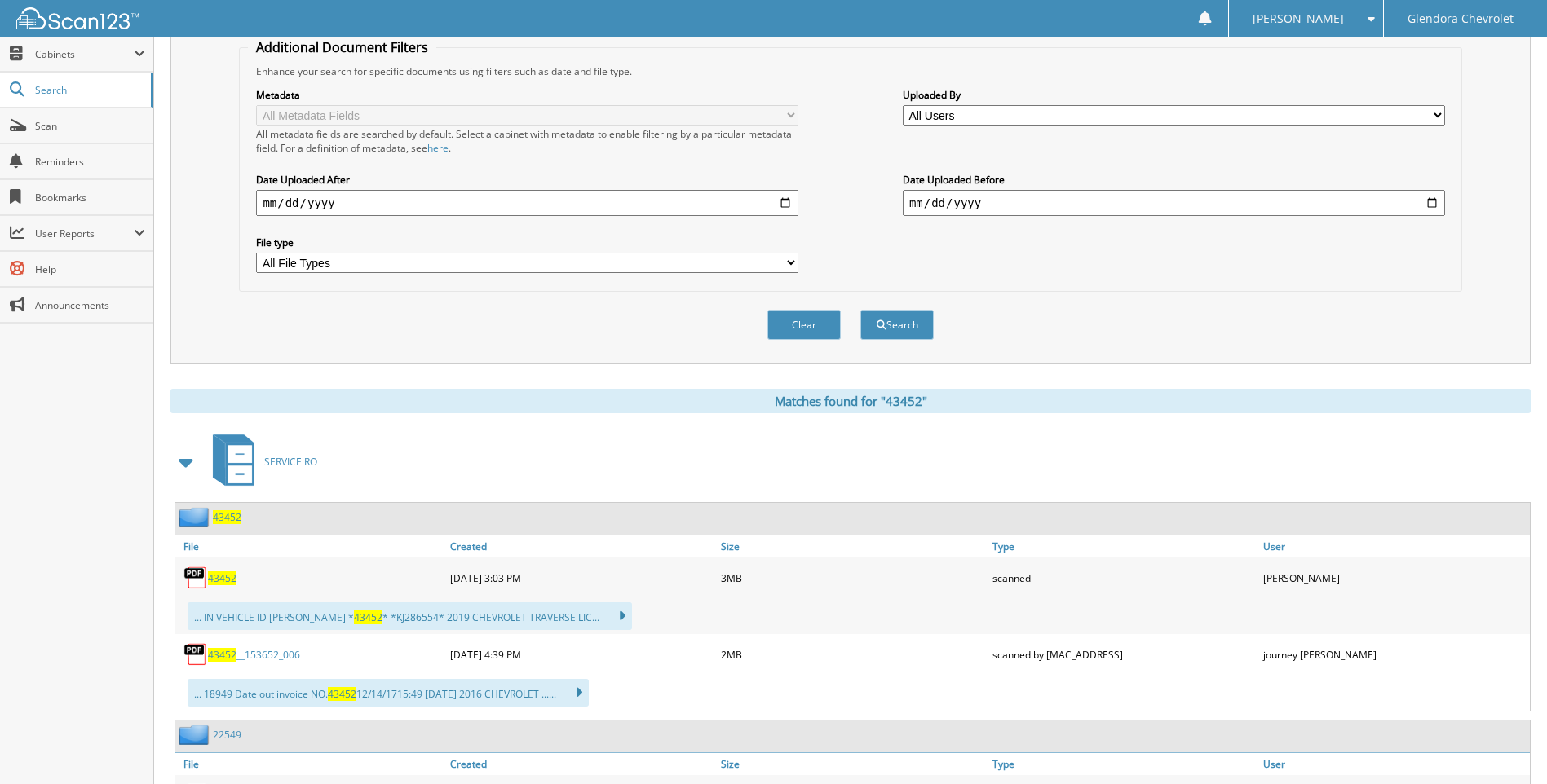
click at [221, 582] on span "43452" at bounding box center [221, 577] width 28 height 14
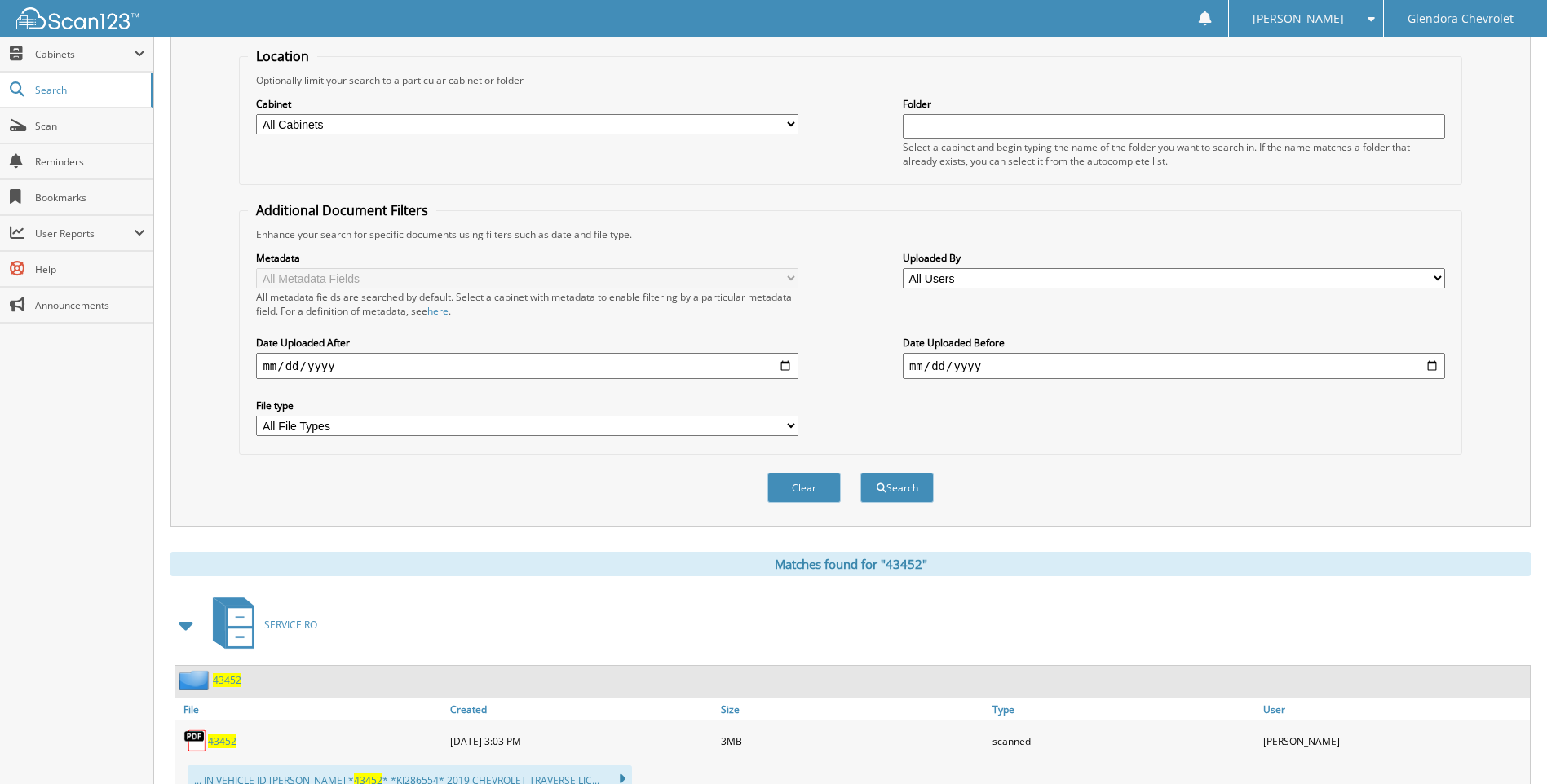
scroll to position [0, 0]
